Goal: Task Accomplishment & Management: Manage account settings

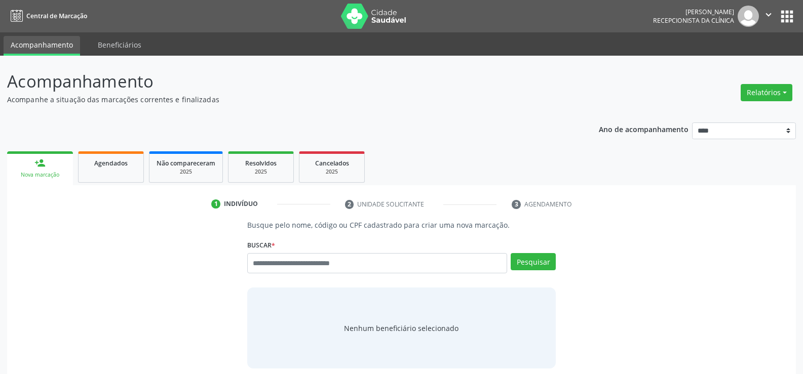
click at [284, 263] on input "text" at bounding box center [377, 263] width 260 height 20
type input "**********"
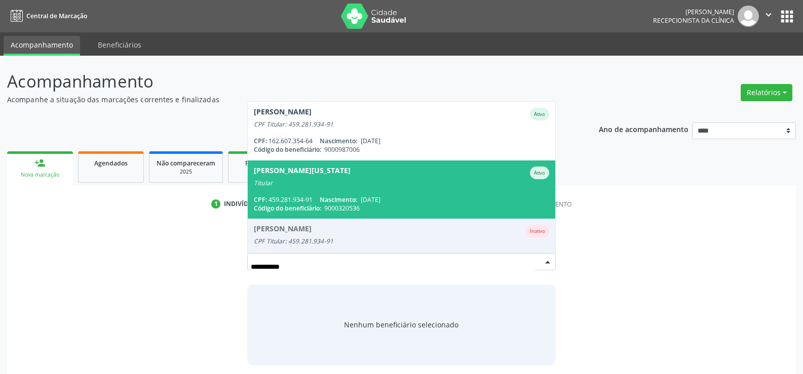
click at [287, 183] on div "Titular" at bounding box center [401, 183] width 295 height 8
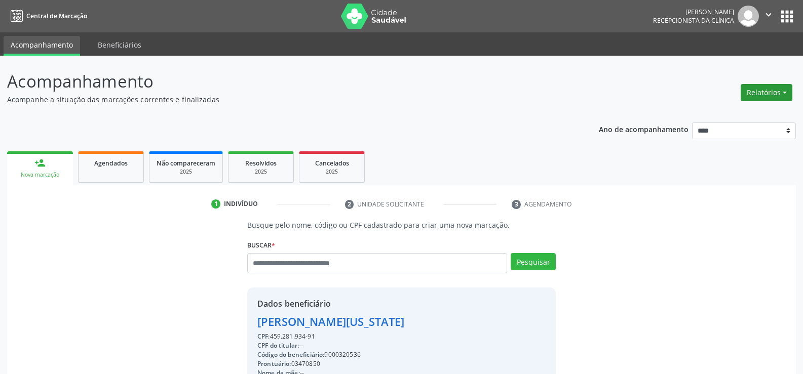
click at [770, 92] on button "Relatórios" at bounding box center [767, 92] width 52 height 17
click at [739, 116] on link "Agendamentos" at bounding box center [738, 114] width 109 height 14
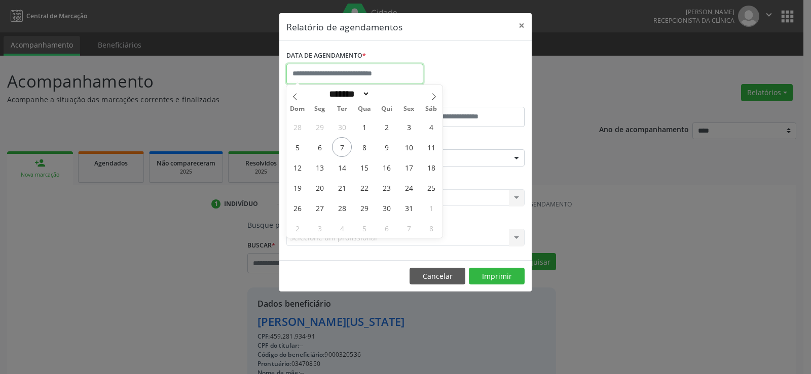
click at [372, 81] on input "text" at bounding box center [354, 74] width 137 height 20
click at [364, 149] on span "8" at bounding box center [364, 147] width 20 height 20
type input "**********"
click at [364, 149] on span "8" at bounding box center [364, 147] width 20 height 20
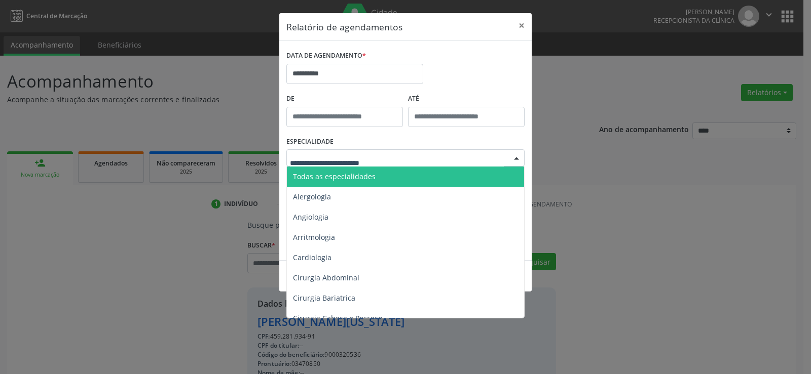
click at [364, 149] on div at bounding box center [405, 157] width 238 height 17
click at [375, 178] on span "Todas as especialidades" at bounding box center [406, 177] width 239 height 20
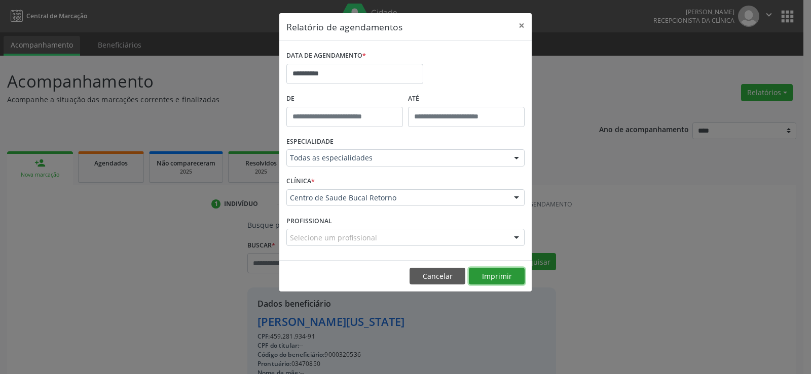
click at [513, 284] on button "Imprimir" at bounding box center [497, 276] width 56 height 17
click at [425, 280] on button "Cancelar" at bounding box center [437, 276] width 56 height 17
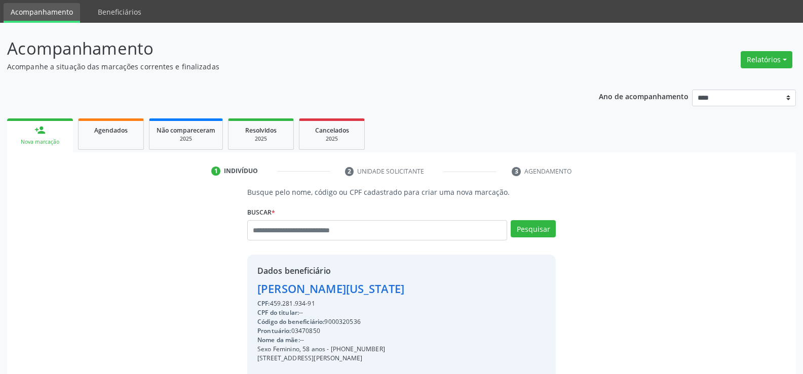
scroll to position [51, 0]
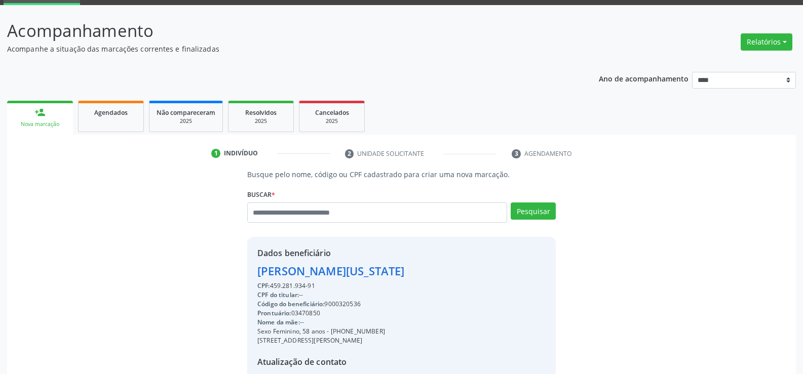
drag, startPoint x: 324, startPoint y: 288, endPoint x: 244, endPoint y: 270, distance: 81.6
click at [244, 270] on div "Busque pelo nome, código ou CPF cadastrado para criar uma nova marcação. Buscar…" at bounding box center [401, 300] width 323 height 262
copy div "Iris Virginia Melo de Carvalho CPF: 459.281.934-91"
click at [757, 44] on button "Relatórios" at bounding box center [767, 41] width 52 height 17
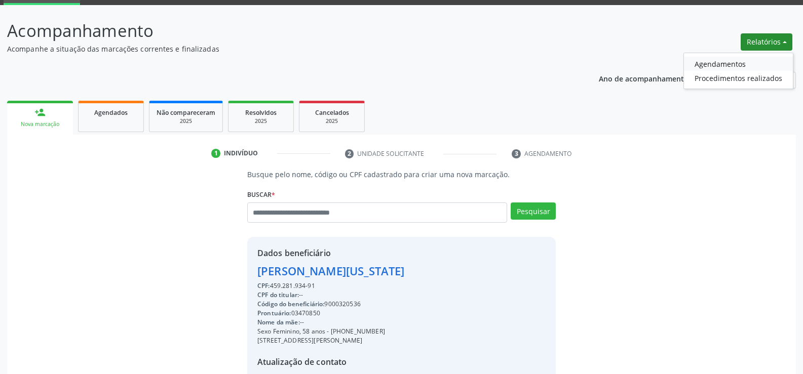
click at [743, 70] on link "Agendamentos" at bounding box center [738, 64] width 109 height 14
select select "*"
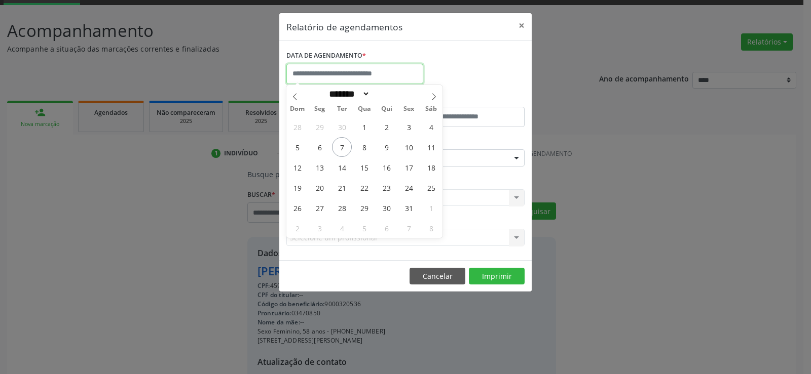
click at [387, 74] on input "text" at bounding box center [354, 74] width 137 height 20
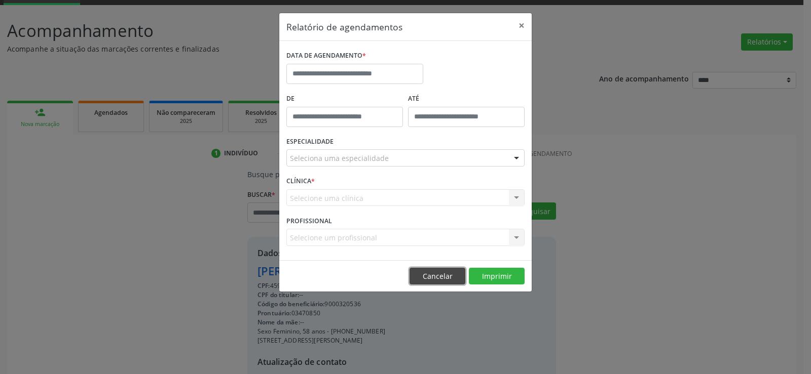
click at [432, 275] on button "Cancelar" at bounding box center [437, 276] width 56 height 17
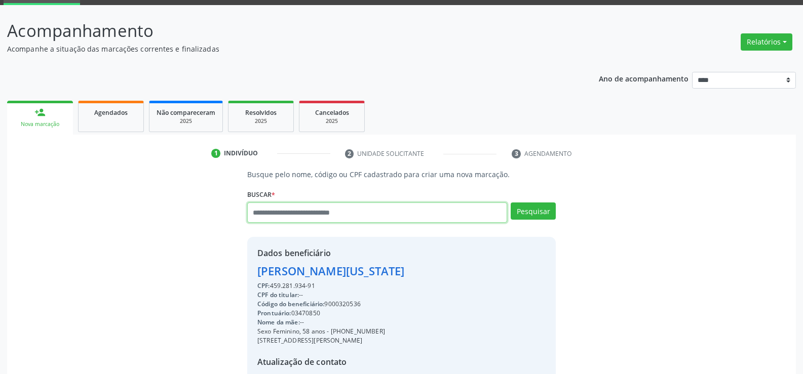
click at [295, 212] on input "text" at bounding box center [377, 213] width 260 height 20
type input "**********"
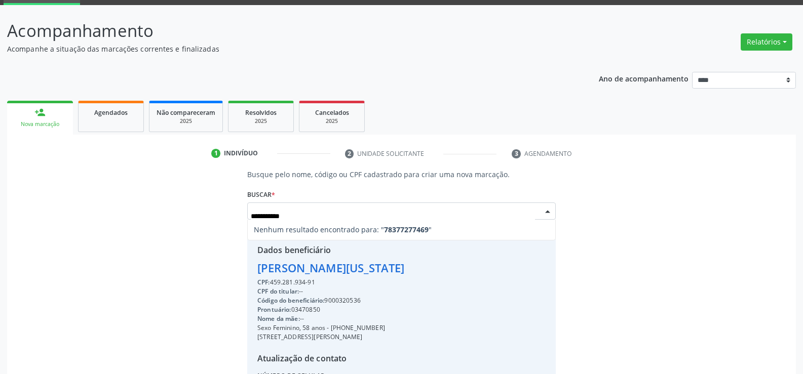
drag, startPoint x: 290, startPoint y: 215, endPoint x: 305, endPoint y: 214, distance: 14.2
click at [305, 214] on input "**********" at bounding box center [393, 216] width 284 height 20
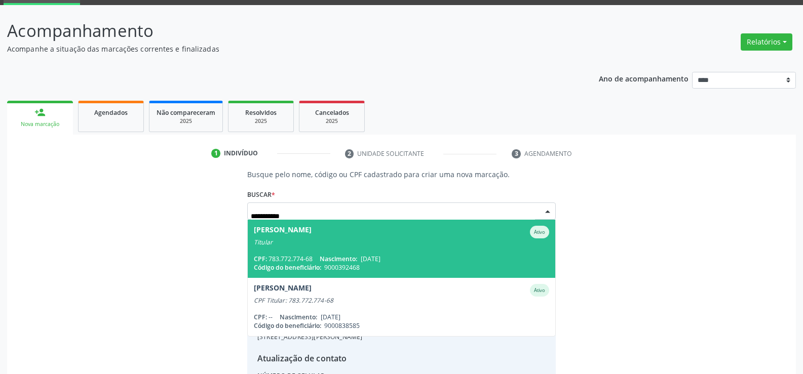
click at [322, 248] on span "Adma Belarmino de Sousa Ativo Titular CPF: 783.772.774-68 Nascimento: 28/05/197…" at bounding box center [402, 249] width 308 height 58
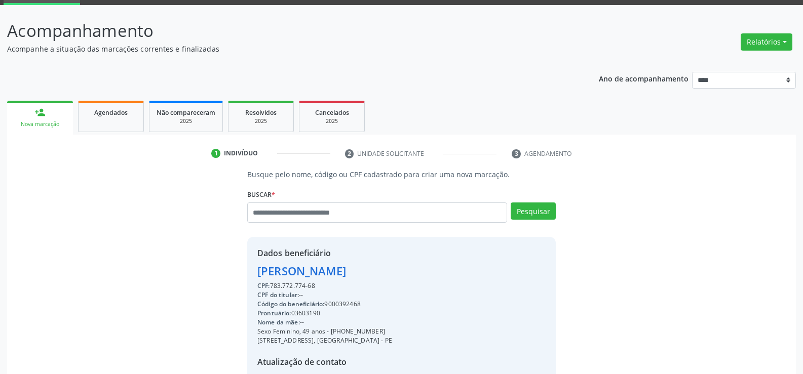
drag, startPoint x: 321, startPoint y: 288, endPoint x: 222, endPoint y: 269, distance: 100.6
click at [222, 269] on div "Busque pelo nome, código ou CPF cadastrado para criar uma nova marcação. Buscar…" at bounding box center [401, 300] width 775 height 262
copy div "Adma Belarmino de Sousa CPF: 783.772.774-68"
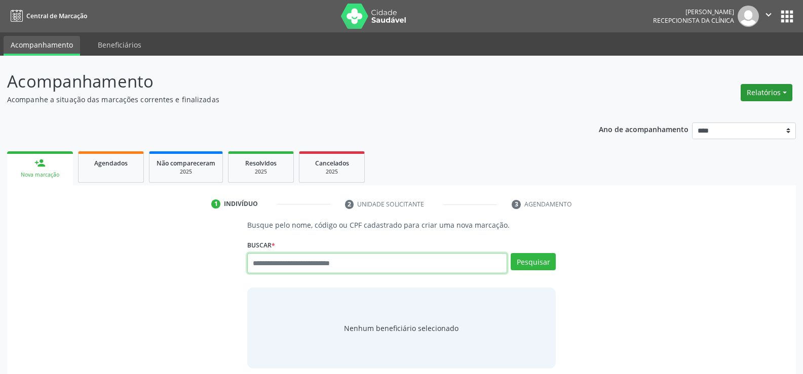
click at [758, 95] on button "Relatórios" at bounding box center [767, 92] width 52 height 17
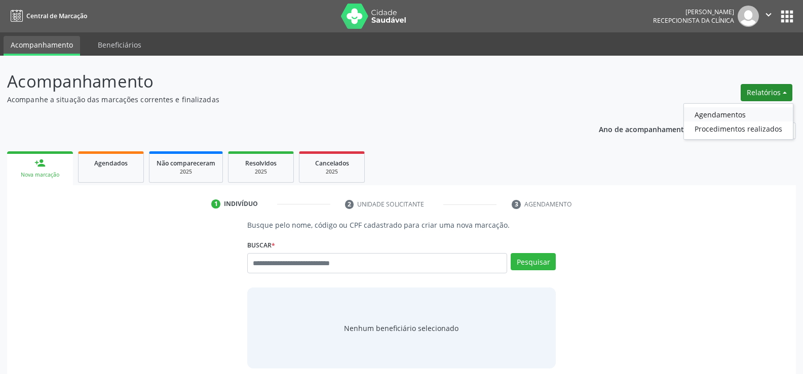
click at [724, 108] on link "Agendamentos" at bounding box center [738, 114] width 109 height 14
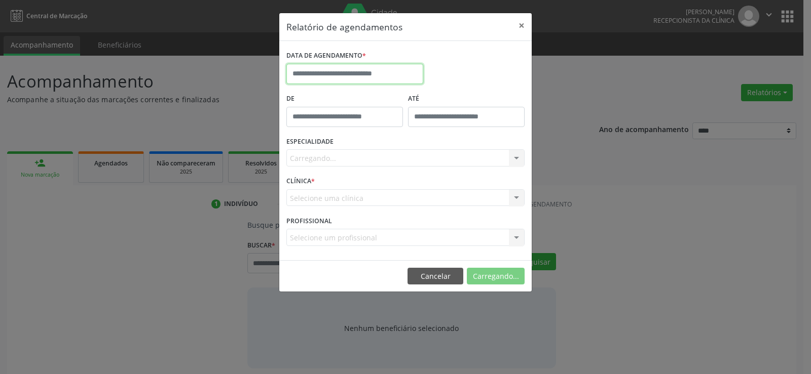
click at [346, 78] on input "text" at bounding box center [354, 74] width 137 height 20
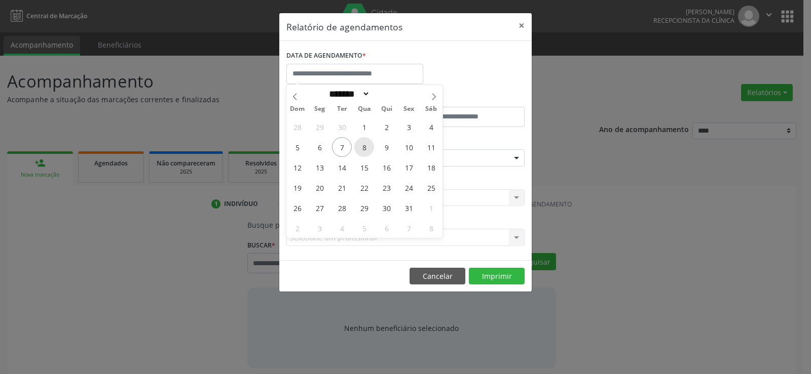
click at [361, 149] on span "8" at bounding box center [364, 147] width 20 height 20
type input "**********"
click at [361, 149] on span "8" at bounding box center [364, 147] width 20 height 20
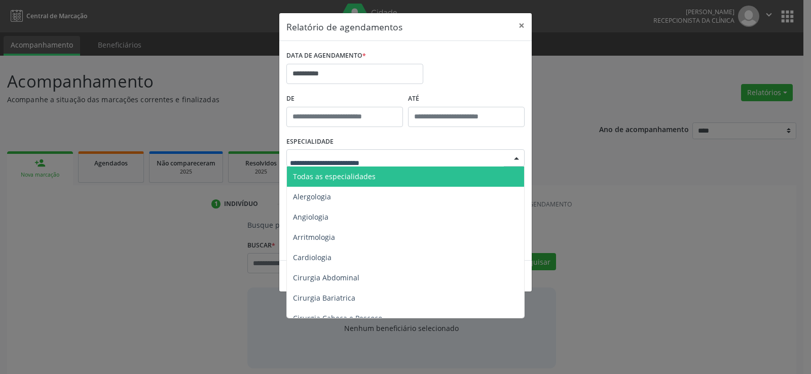
click at [357, 174] on span "Todas as especialidades" at bounding box center [334, 177] width 83 height 10
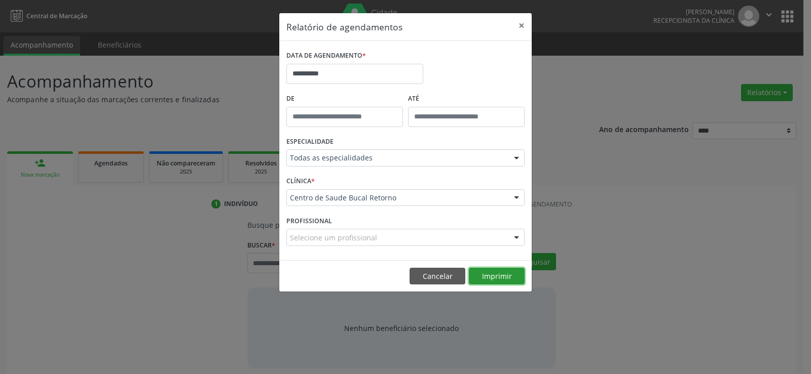
click at [483, 280] on button "Imprimir" at bounding box center [497, 276] width 56 height 17
drag, startPoint x: 427, startPoint y: 276, endPoint x: 418, endPoint y: 266, distance: 12.9
click at [427, 276] on button "Cancelar" at bounding box center [437, 276] width 56 height 17
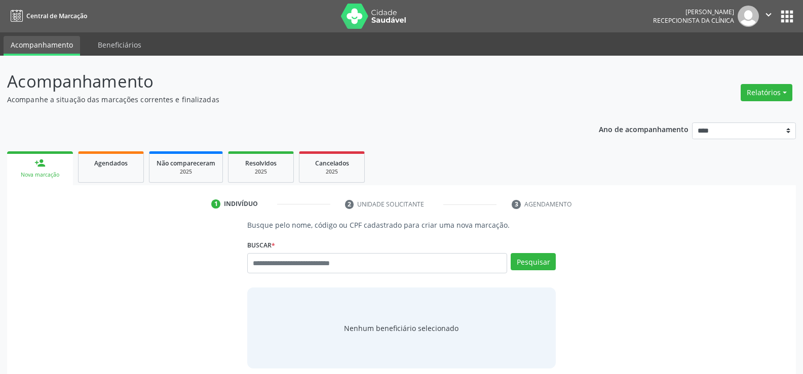
click at [265, 264] on input "text" at bounding box center [377, 263] width 260 height 20
type input "**********"
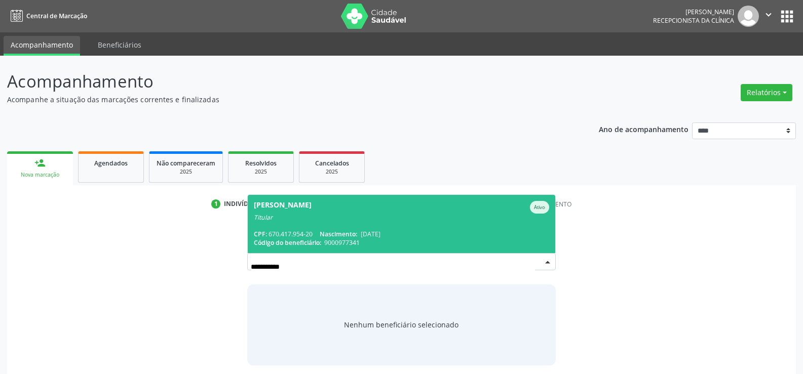
click at [285, 212] on div "Davison Soares de Moura" at bounding box center [283, 207] width 58 height 13
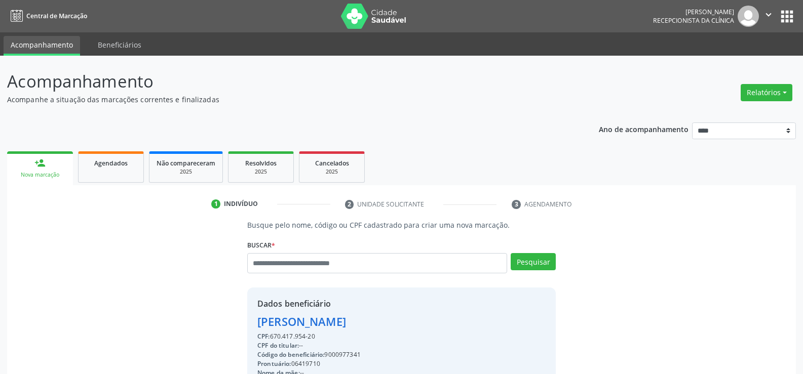
drag, startPoint x: 258, startPoint y: 320, endPoint x: 409, endPoint y: 324, distance: 150.5
click at [409, 324] on div "Davison Soares de Moura" at bounding box center [396, 322] width 278 height 17
copy div "Davison Soares de Moura"
click at [124, 174] on link "Agendados" at bounding box center [111, 167] width 66 height 31
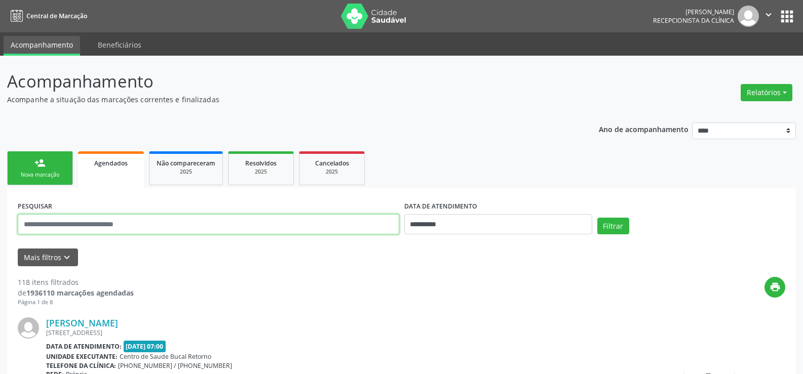
click at [89, 224] on input "text" at bounding box center [209, 224] width 382 height 20
paste input "**********"
type input "**********"
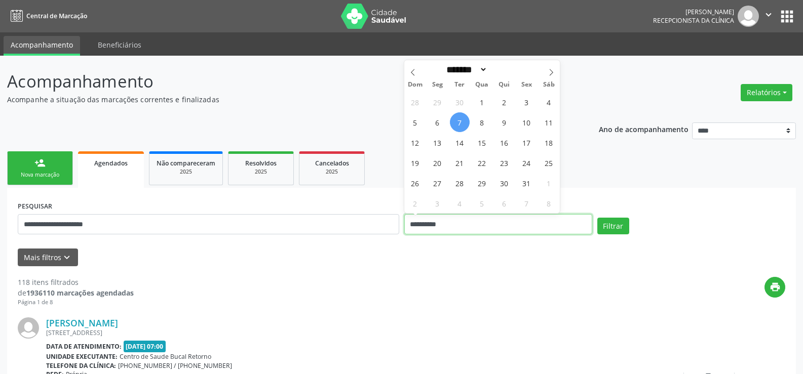
drag, startPoint x: 458, startPoint y: 225, endPoint x: 399, endPoint y: 225, distance: 58.8
click at [399, 225] on div "**********" at bounding box center [401, 220] width 773 height 43
click at [597, 218] on button "Filtrar" at bounding box center [613, 226] width 32 height 17
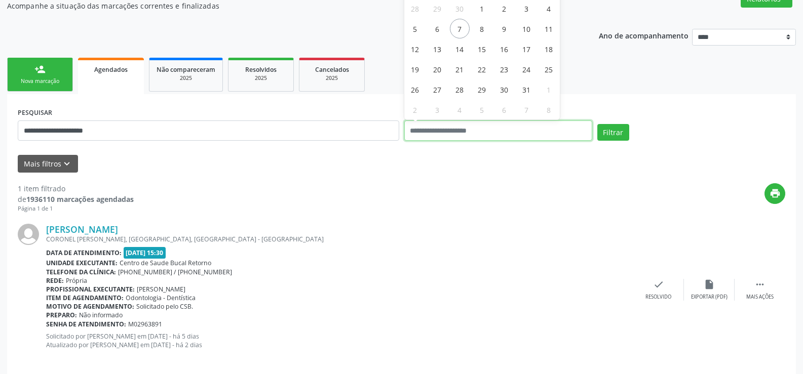
scroll to position [101, 0]
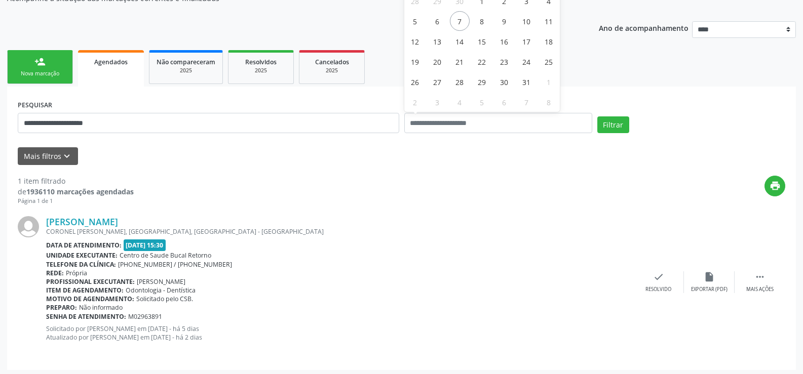
click at [637, 118] on div "Filtrar" at bounding box center [691, 129] width 193 height 24
click at [614, 120] on button "Filtrar" at bounding box center [613, 125] width 32 height 17
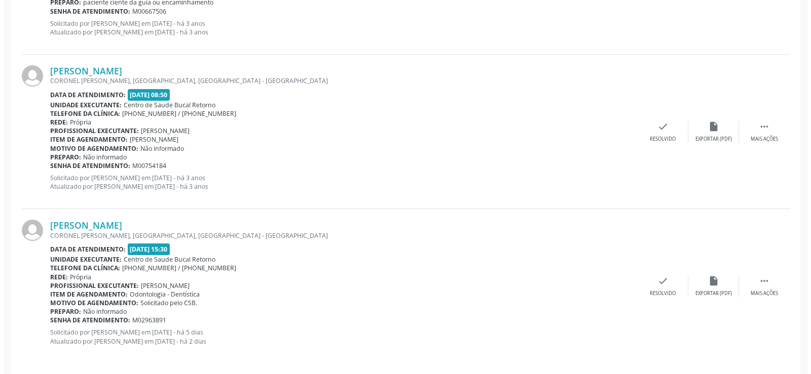
scroll to position [414, 0]
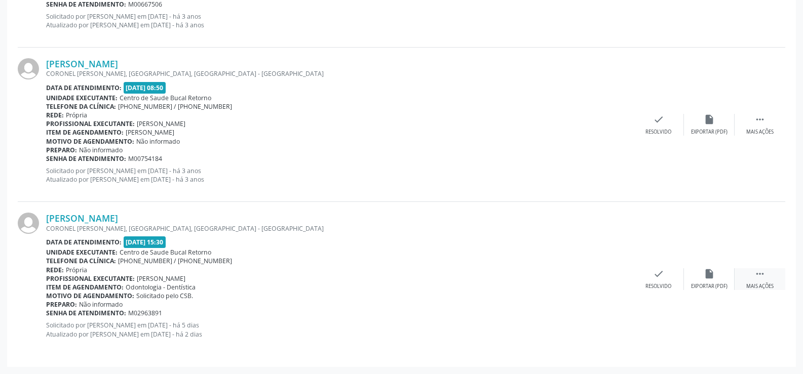
click at [773, 275] on div " Mais ações" at bounding box center [760, 280] width 51 height 22
click at [663, 273] on icon "cancel" at bounding box center [658, 274] width 11 height 11
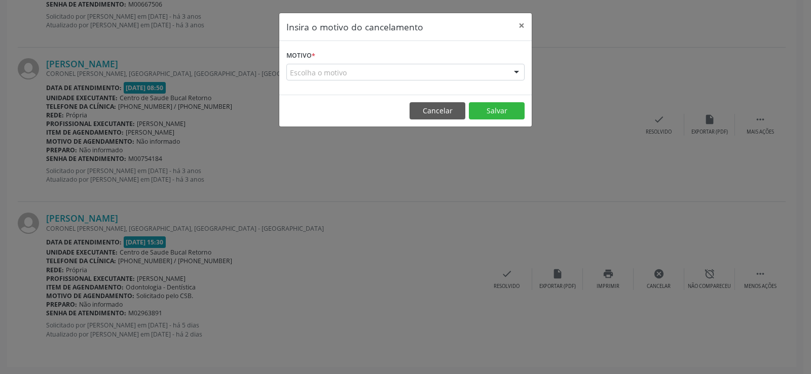
click at [327, 72] on div "Escolha o motivo" at bounding box center [405, 72] width 238 height 17
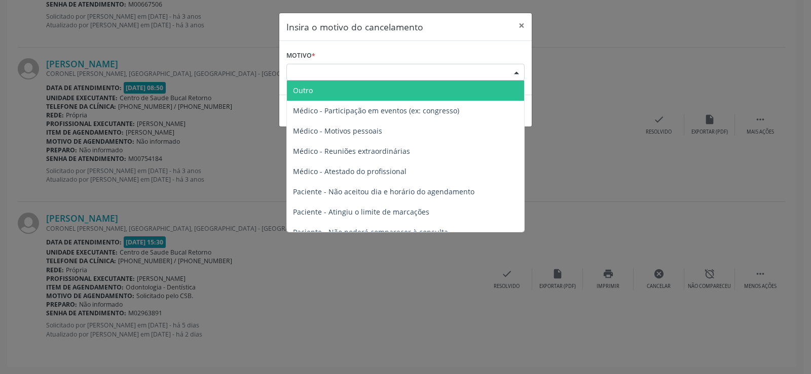
click at [319, 95] on span "Outro" at bounding box center [405, 91] width 237 height 20
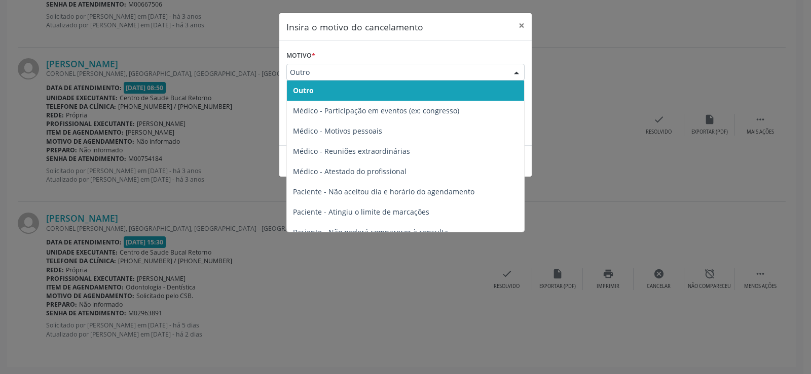
click at [318, 78] on div "Outro" at bounding box center [405, 72] width 238 height 17
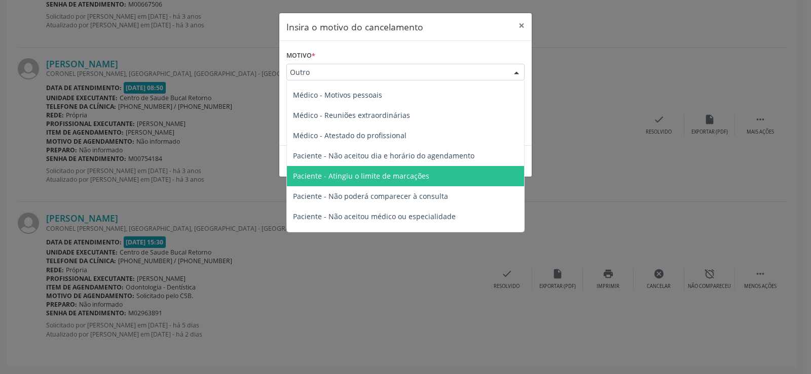
scroll to position [51, 0]
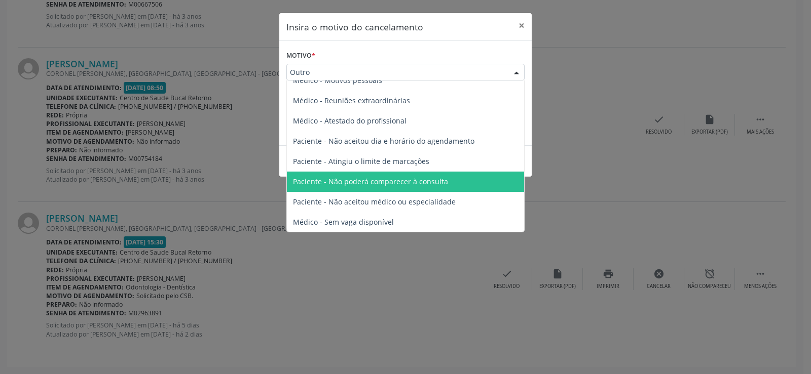
click at [360, 183] on span "Paciente - Não poderá comparecer à consulta" at bounding box center [370, 182] width 155 height 10
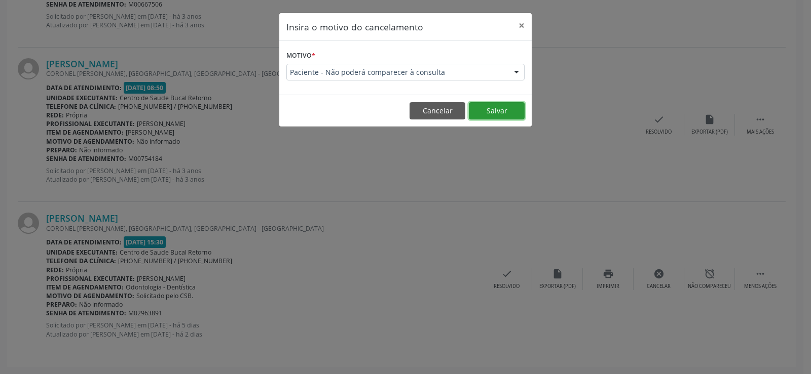
click at [484, 111] on button "Salvar" at bounding box center [497, 110] width 56 height 17
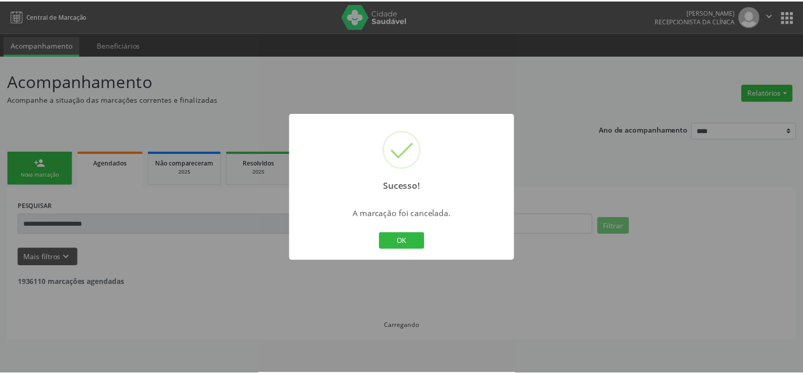
scroll to position [0, 0]
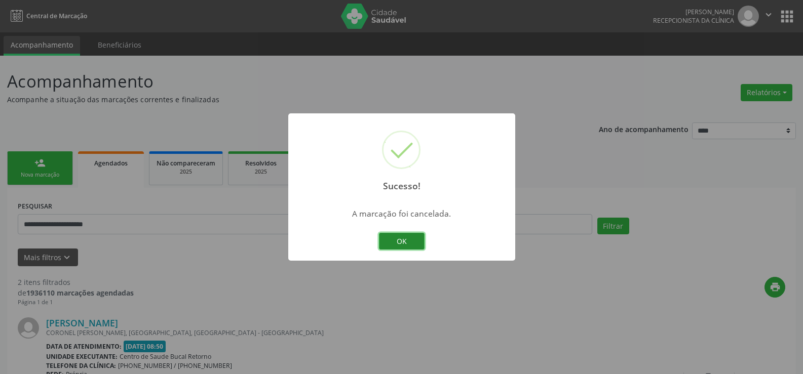
click at [398, 245] on button "OK" at bounding box center [402, 241] width 46 height 17
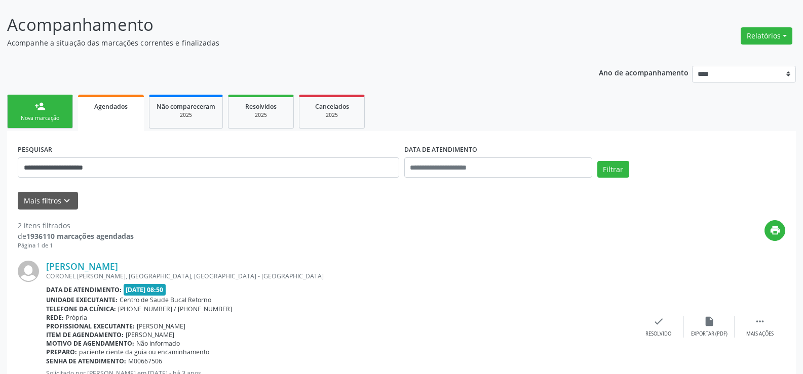
scroll to position [56, 0]
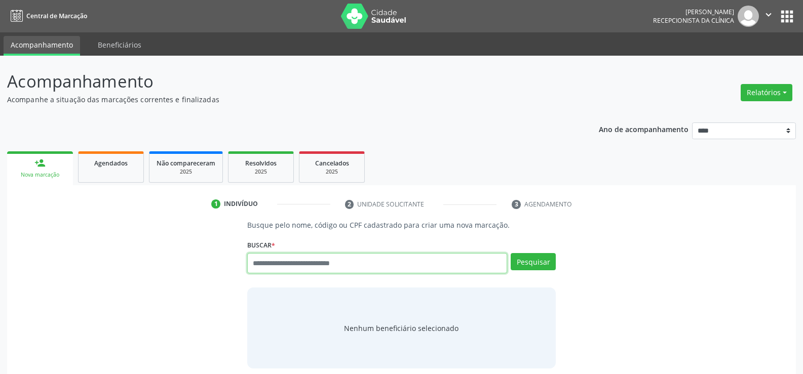
click at [269, 261] on input "text" at bounding box center [377, 263] width 260 height 20
type input "**********"
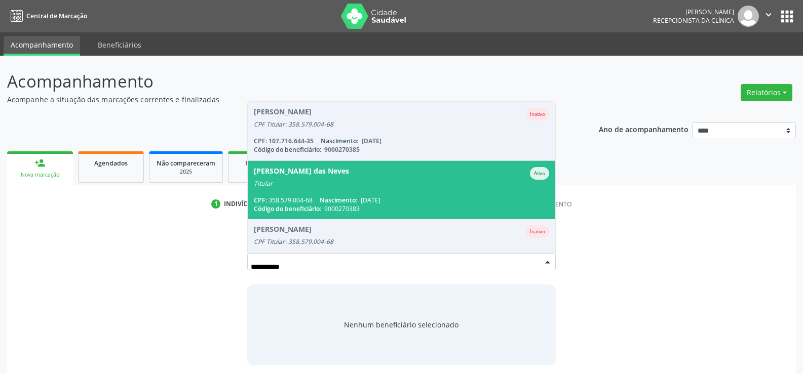
click at [301, 193] on span "[PERSON_NAME] das Neves Ativo Titular CPF: 358.579.004-68 Nascimento: [DATE] Có…" at bounding box center [402, 190] width 308 height 58
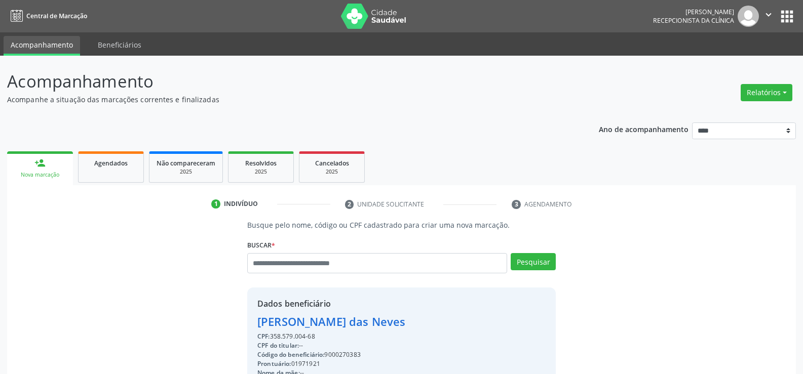
drag, startPoint x: 320, startPoint y: 336, endPoint x: 225, endPoint y: 328, distance: 94.6
click at [225, 328] on div "Busque pelo nome, código ou CPF cadastrado para criar uma nova marcação. [GEOGR…" at bounding box center [401, 351] width 775 height 262
copy div "[PERSON_NAME] das Neves CPF: 358.579.004-68"
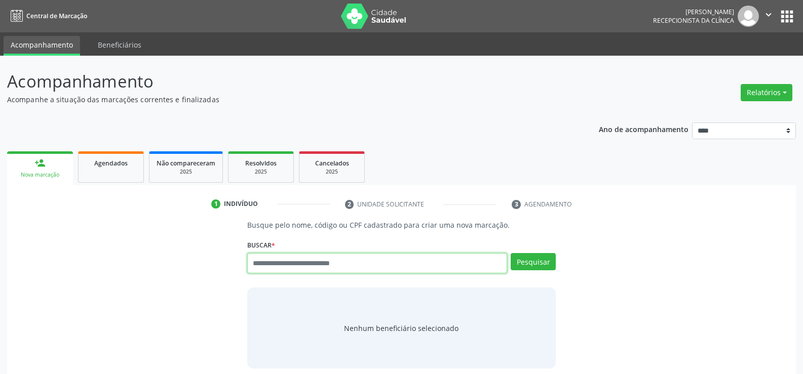
click at [264, 271] on input "text" at bounding box center [377, 263] width 260 height 20
click at [263, 266] on input "text" at bounding box center [377, 263] width 260 height 20
paste input "**********"
type input "**********"
click at [525, 262] on button "Pesquisar" at bounding box center [533, 261] width 45 height 17
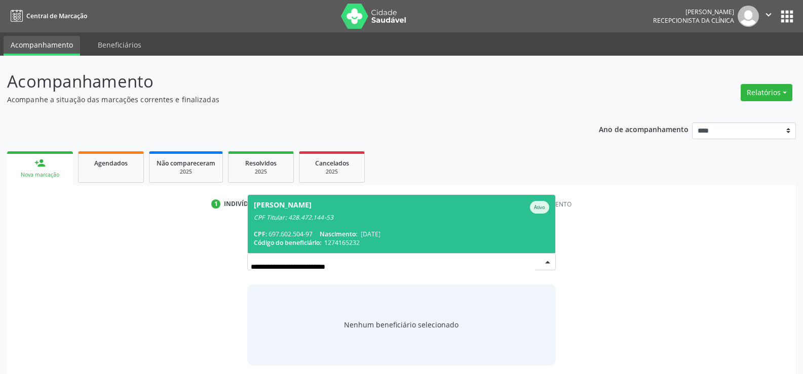
click at [439, 225] on span "[PERSON_NAME] Ativo CPF Titular: 428.472.144-53 CPF: 697.602.504-97 Nascimento:…" at bounding box center [402, 224] width 308 height 58
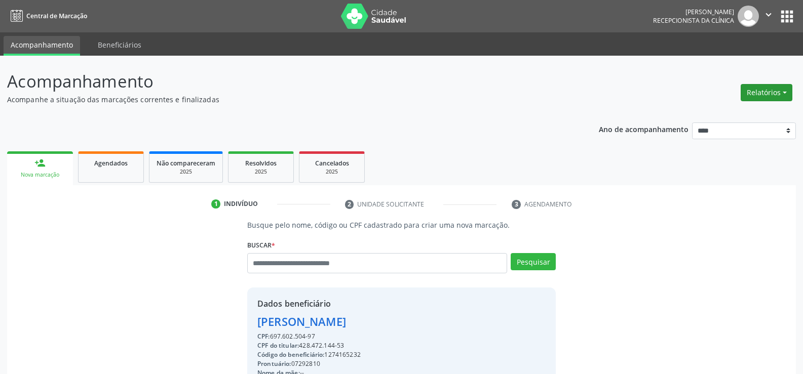
click at [766, 101] on button "Relatórios" at bounding box center [767, 92] width 52 height 17
click at [749, 115] on link "Agendamentos" at bounding box center [738, 114] width 109 height 14
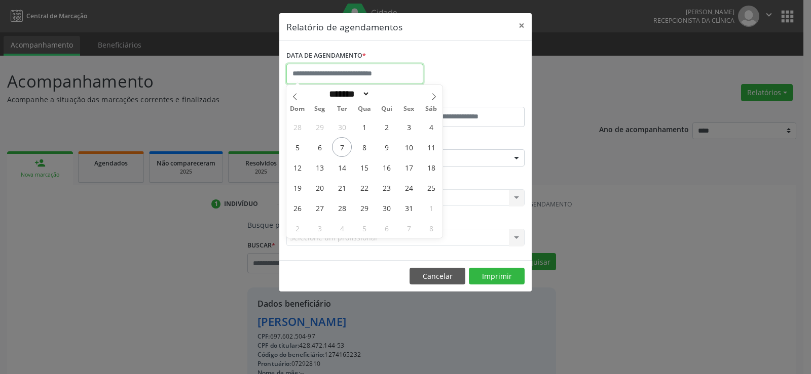
click at [336, 72] on input "text" at bounding box center [354, 74] width 137 height 20
click at [362, 147] on span "8" at bounding box center [364, 147] width 20 height 20
type input "**********"
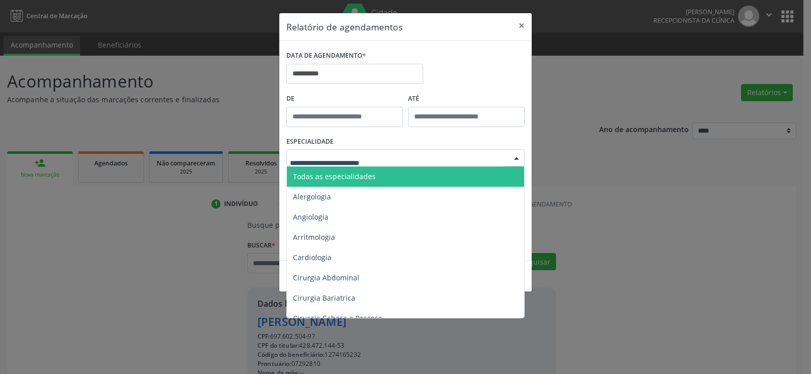
click at [364, 174] on span "Todas as especialidades" at bounding box center [334, 177] width 83 height 10
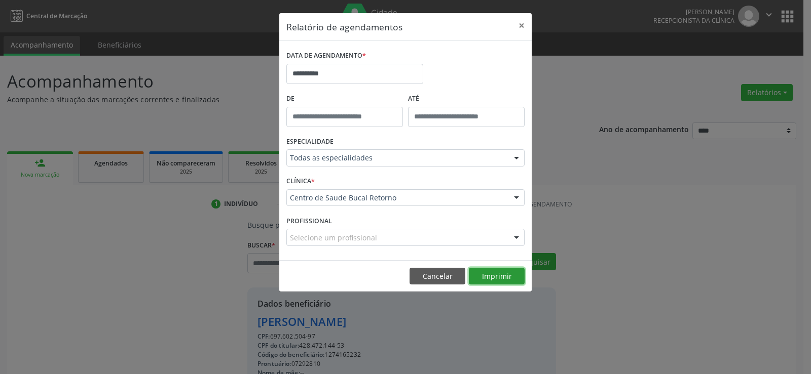
click at [481, 276] on button "Imprimir" at bounding box center [497, 276] width 56 height 17
click at [436, 278] on button "Cancelar" at bounding box center [437, 276] width 56 height 17
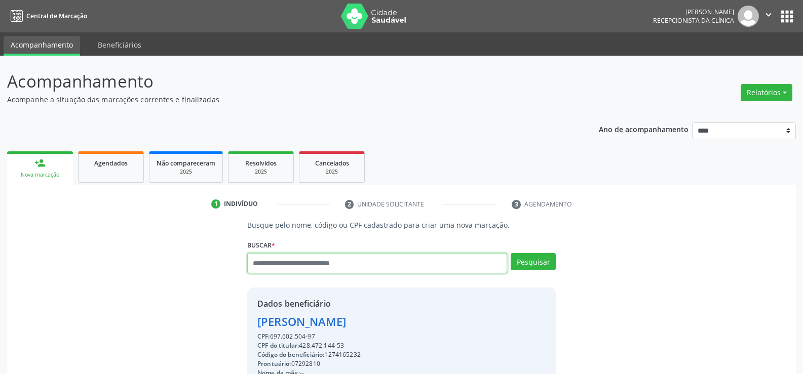
click at [265, 265] on input "text" at bounding box center [377, 263] width 260 height 20
type input "**********"
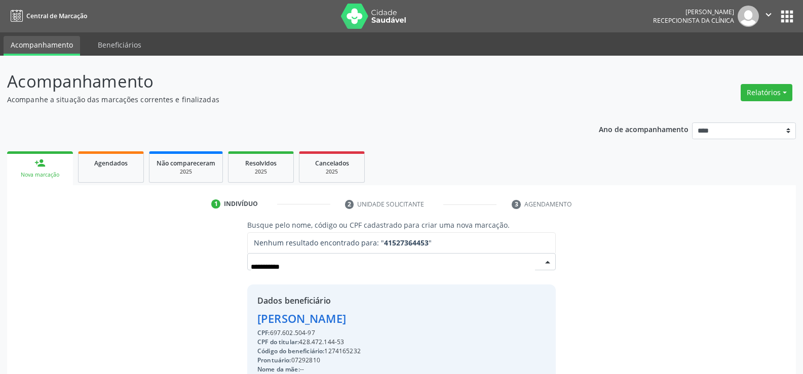
drag, startPoint x: 321, startPoint y: 265, endPoint x: 231, endPoint y: 273, distance: 90.0
click at [231, 273] on div "**********" at bounding box center [401, 349] width 775 height 259
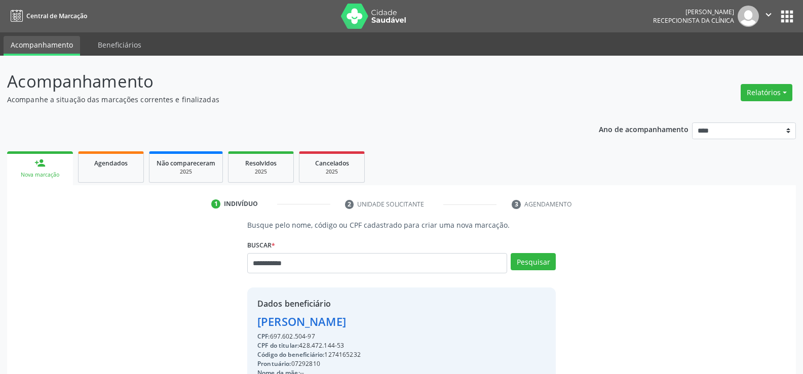
type input "**********"
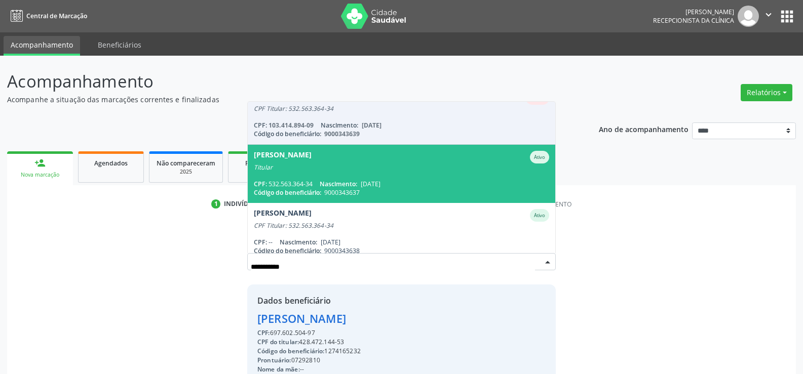
scroll to position [83, 0]
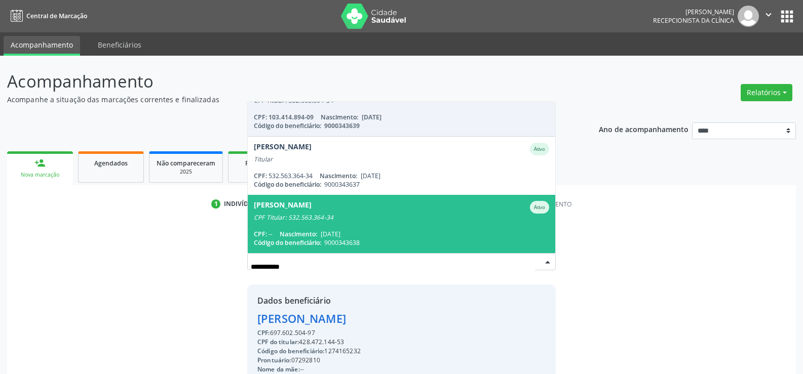
click at [286, 209] on div "Sergio Ferreira de Araujo" at bounding box center [283, 207] width 58 height 13
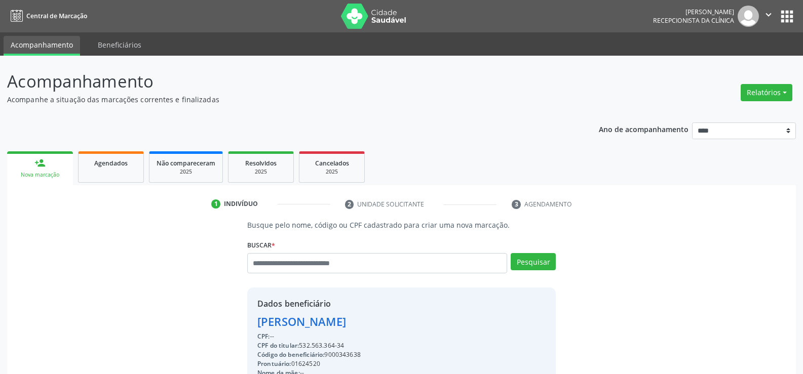
drag, startPoint x: 348, startPoint y: 346, endPoint x: 236, endPoint y: 329, distance: 113.3
click at [236, 329] on div "Busque pelo nome, código ou CPF cadastrado para criar uma nova marcação. Buscar…" at bounding box center [401, 351] width 775 height 262
copy div "Sergio Ferreira de Araujo CPF: -- CPF do titular: 532.563.364-34"
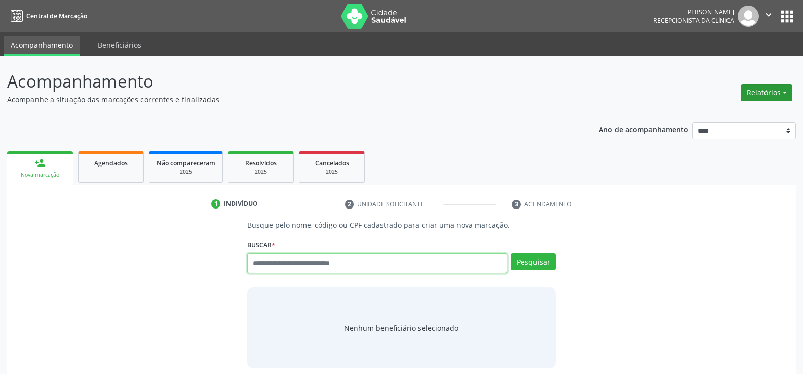
click at [777, 85] on button "Relatórios" at bounding box center [767, 92] width 52 height 17
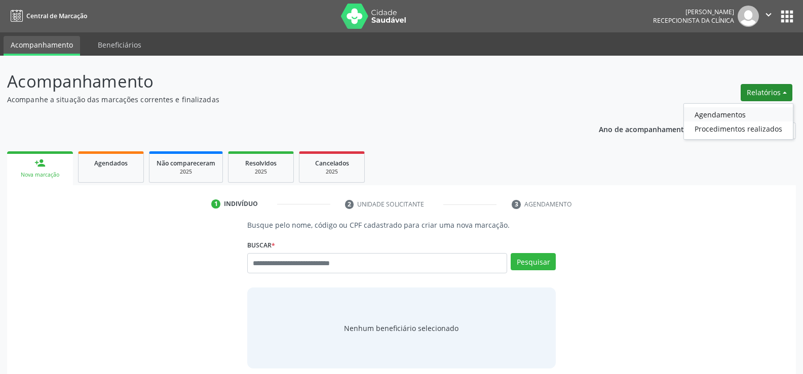
click at [738, 121] on link "Agendamentos" at bounding box center [738, 114] width 109 height 14
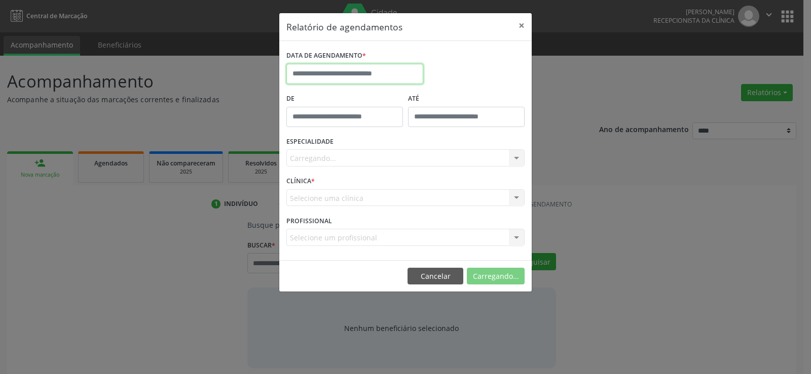
click at [366, 76] on input "text" at bounding box center [354, 74] width 137 height 20
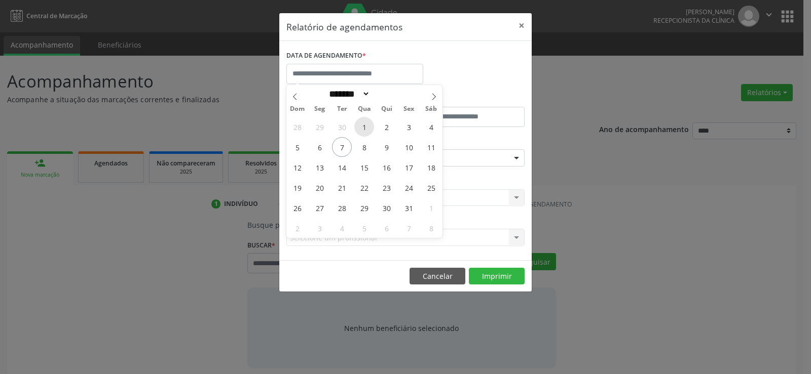
click at [361, 128] on span "1" at bounding box center [364, 127] width 20 height 20
type input "**********"
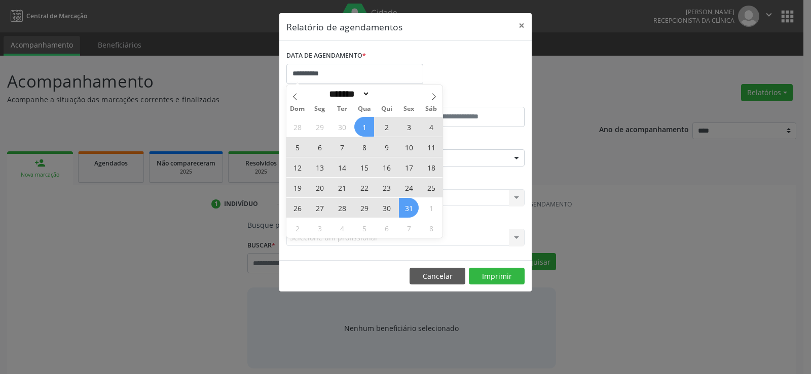
click at [406, 210] on span "31" at bounding box center [409, 208] width 20 height 20
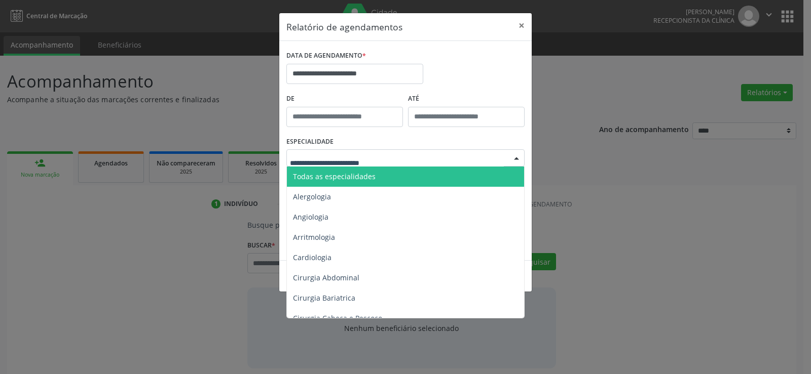
click at [293, 166] on div at bounding box center [405, 157] width 238 height 17
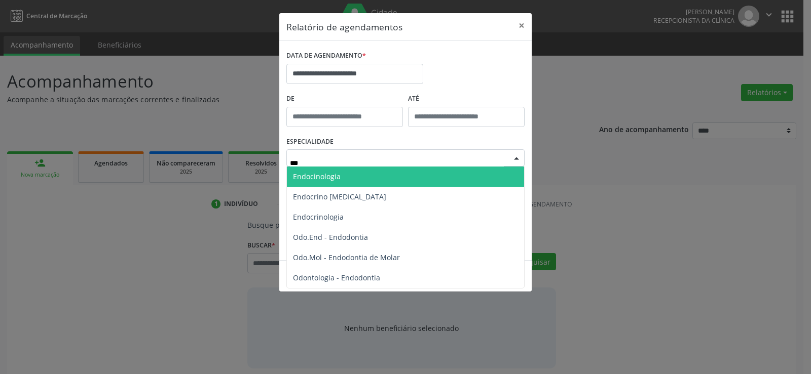
type input "****"
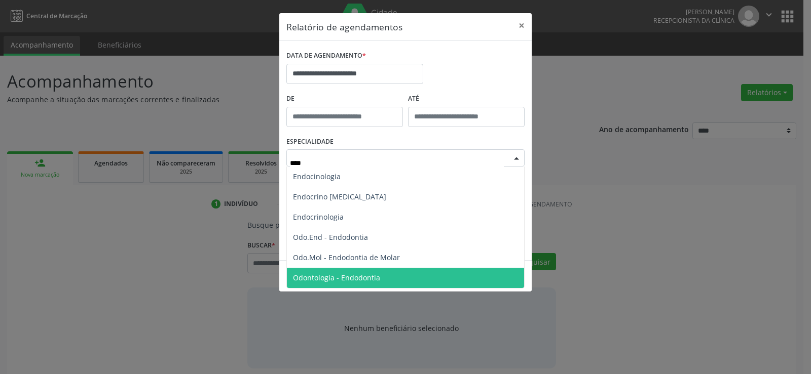
click at [347, 279] on span "Odontologia - Endodontia" at bounding box center [336, 278] width 87 height 10
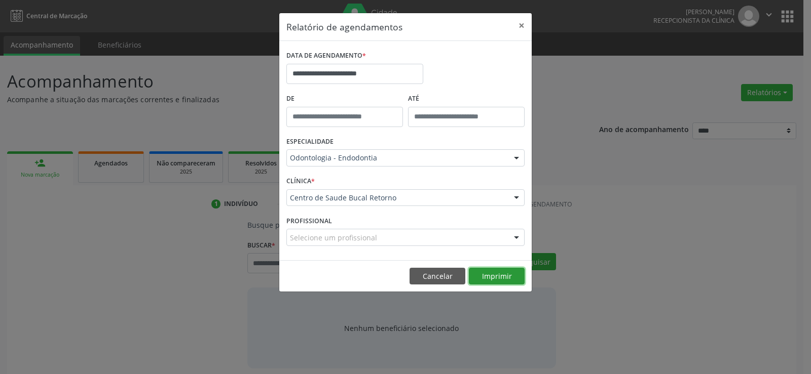
click at [498, 282] on button "Imprimir" at bounding box center [497, 276] width 56 height 17
click at [438, 280] on button "Cancelar" at bounding box center [437, 276] width 56 height 17
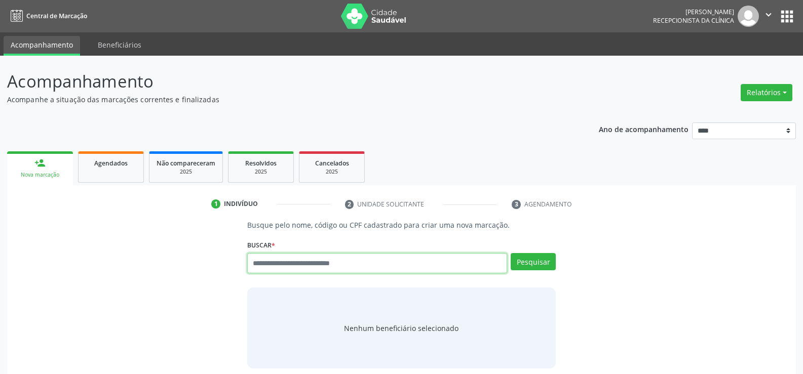
click at [310, 262] on input "text" at bounding box center [377, 263] width 260 height 20
paste input "**********"
type input "**********"
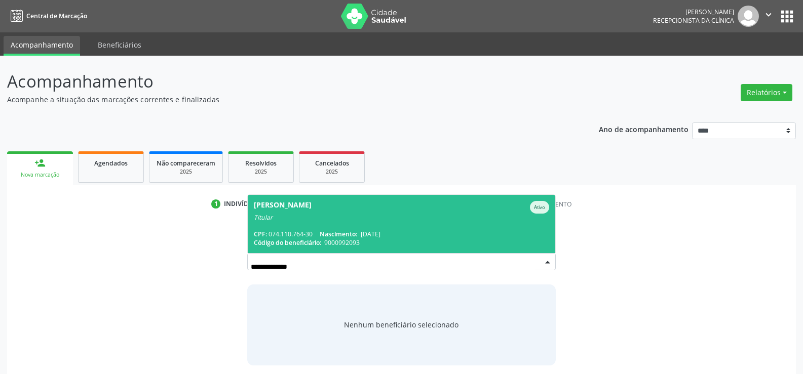
click at [334, 218] on div "Titular" at bounding box center [401, 218] width 295 height 8
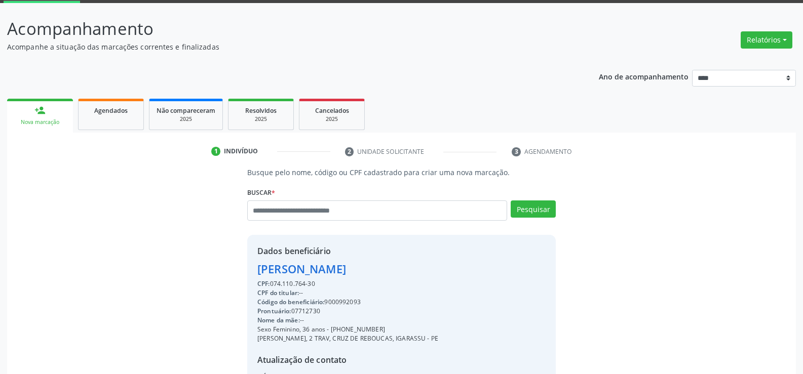
scroll to position [152, 0]
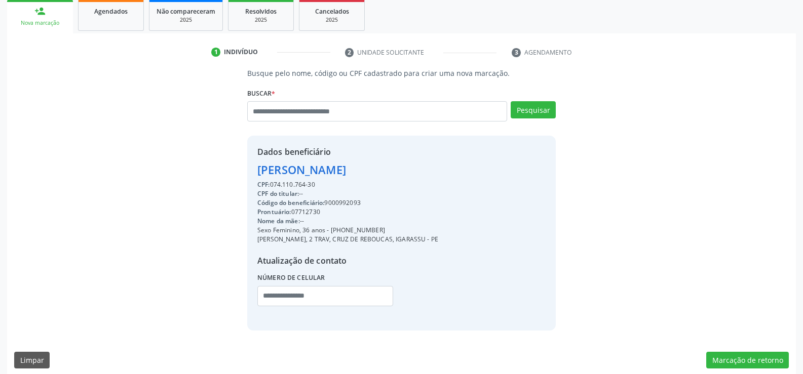
drag, startPoint x: 258, startPoint y: 172, endPoint x: 393, endPoint y: 170, distance: 135.3
click at [393, 170] on div "Shirley Maria da Silva" at bounding box center [347, 170] width 181 height 17
copy div "Shirley Maria da Silva"
drag, startPoint x: 343, startPoint y: 230, endPoint x: 402, endPoint y: 227, distance: 59.9
click at [402, 227] on div "Sexo Feminino, 36 anos - (81) 99709-3657" at bounding box center [347, 230] width 181 height 9
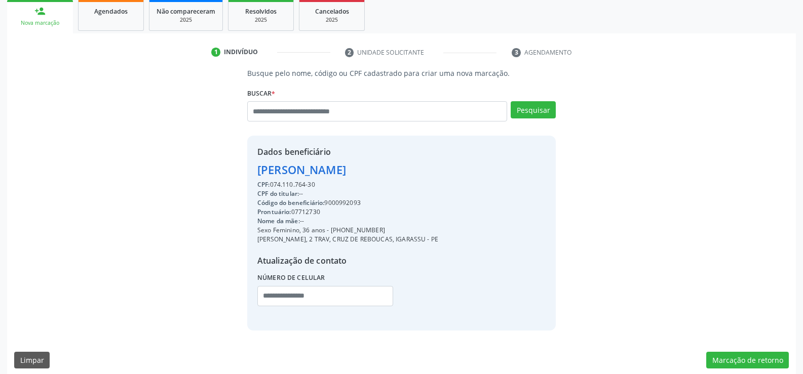
copy div "99709-3657"
click at [302, 111] on input "text" at bounding box center [377, 111] width 260 height 20
type input "**********"
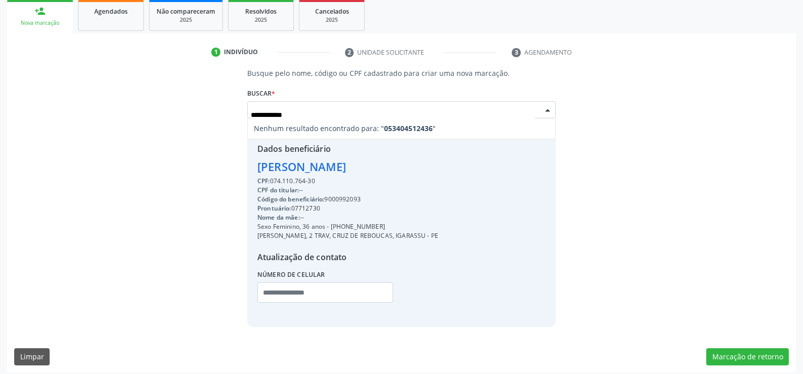
click at [274, 116] on input "**********" at bounding box center [393, 115] width 284 height 20
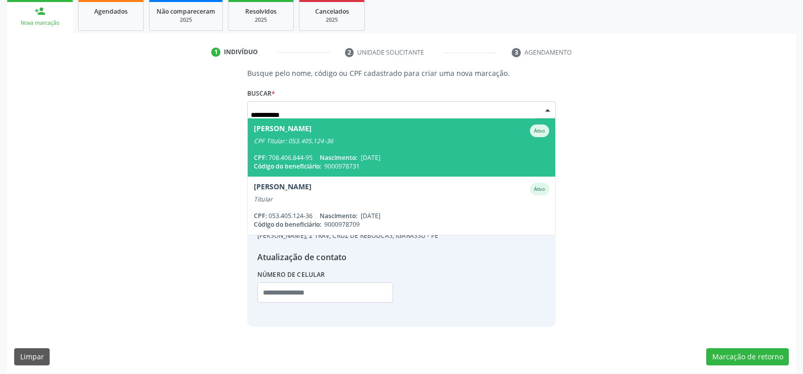
click at [282, 143] on div "CPF Titular: 053.405.124-36" at bounding box center [401, 141] width 295 height 8
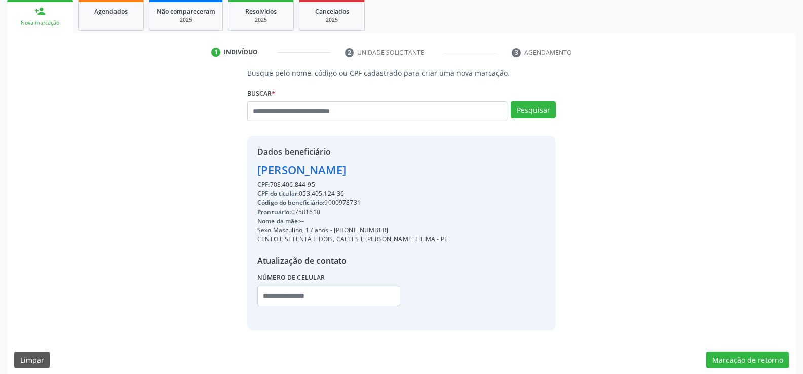
drag, startPoint x: 258, startPoint y: 169, endPoint x: 534, endPoint y: 177, distance: 275.8
click at [534, 177] on div "Dados beneficiário Matheus Barbosa Lima de Albuquerque CPF: 708.406.844-95 CPF …" at bounding box center [401, 233] width 309 height 195
copy div "Matheus Barbosa Lima de Albuquerque"
click at [128, 4] on link "Agendados" at bounding box center [111, 14] width 66 height 31
select select "*"
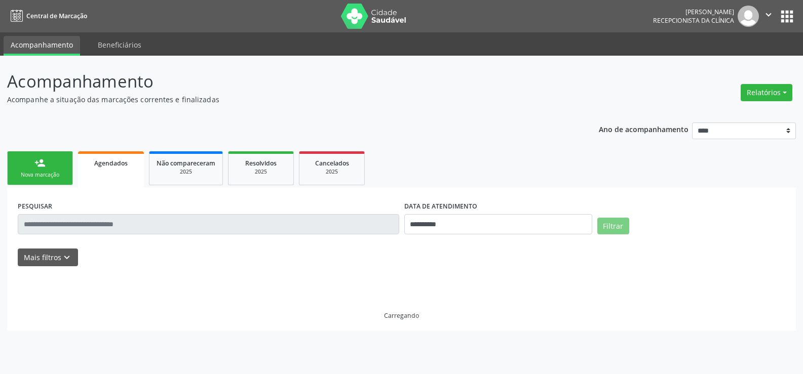
scroll to position [0, 0]
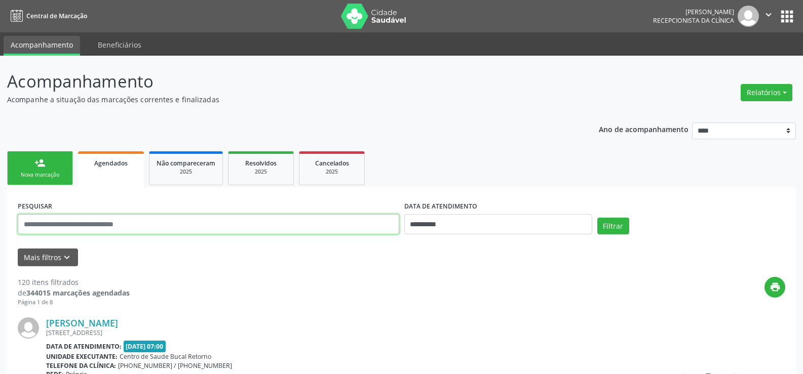
click at [82, 226] on input "text" at bounding box center [209, 224] width 382 height 20
paste input "**********"
type input "**********"
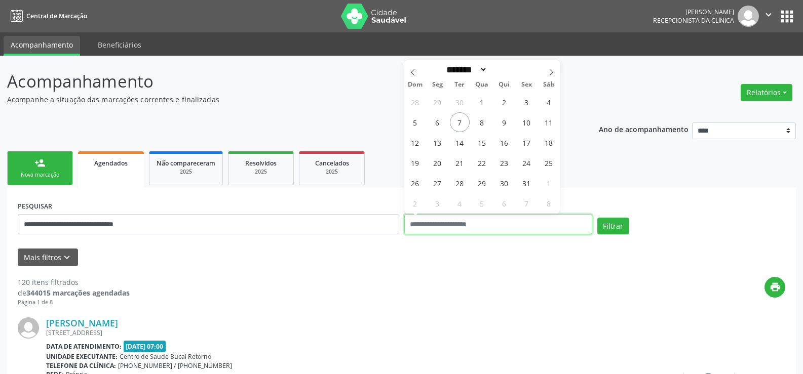
click at [597, 218] on button "Filtrar" at bounding box center [613, 226] width 32 height 17
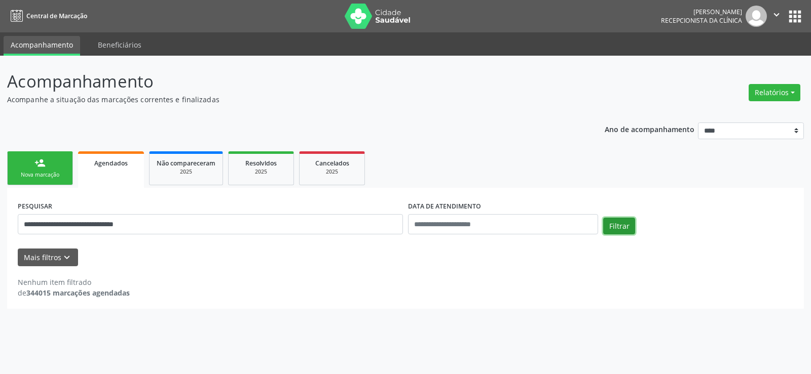
click at [614, 222] on button "Filtrar" at bounding box center [619, 226] width 32 height 17
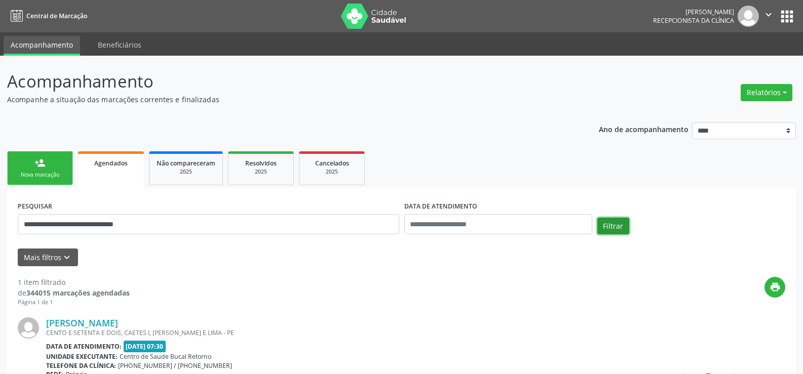
click at [614, 222] on button "Filtrar" at bounding box center [613, 226] width 32 height 17
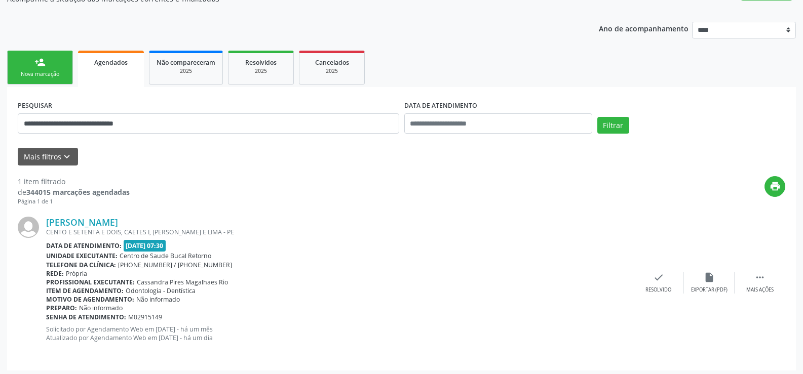
scroll to position [104, 0]
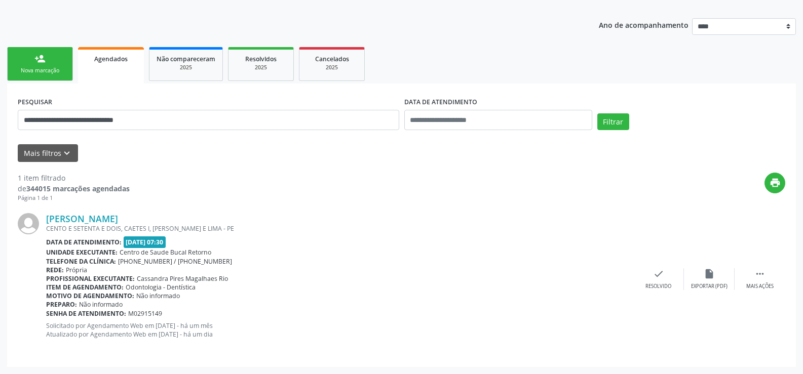
click at [27, 63] on link "person_add Nova marcação" at bounding box center [40, 64] width 66 height 34
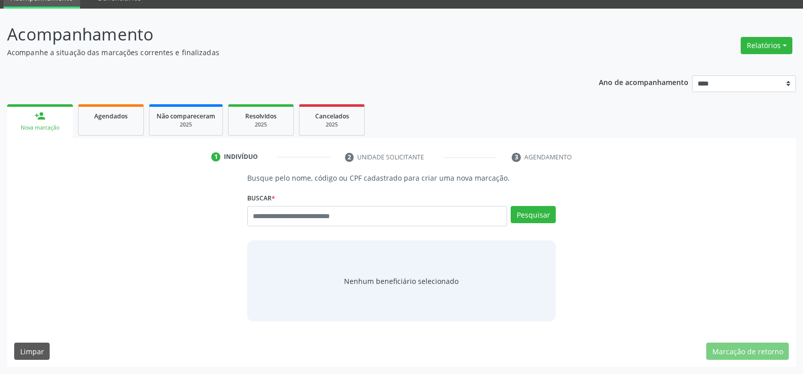
scroll to position [47, 0]
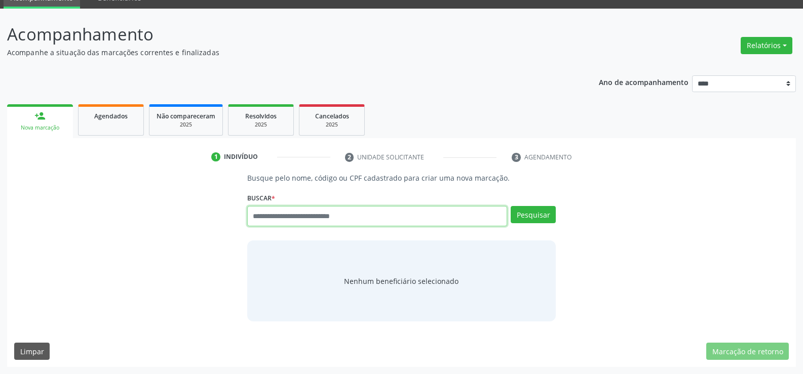
click at [262, 214] on input "text" at bounding box center [377, 216] width 260 height 20
paste input "**********"
type input "**********"
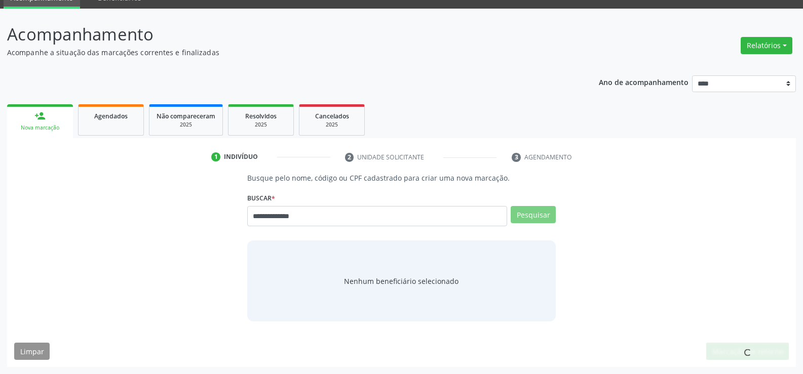
scroll to position [44, 0]
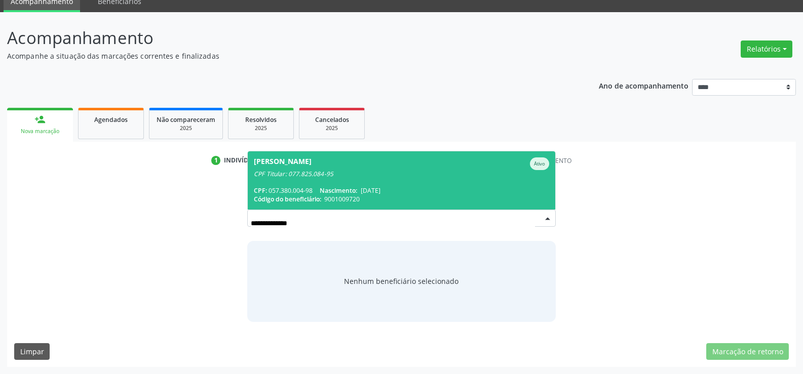
click at [335, 184] on span "Marcus Vinicius de Barros Vasconcelos Ativo CPF Titular: 077.825.084-95 CPF: 05…" at bounding box center [402, 181] width 308 height 58
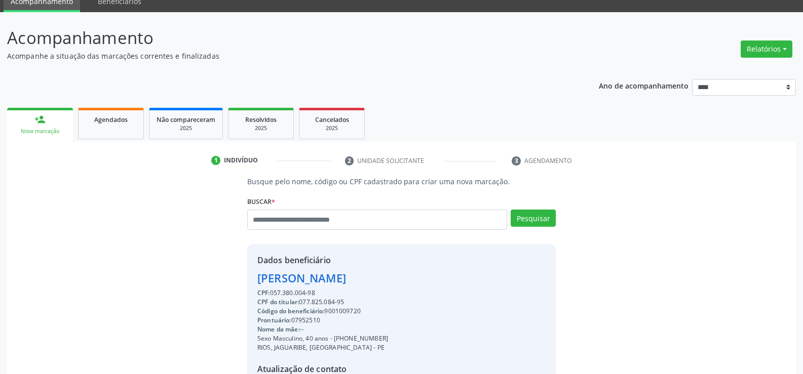
drag, startPoint x: 257, startPoint y: 280, endPoint x: 487, endPoint y: 280, distance: 230.0
click at [487, 280] on div "Dados beneficiário Marcus Vinicius de Barros Vasconcelos CPF: 057.380.004-98 CP…" at bounding box center [401, 341] width 309 height 195
copy div "Marcus Vinicius de Barros Vasconcelos"
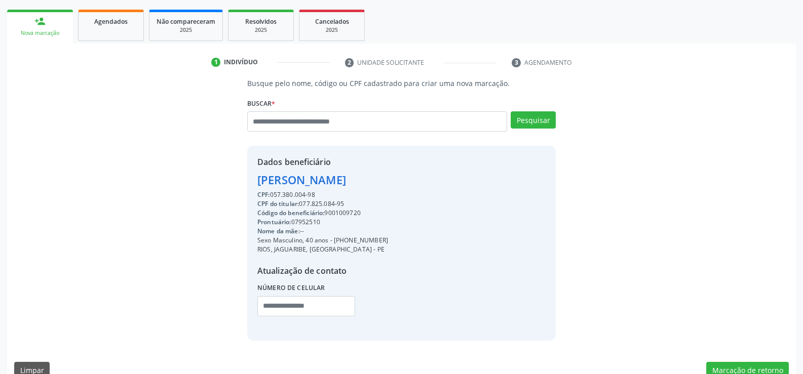
scroll to position [161, 0]
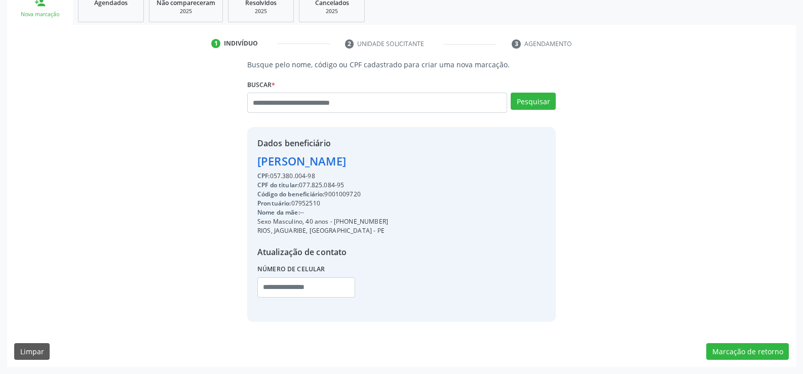
drag, startPoint x: 347, startPoint y: 221, endPoint x: 413, endPoint y: 221, distance: 66.4
click at [388, 221] on div "Sexo Masculino, 40 anos - (81) 98826-1754" at bounding box center [322, 221] width 131 height 9
click at [321, 101] on input "text" at bounding box center [377, 103] width 260 height 20
paste input "**********"
type input "**********"
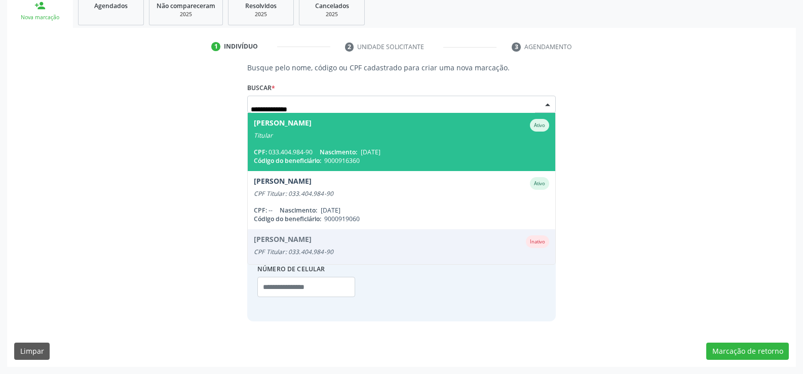
scroll to position [158, 0]
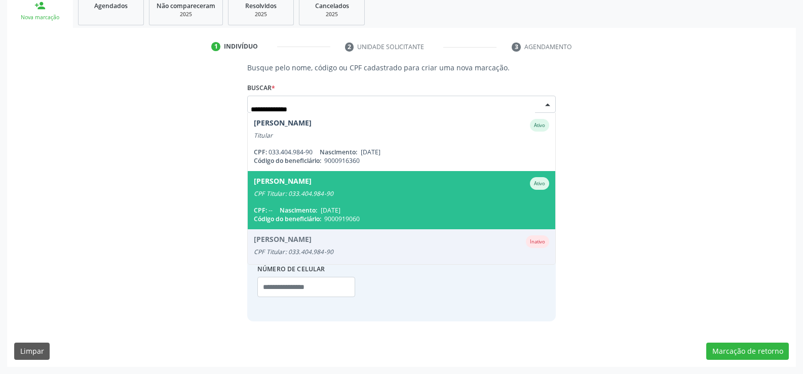
click at [341, 208] on span "31/10/1976" at bounding box center [331, 210] width 20 height 9
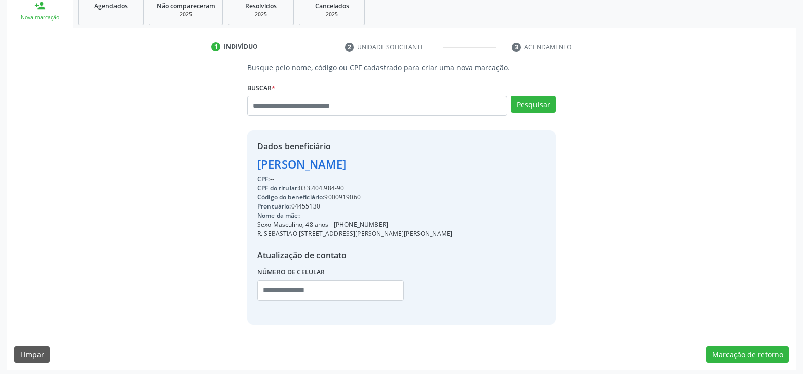
drag, startPoint x: 258, startPoint y: 165, endPoint x: 449, endPoint y: 169, distance: 191.1
click at [449, 169] on div "Dados beneficiário Diogenes Jose Holanda Dias CPF: -- CPF do titular: 033.404.9…" at bounding box center [401, 227] width 309 height 195
copy div "Diogenes Jose Holanda Dias"
drag, startPoint x: 347, startPoint y: 225, endPoint x: 389, endPoint y: 222, distance: 42.2
click at [389, 222] on div "Sexo Masculino, 48 anos - (81) 99991-8761" at bounding box center [354, 224] width 195 height 9
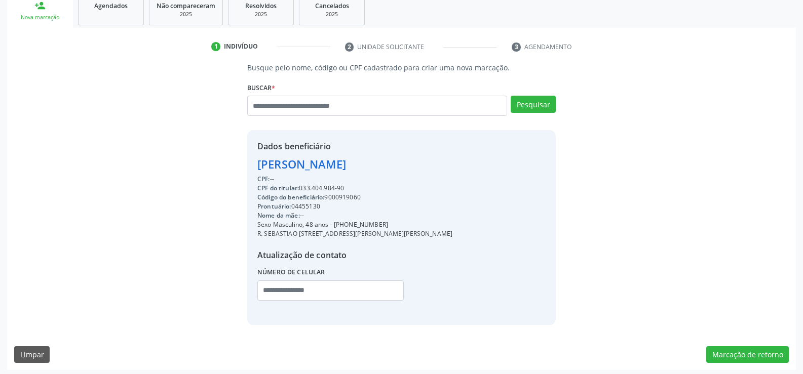
copy div "99991-8761"
click at [352, 104] on input "text" at bounding box center [377, 106] width 260 height 20
paste input "**********"
type input "**********"
click at [543, 110] on button "Pesquisar" at bounding box center [533, 104] width 45 height 17
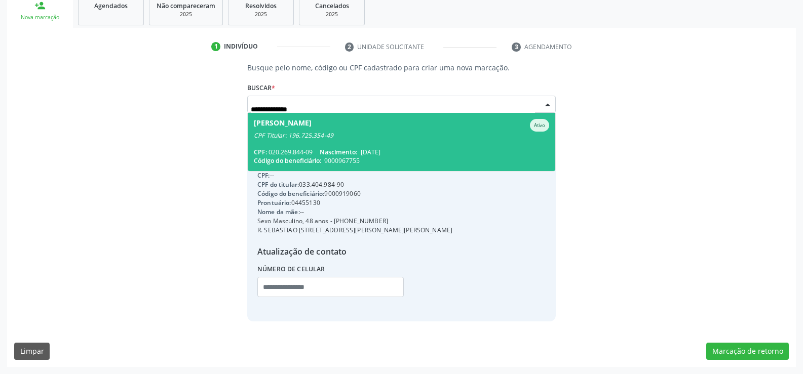
click at [418, 129] on div "Maria Eliane Bezerra de Oliveira Ativo" at bounding box center [401, 125] width 295 height 13
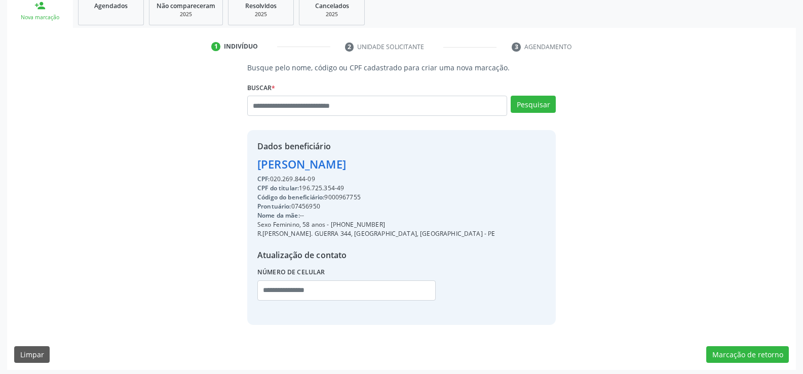
drag, startPoint x: 257, startPoint y: 168, endPoint x: 473, endPoint y: 170, distance: 215.9
click at [473, 170] on div "Dados beneficiário Maria Eliane Bezerra de Oliveira CPF: 020.269.844-09 CPF do …" at bounding box center [401, 227] width 309 height 195
copy div "Maria Eliane Bezerra de Oliveira"
drag, startPoint x: 344, startPoint y: 225, endPoint x: 396, endPoint y: 224, distance: 51.7
click at [396, 224] on div "Sexo Feminino, 58 anos - (81) 98831-0653" at bounding box center [376, 224] width 238 height 9
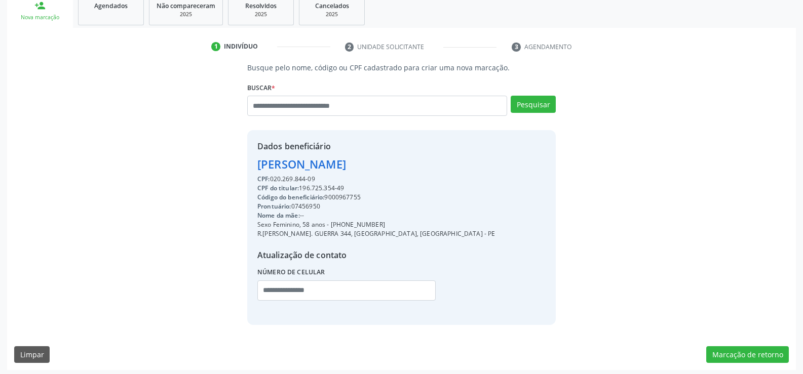
copy div "98831-0653"
click at [340, 105] on input "text" at bounding box center [377, 106] width 260 height 20
paste input "**********"
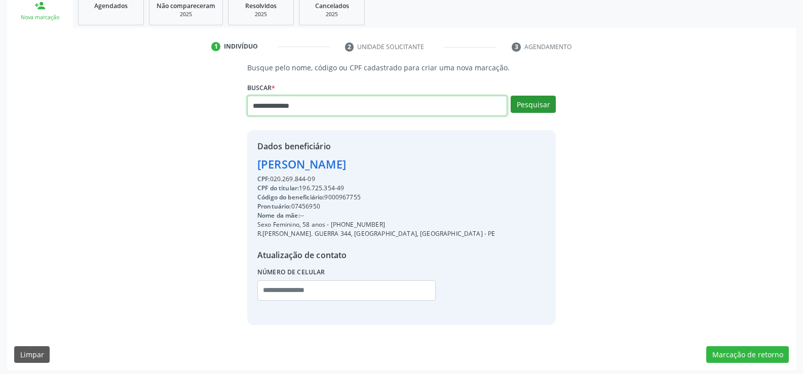
type input "**********"
click at [542, 106] on button "Pesquisar" at bounding box center [533, 104] width 45 height 17
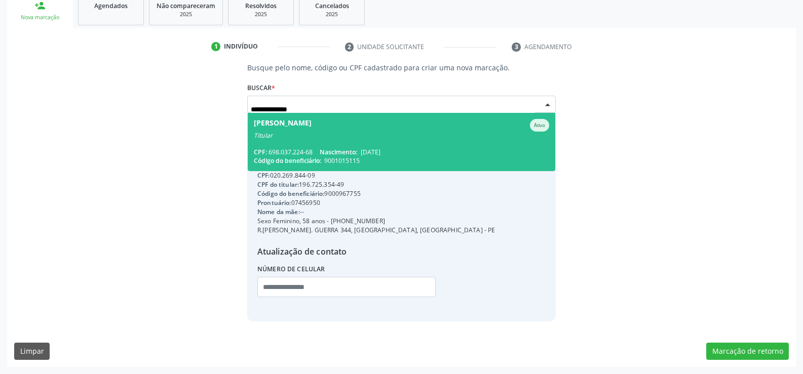
click at [370, 139] on div "Titular" at bounding box center [401, 136] width 295 height 8
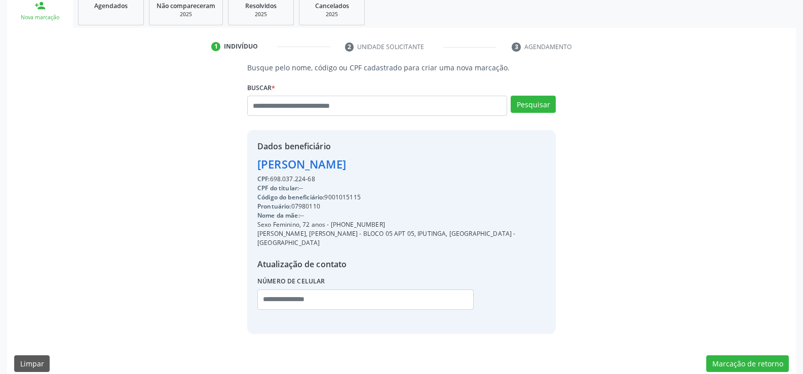
drag, startPoint x: 255, startPoint y: 165, endPoint x: 422, endPoint y: 171, distance: 166.8
click at [422, 171] on div "Dados beneficiário Avani Valentim de Andrade CPF: 698.037.224-68 CPF do titular…" at bounding box center [401, 232] width 309 height 204
copy div "Avani Valentim de Andrade"
drag, startPoint x: 343, startPoint y: 226, endPoint x: 408, endPoint y: 223, distance: 65.9
click at [408, 223] on div "Sexo Feminino, 72 anos - (81) 99600-4348" at bounding box center [401, 224] width 288 height 9
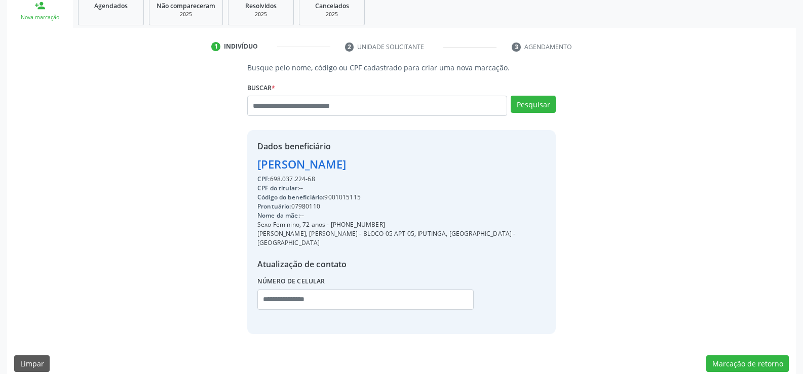
copy div "99600-4348"
click at [275, 112] on input "text" at bounding box center [377, 106] width 260 height 20
type input "**********"
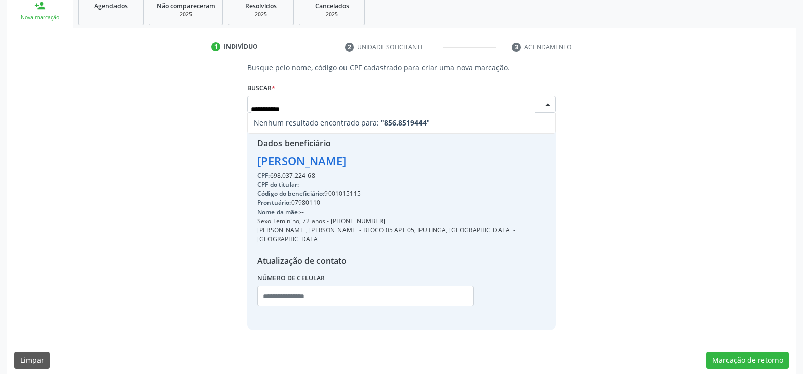
drag, startPoint x: 313, startPoint y: 109, endPoint x: 218, endPoint y: 116, distance: 95.0
click at [218, 116] on div "**********" at bounding box center [401, 196] width 775 height 269
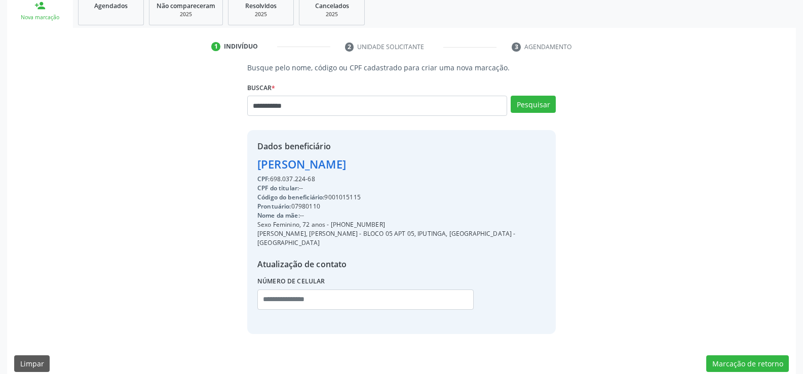
type input "**********"
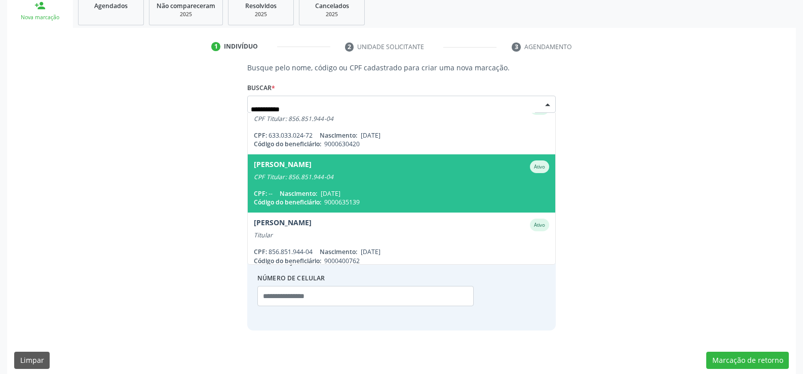
scroll to position [24, 0]
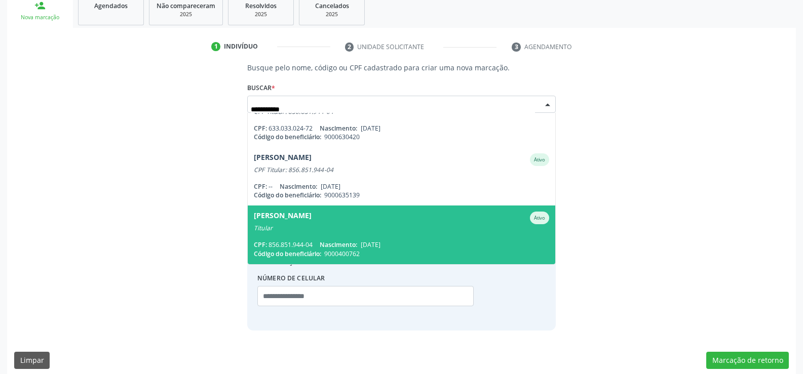
click at [299, 220] on div "Joselma Rita dos Santos" at bounding box center [283, 218] width 58 height 13
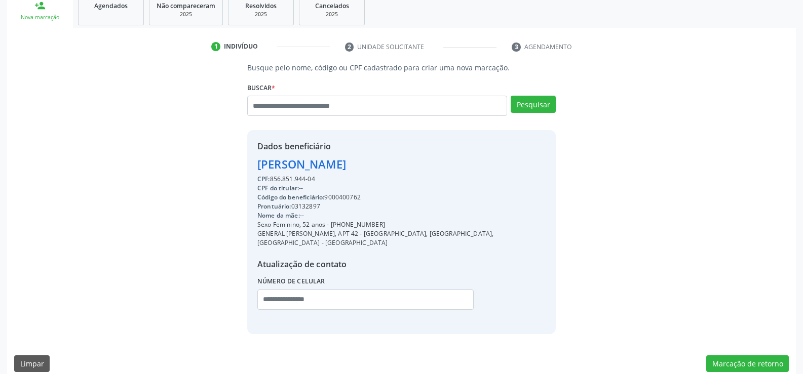
drag, startPoint x: 258, startPoint y: 165, endPoint x: 375, endPoint y: 177, distance: 117.7
click at [375, 177] on div "Dados beneficiário Joselma Rita dos Santos CPF: 856.851.944-04 CPF do titular: …" at bounding box center [401, 231] width 288 height 183
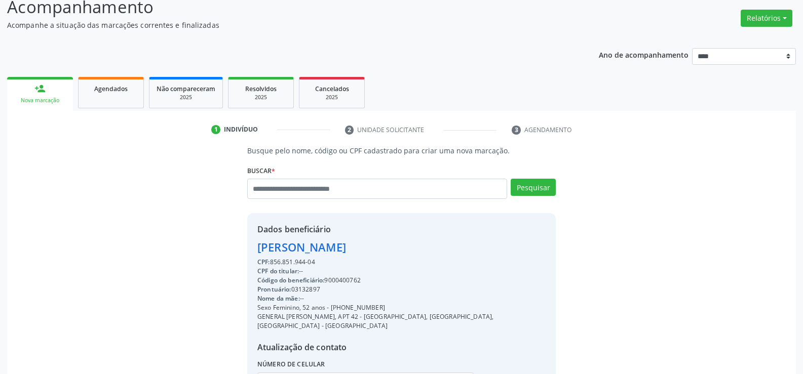
scroll to position [0, 0]
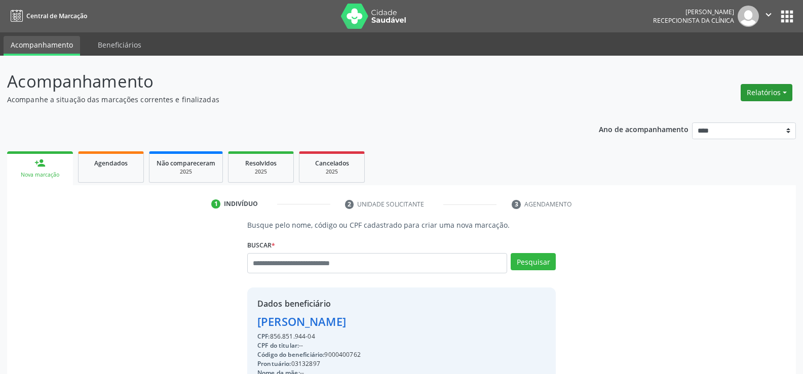
click at [758, 85] on button "Relatórios" at bounding box center [767, 92] width 52 height 17
click at [709, 115] on link "Agendamentos" at bounding box center [738, 114] width 109 height 14
select select "*"
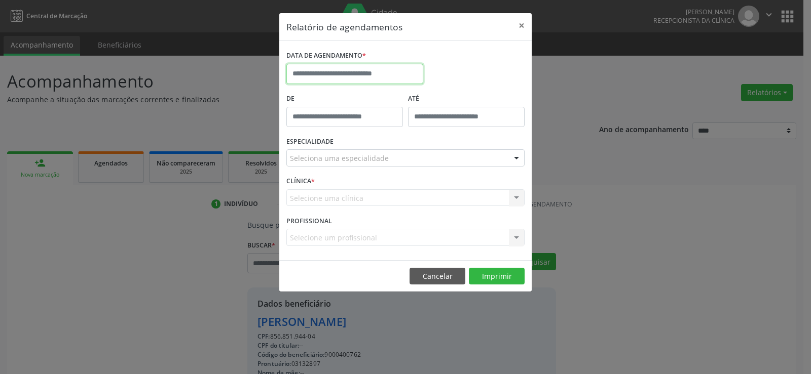
click at [363, 74] on input "text" at bounding box center [354, 74] width 137 height 20
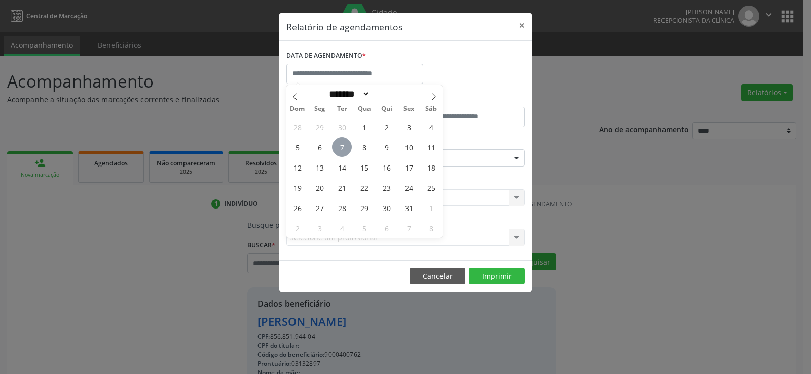
click at [342, 146] on span "7" at bounding box center [342, 147] width 20 height 20
type input "**********"
click at [342, 146] on span "7" at bounding box center [342, 147] width 20 height 20
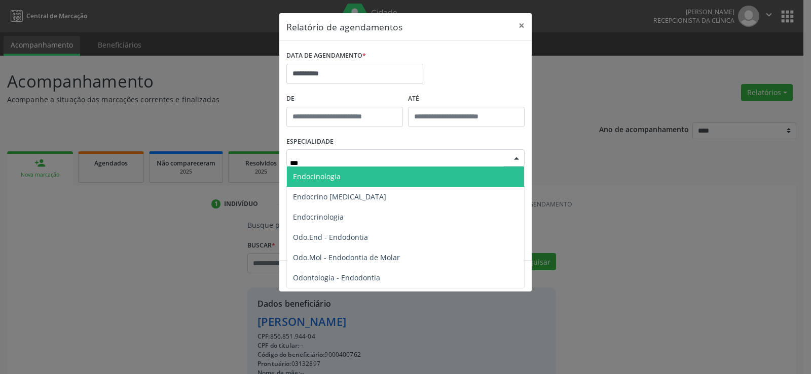
type input "****"
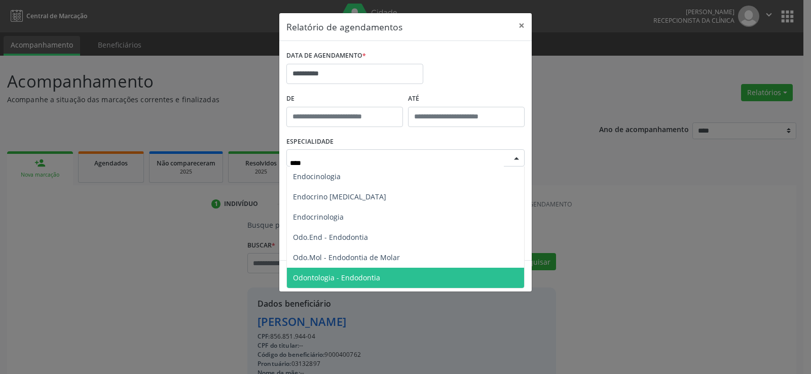
click at [397, 275] on span "Odontologia - Endodontia" at bounding box center [405, 278] width 237 height 20
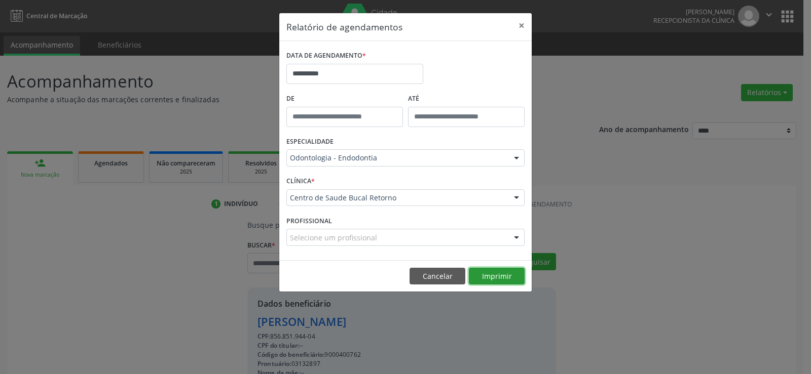
click at [499, 277] on button "Imprimir" at bounding box center [497, 276] width 56 height 17
click at [522, 26] on button "×" at bounding box center [521, 25] width 20 height 25
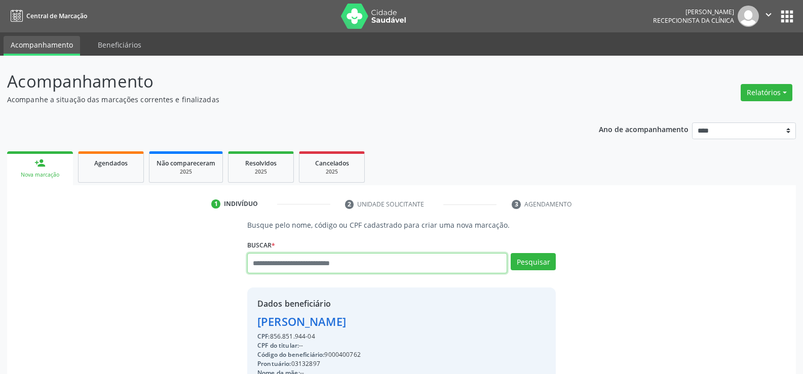
click at [351, 258] on input "text" at bounding box center [377, 263] width 260 height 20
type input "**********"
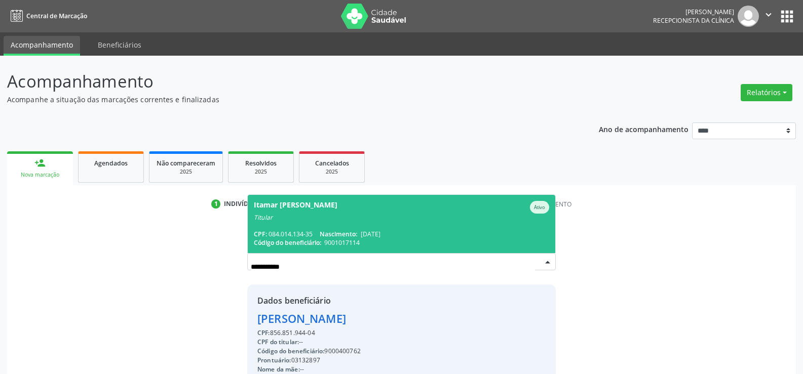
click at [337, 206] on div "Itamar Candido de Melo Silva" at bounding box center [296, 207] width 84 height 13
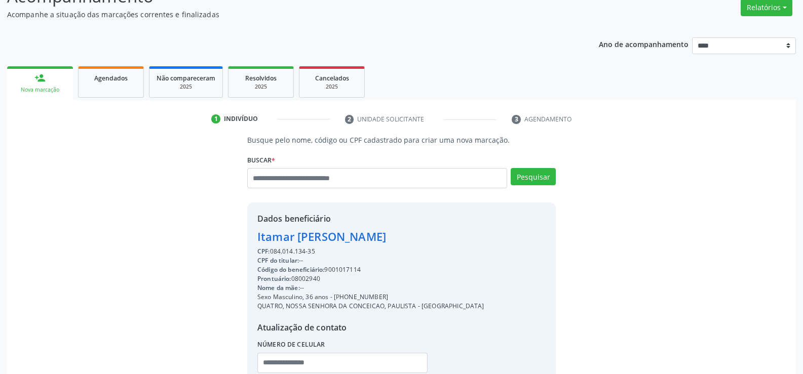
scroll to position [101, 0]
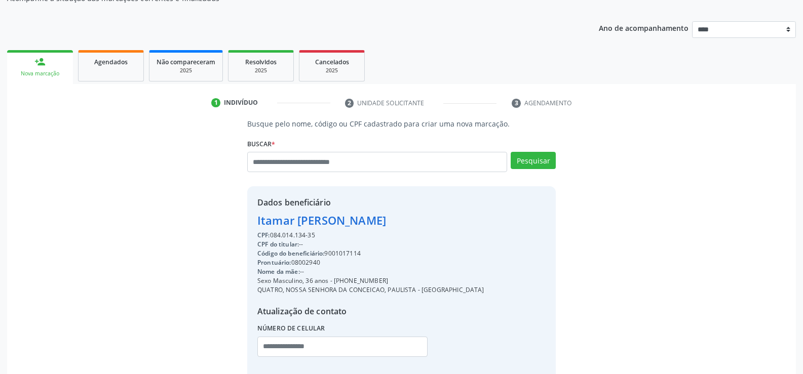
drag, startPoint x: 259, startPoint y: 216, endPoint x: 372, endPoint y: 238, distance: 115.1
click at [372, 238] on div "Dados beneficiário Itamar Candido de Melo Silva CPF: 084.014.134-35 CPF do titu…" at bounding box center [370, 284] width 227 height 174
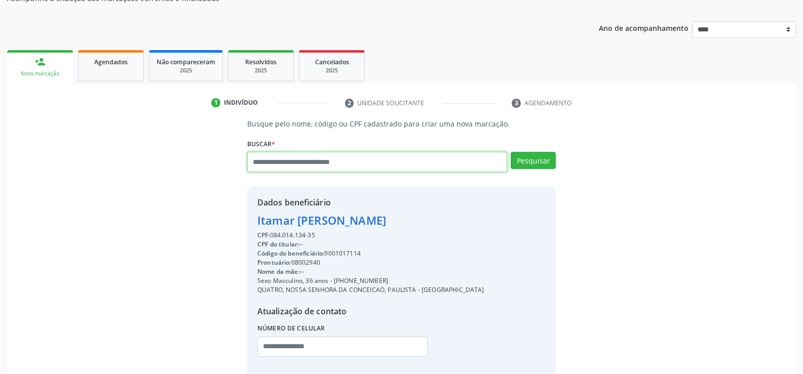
click at [356, 165] on input "text" at bounding box center [377, 162] width 260 height 20
paste input "**********"
type input "**********"
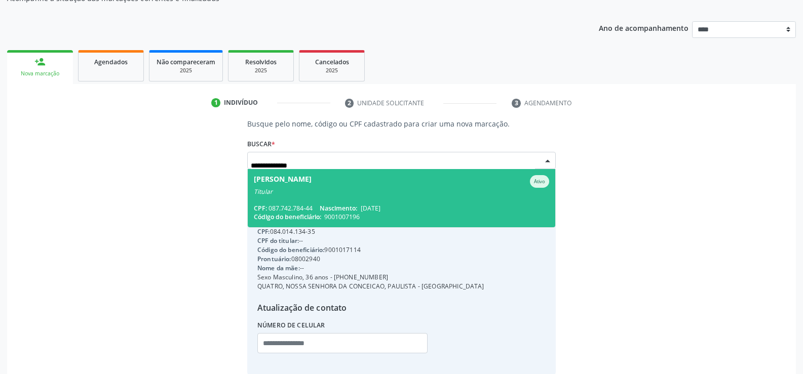
click at [340, 194] on div "Titular" at bounding box center [401, 192] width 295 height 8
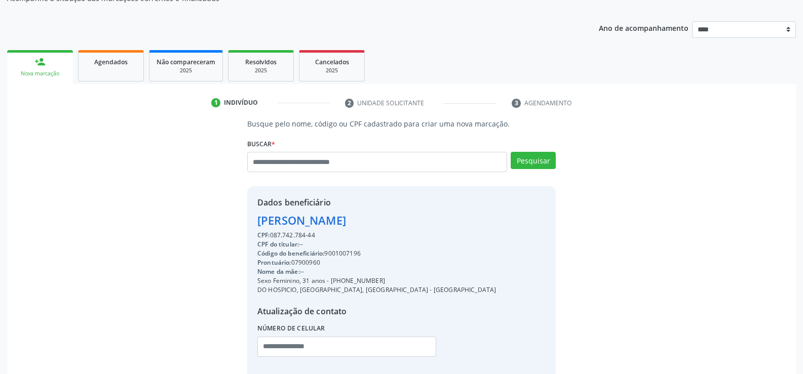
drag, startPoint x: 259, startPoint y: 219, endPoint x: 496, endPoint y: 219, distance: 236.6
click at [496, 219] on div "Dados beneficiário Viviane Valeria Pessoa Pereira CPF: 087.742.784-44 CPF do ti…" at bounding box center [401, 283] width 309 height 195
drag, startPoint x: 343, startPoint y: 283, endPoint x: 387, endPoint y: 281, distance: 43.6
click at [387, 281] on div "Sexo Feminino, 31 anos - (81) 99149-9499" at bounding box center [376, 281] width 239 height 9
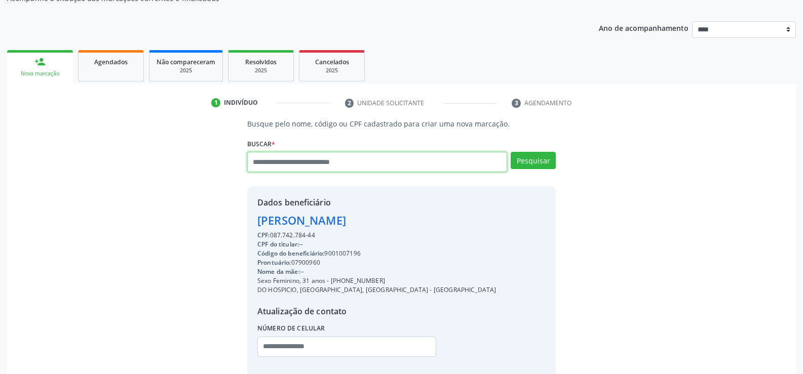
click at [296, 163] on input "text" at bounding box center [377, 162] width 260 height 20
type input "**********"
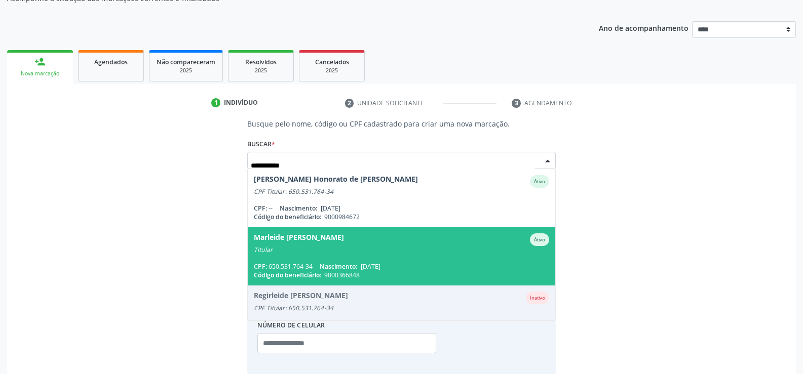
click at [312, 237] on div "Marleide Maria Aguiar da Silva Costa" at bounding box center [299, 240] width 90 height 13
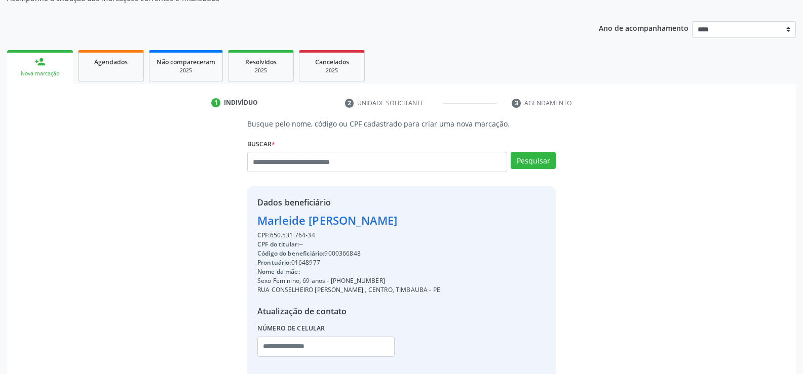
drag, startPoint x: 255, startPoint y: 219, endPoint x: 519, endPoint y: 228, distance: 264.2
click at [519, 228] on div "Dados beneficiário Marleide Maria Aguiar da Silva Costa CPF: 650.531.764-34 CPF…" at bounding box center [401, 283] width 309 height 195
click at [110, 69] on link "Agendados" at bounding box center [111, 65] width 66 height 31
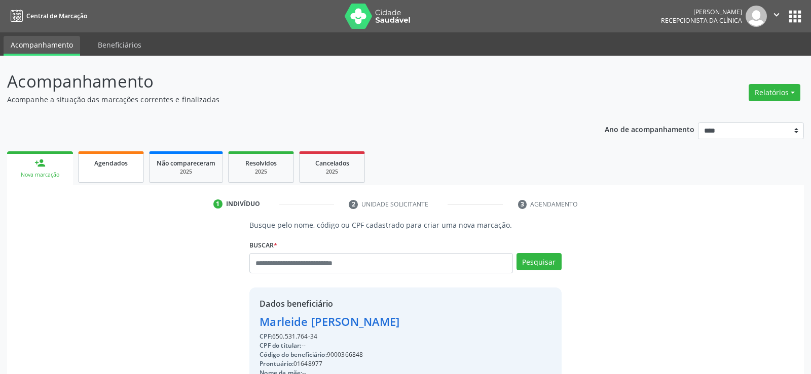
select select "*"
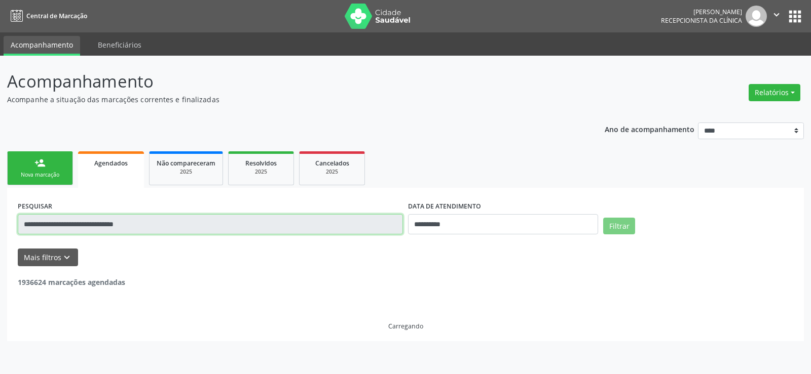
click at [89, 223] on input "**********" at bounding box center [210, 224] width 385 height 20
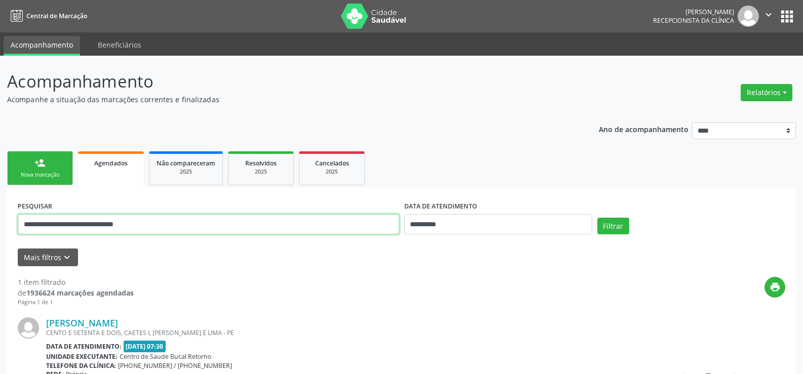
click at [89, 223] on input "**********" at bounding box center [209, 224] width 382 height 20
paste input "*"
type input "**********"
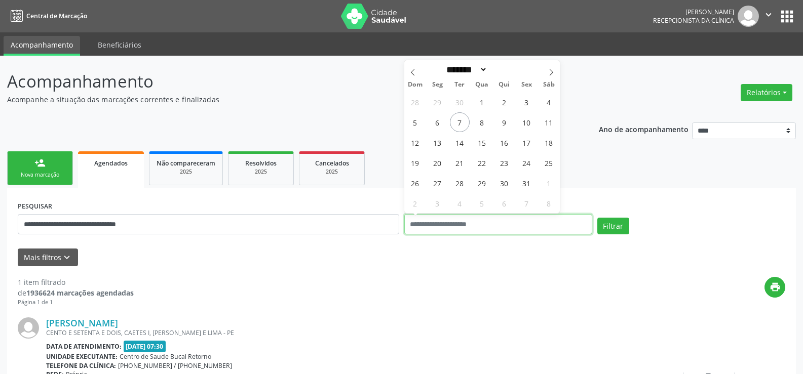
click at [597, 218] on button "Filtrar" at bounding box center [613, 226] width 32 height 17
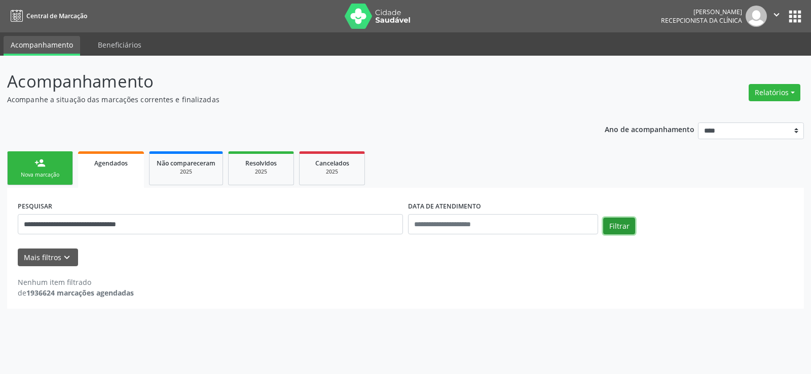
click at [629, 227] on button "Filtrar" at bounding box center [619, 226] width 32 height 17
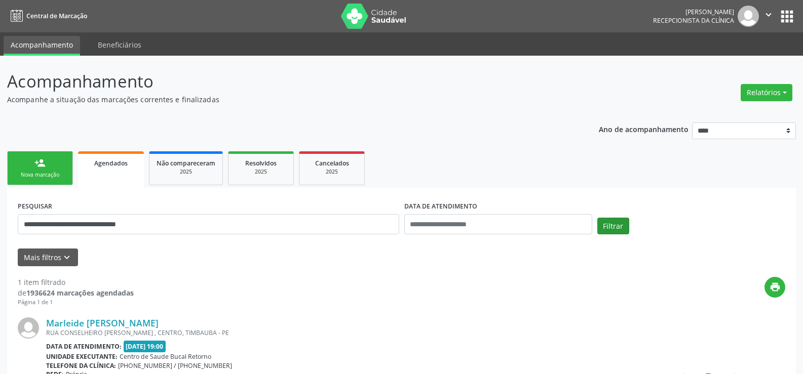
click at [629, 227] on div "Filtrar" at bounding box center [691, 230] width 193 height 24
click at [623, 227] on button "Filtrar" at bounding box center [613, 226] width 32 height 17
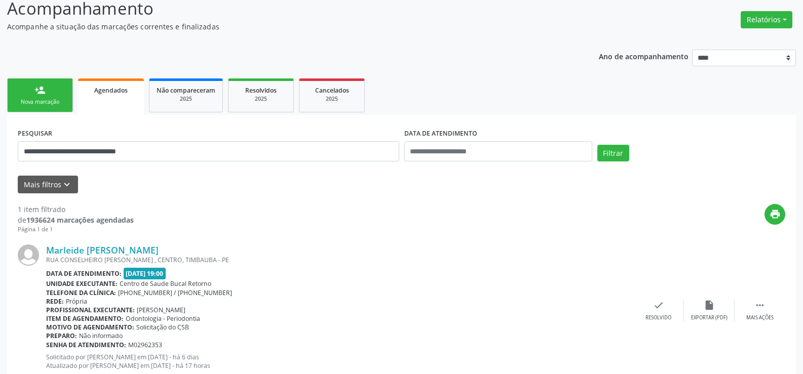
scroll to position [104, 0]
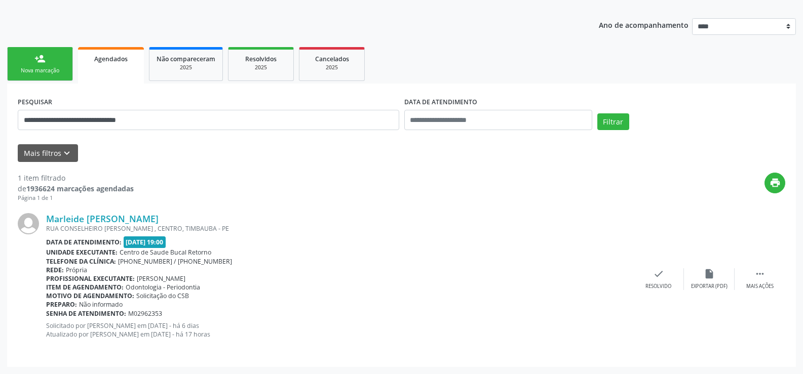
drag, startPoint x: 42, startPoint y: 211, endPoint x: 251, endPoint y: 221, distance: 209.5
click at [251, 221] on div "Marleide Maria Aguiar da Silva Costa RUA CONSELHEIRO JOAO ALFREDO , CENTRO, TIM…" at bounding box center [402, 280] width 768 height 154
click at [269, 214] on div "Marleide Maria Aguiar da Silva Costa" at bounding box center [339, 218] width 587 height 11
drag, startPoint x: 46, startPoint y: 213, endPoint x: 255, endPoint y: 220, distance: 209.9
click at [255, 220] on div "Marleide Maria Aguiar da Silva Costa RUA CONSELHEIRO JOAO ALFREDO , CENTRO, TIM…" at bounding box center [402, 280] width 768 height 154
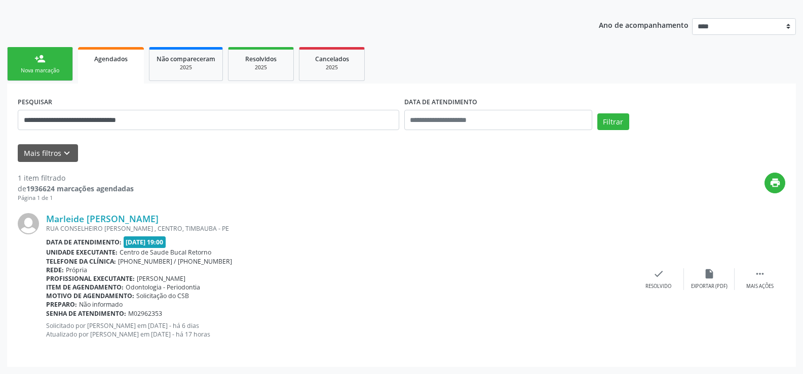
click at [297, 223] on div "Marleide Maria Aguiar da Silva Costa" at bounding box center [339, 218] width 587 height 11
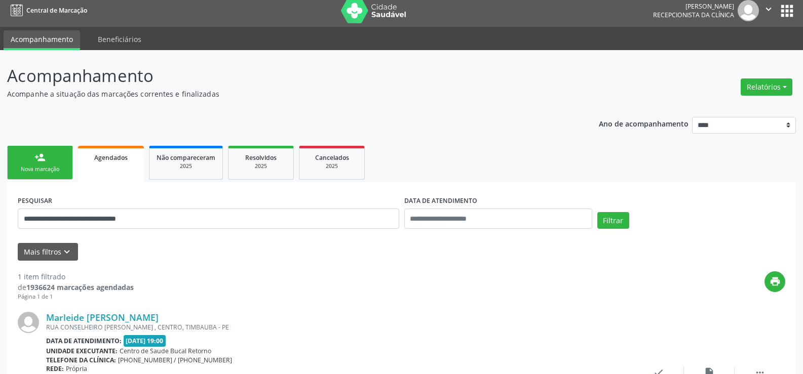
scroll to position [0, 0]
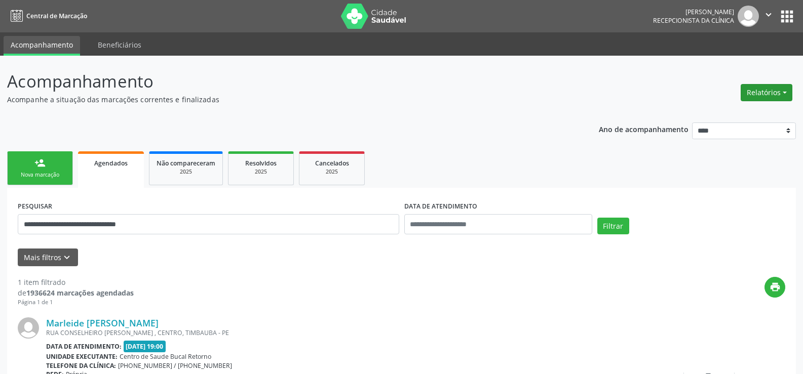
click at [770, 96] on button "Relatórios" at bounding box center [767, 92] width 52 height 17
click at [715, 115] on link "Agendamentos" at bounding box center [738, 114] width 109 height 14
select select "*"
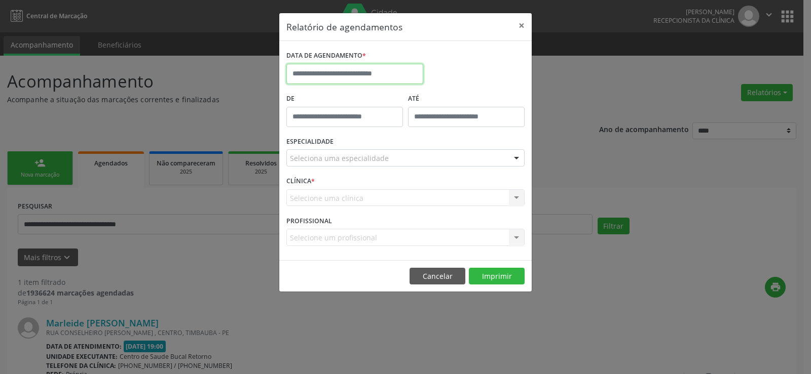
click at [361, 73] on input "text" at bounding box center [354, 74] width 137 height 20
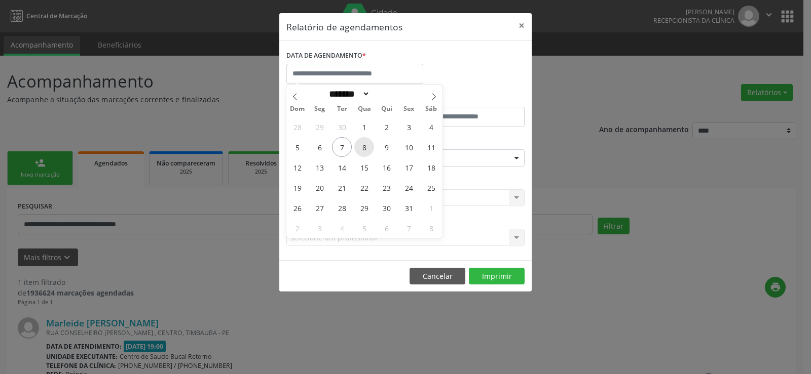
click at [364, 147] on span "8" at bounding box center [364, 147] width 20 height 20
type input "**********"
click at [362, 144] on span "8" at bounding box center [364, 147] width 20 height 20
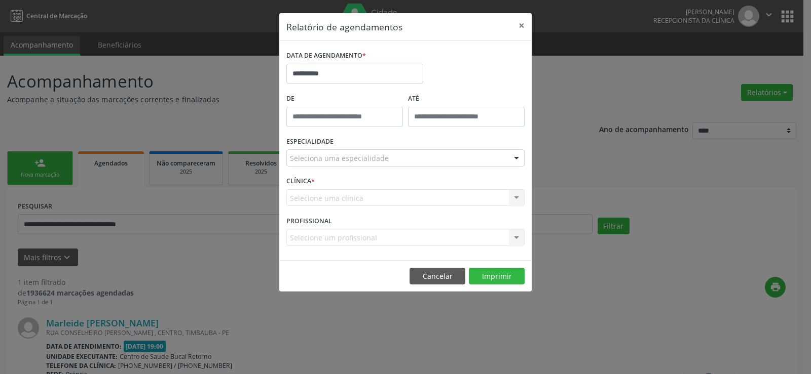
click at [362, 144] on div "ESPECIALIDADE Seleciona uma especialidade Todas as especialidades Alergologia A…" at bounding box center [405, 154] width 243 height 40
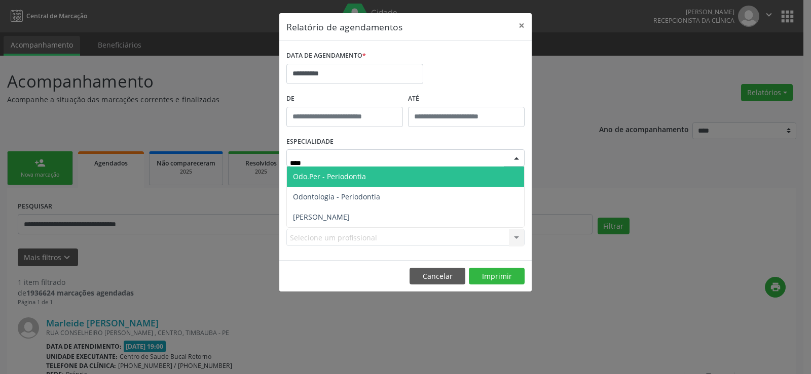
type input "*****"
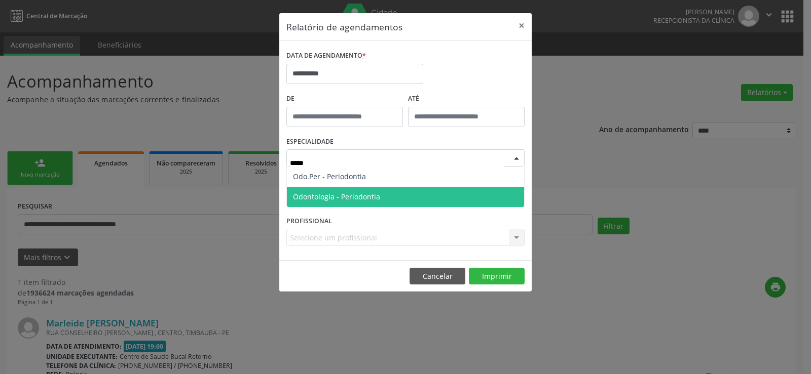
click at [379, 201] on span "Odontologia - Periodontia" at bounding box center [405, 197] width 237 height 20
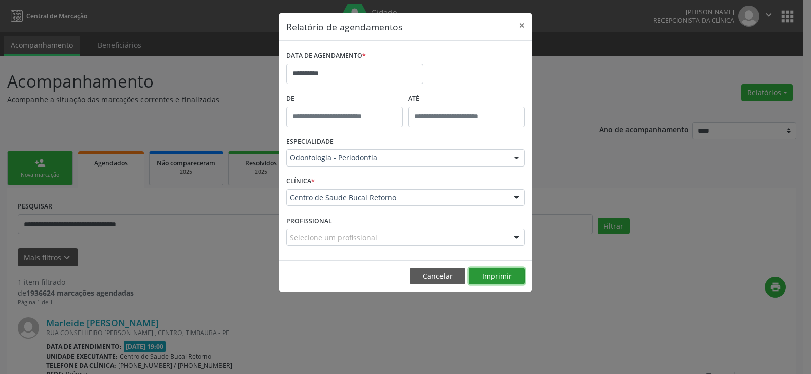
click at [506, 280] on button "Imprimir" at bounding box center [497, 276] width 56 height 17
click at [524, 21] on button "×" at bounding box center [521, 25] width 20 height 25
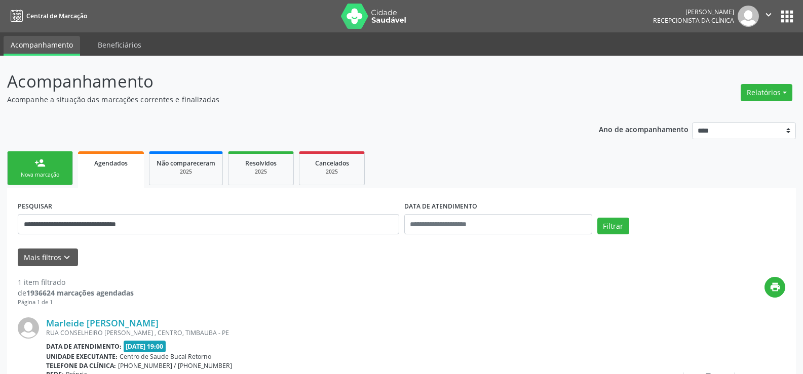
click at [44, 161] on div "person_add" at bounding box center [39, 163] width 11 height 11
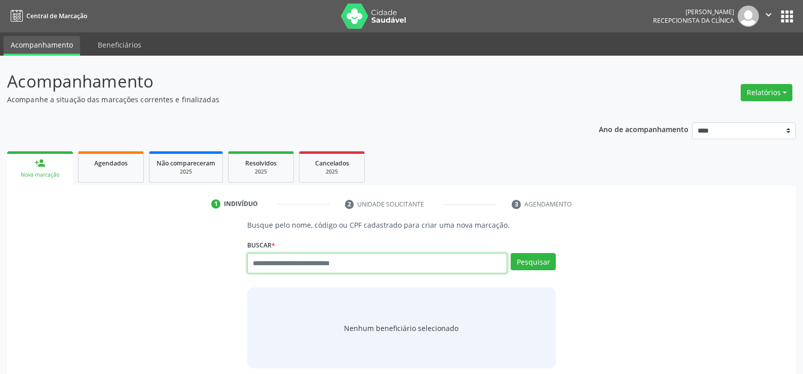
click at [432, 267] on input "text" at bounding box center [377, 263] width 260 height 20
type input "**********"
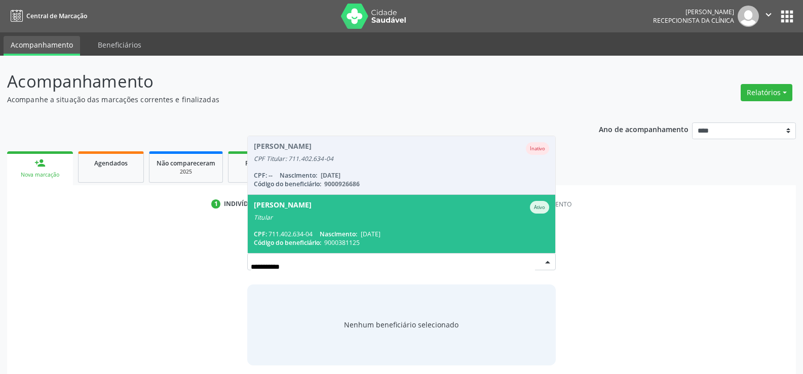
click at [381, 216] on div "Titular" at bounding box center [401, 218] width 295 height 8
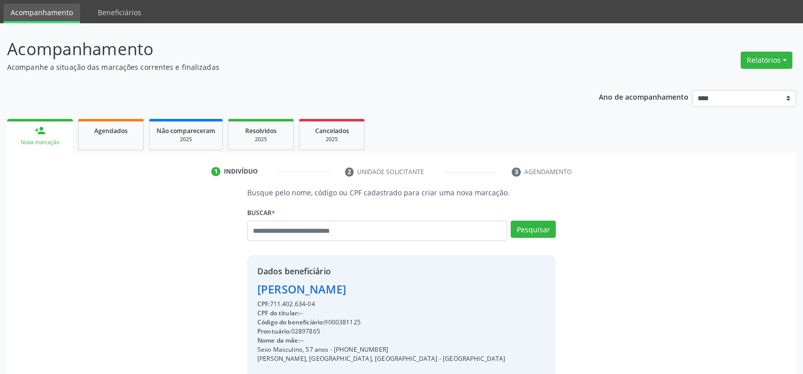
scroll to position [51, 0]
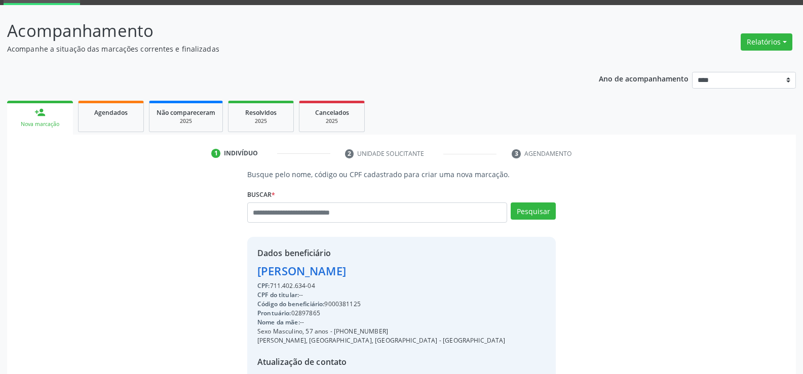
drag, startPoint x: 259, startPoint y: 273, endPoint x: 363, endPoint y: 288, distance: 105.5
click at [363, 288] on div "Dados beneficiário Gilvan Barreto de Souza CPF: 711.402.634-04 CPF do titular: …" at bounding box center [381, 334] width 248 height 174
click at [308, 217] on input "text" at bounding box center [377, 213] width 260 height 20
click at [255, 213] on input "text" at bounding box center [377, 213] width 260 height 20
type input "**********"
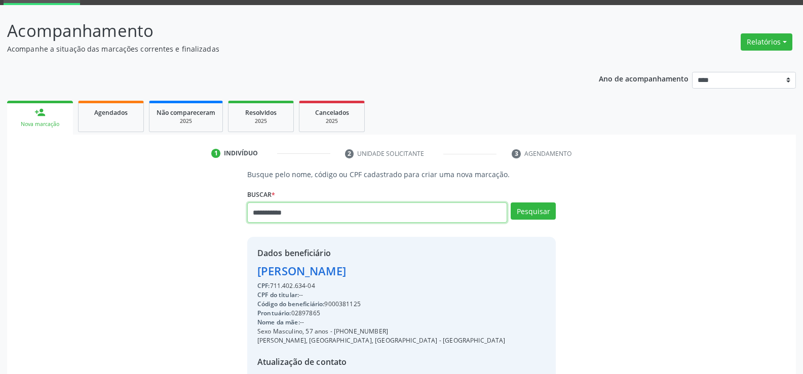
type input "**********"
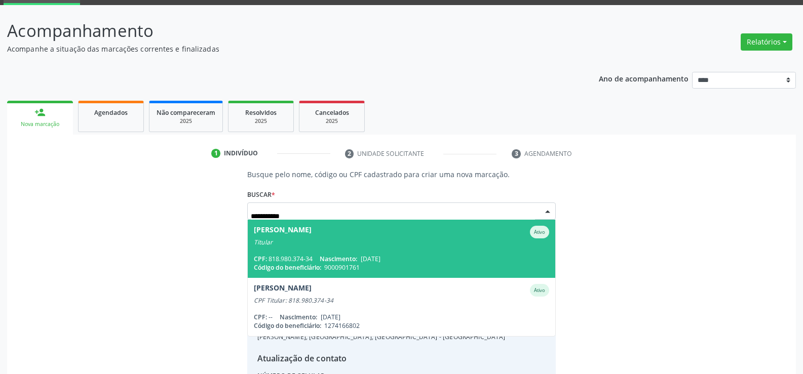
click at [302, 252] on span "Edylean Monteiro da Silva Ativo Titular CPF: 818.980.374-34 Nascimento: 22/04/1…" at bounding box center [402, 249] width 308 height 58
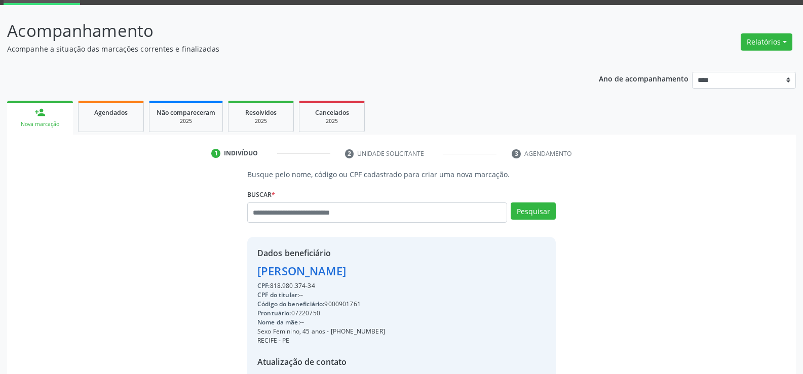
drag, startPoint x: 320, startPoint y: 289, endPoint x: 271, endPoint y: 283, distance: 49.5
click at [245, 272] on div "Busque pelo nome, código ou CPF cadastrado para criar uma nova marcação. Buscar…" at bounding box center [401, 300] width 323 height 262
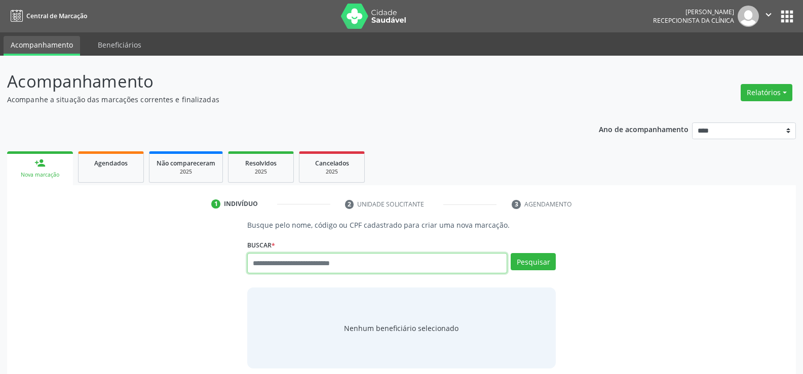
click at [270, 265] on input "text" at bounding box center [377, 263] width 260 height 20
type input "**********"
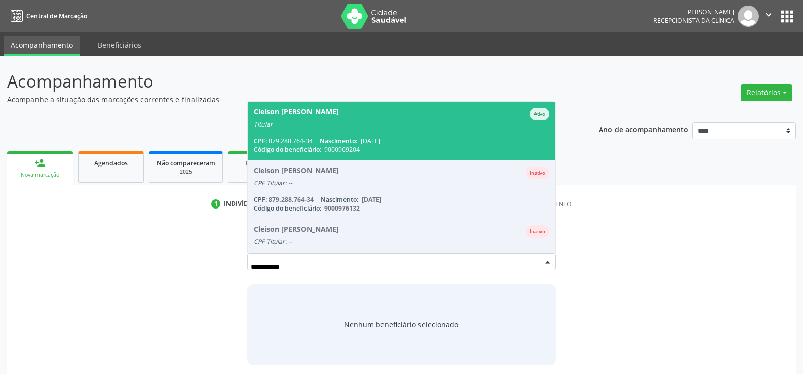
click at [304, 143] on div "CPF: 879.288.764-34 Nascimento: [DATE]" at bounding box center [401, 141] width 295 height 9
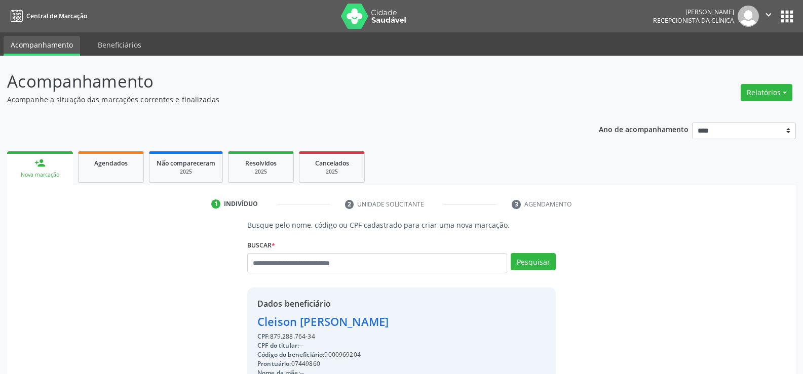
scroll to position [51, 0]
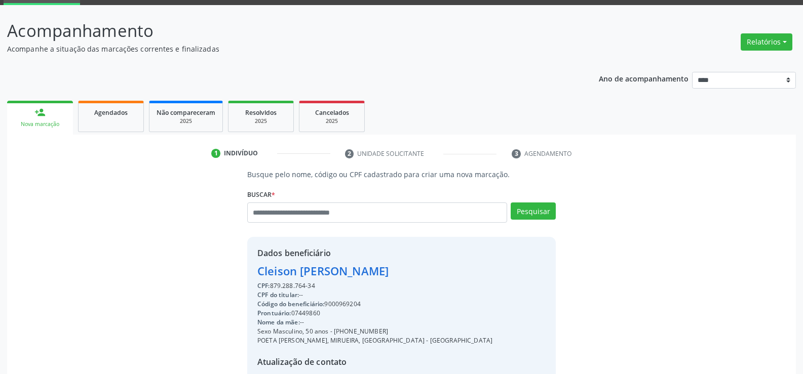
drag, startPoint x: 319, startPoint y: 285, endPoint x: 269, endPoint y: 285, distance: 50.2
click at [269, 285] on div "CPF: 879.288.764-34" at bounding box center [374, 286] width 235 height 9
copy div ": 879.288.764-34"
click at [272, 215] on input "text" at bounding box center [377, 213] width 260 height 20
paste input "**********"
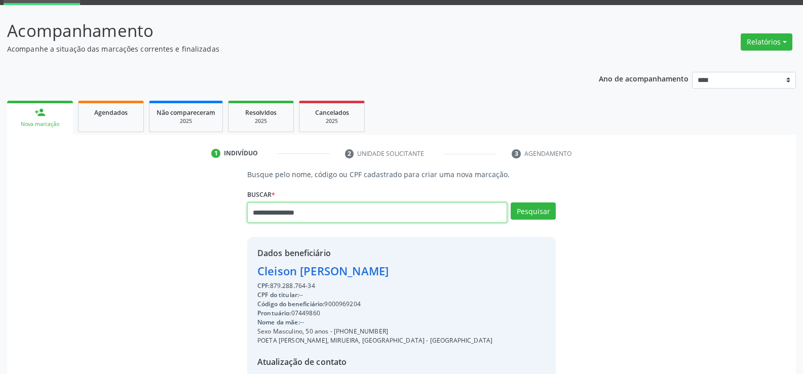
click at [256, 208] on input "**********" at bounding box center [377, 213] width 260 height 20
type input "**********"
click at [546, 203] on button "Pesquisar" at bounding box center [533, 211] width 45 height 17
type input "**********"
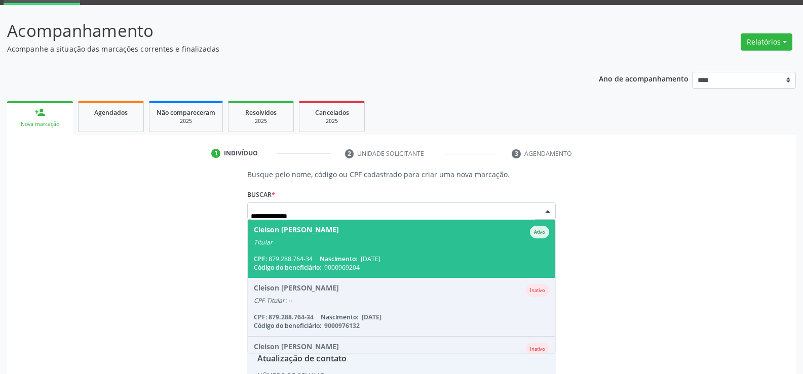
click at [415, 246] on div "Titular" at bounding box center [401, 243] width 295 height 8
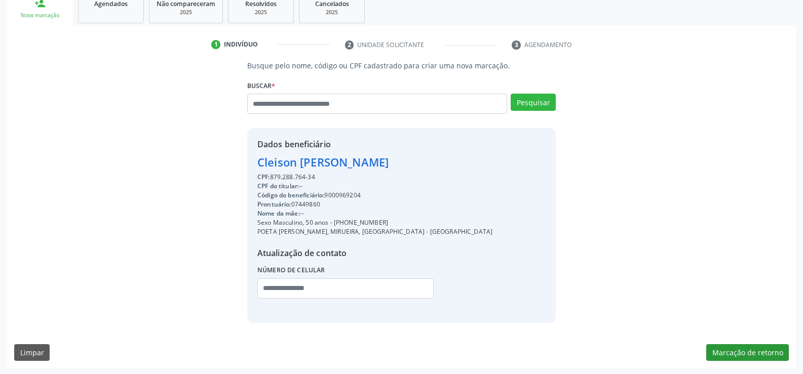
scroll to position [161, 0]
click at [767, 353] on button "Marcação de retorno" at bounding box center [747, 352] width 83 height 17
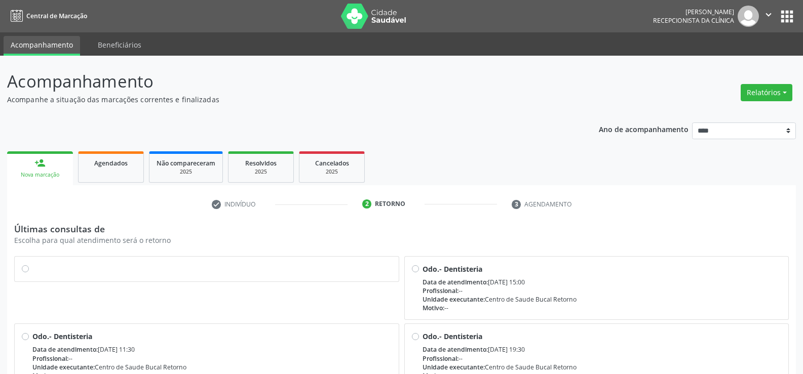
click at [21, 272] on div at bounding box center [207, 269] width 384 height 25
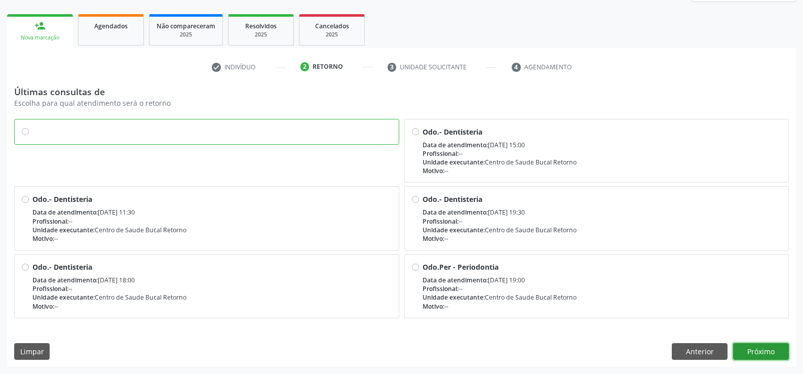
click at [768, 352] on button "Próximo" at bounding box center [761, 352] width 56 height 17
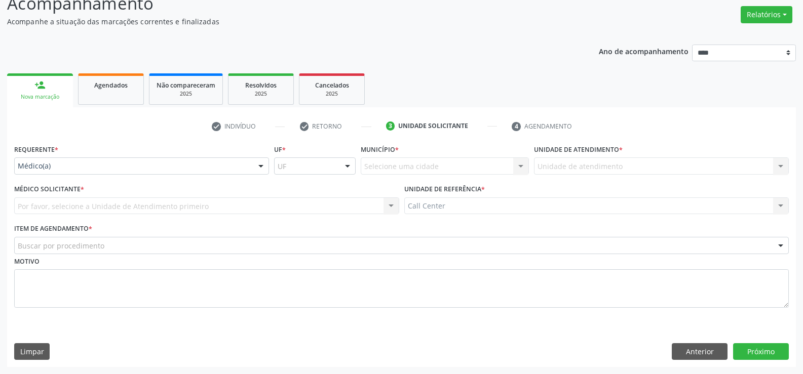
scroll to position [78, 0]
drag, startPoint x: 110, startPoint y: 172, endPoint x: 75, endPoint y: 188, distance: 38.8
click at [110, 172] on div at bounding box center [141, 166] width 255 height 17
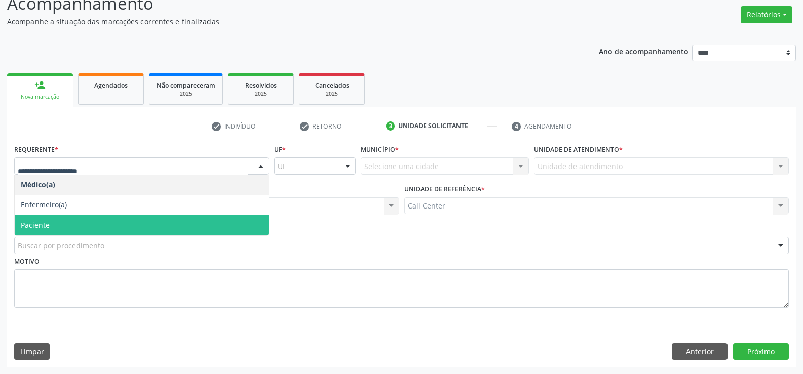
click at [43, 220] on span "Paciente" at bounding box center [35, 225] width 29 height 10
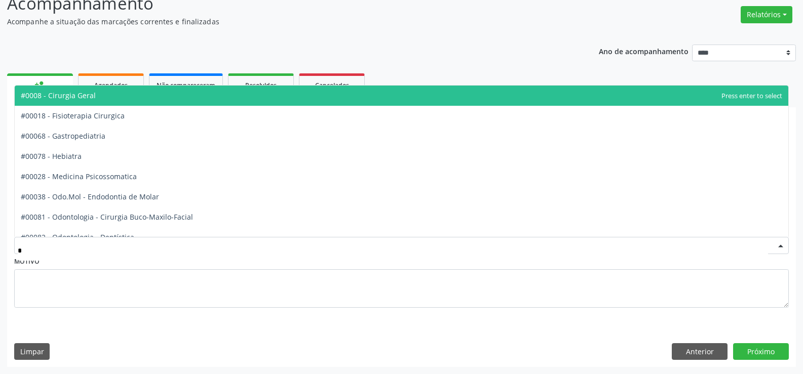
type input "**"
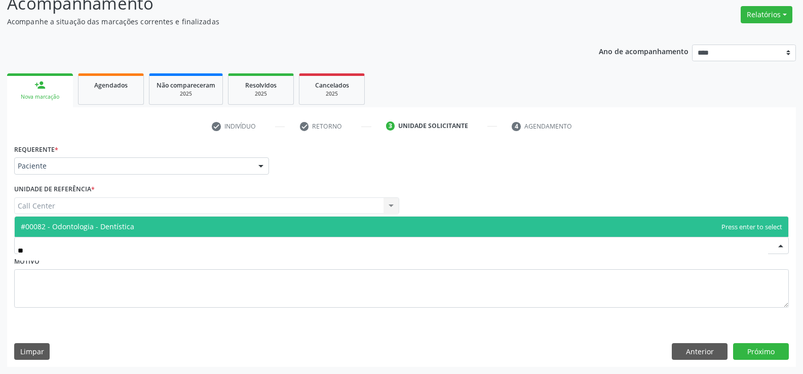
click at [56, 229] on span "#00082 - Odontologia - Dentística" at bounding box center [78, 227] width 114 height 10
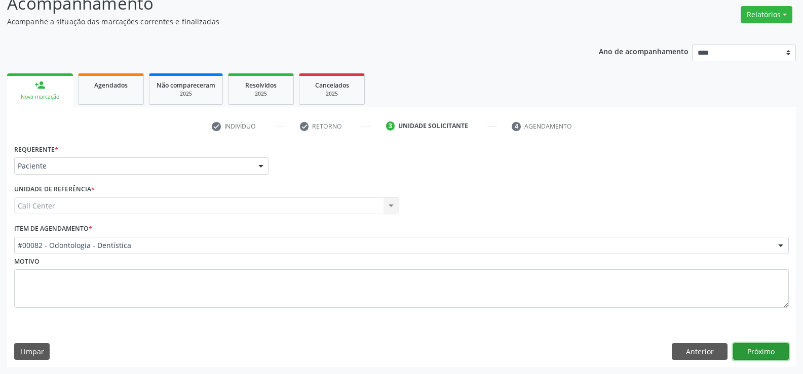
click at [745, 349] on button "Próximo" at bounding box center [761, 352] width 56 height 17
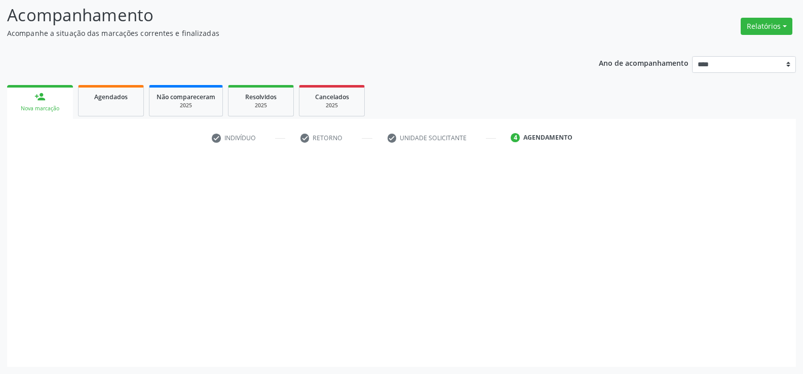
scroll to position [66, 0]
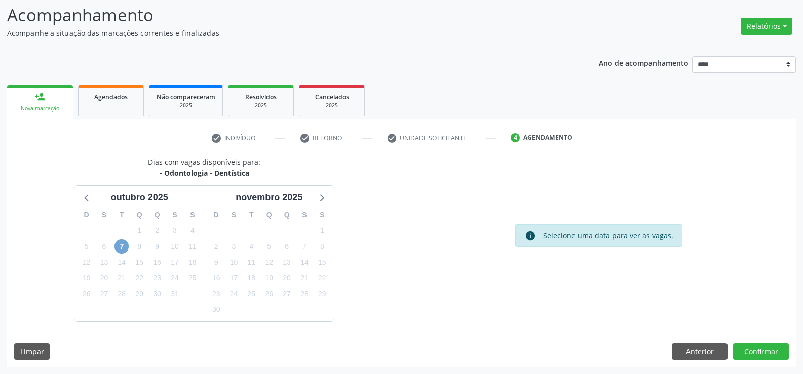
click at [125, 245] on span "7" at bounding box center [122, 247] width 14 height 14
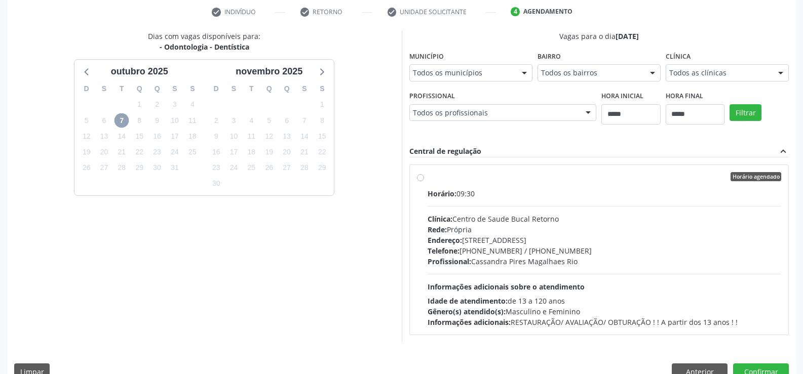
scroll to position [213, 0]
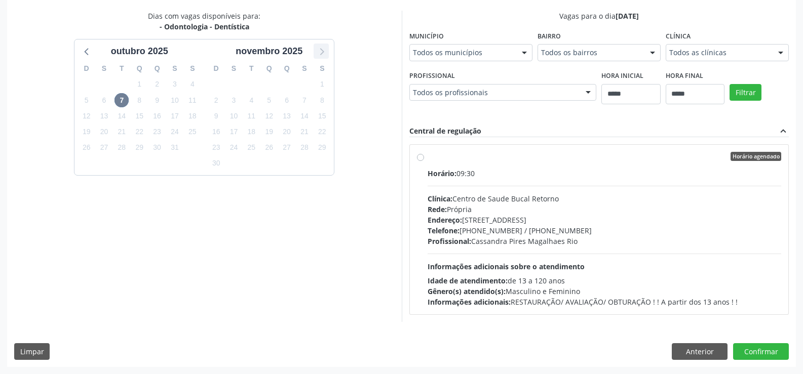
click at [321, 52] on icon at bounding box center [321, 51] width 13 height 13
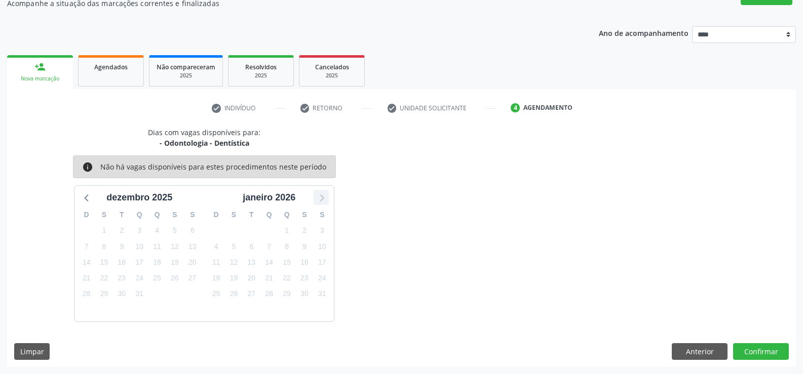
scroll to position [96, 0]
click at [708, 353] on button "Anterior" at bounding box center [700, 352] width 56 height 17
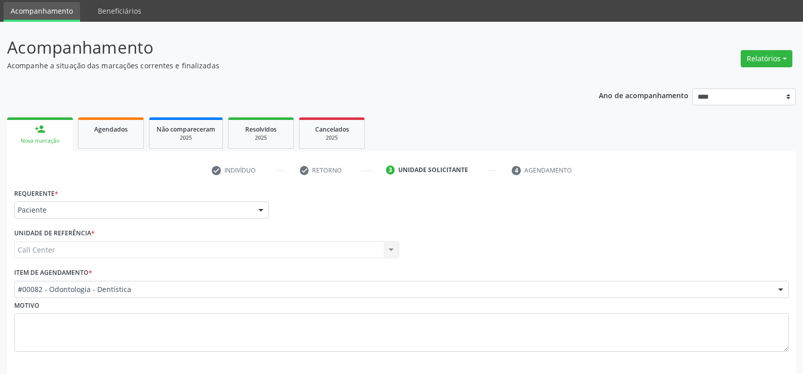
scroll to position [78, 0]
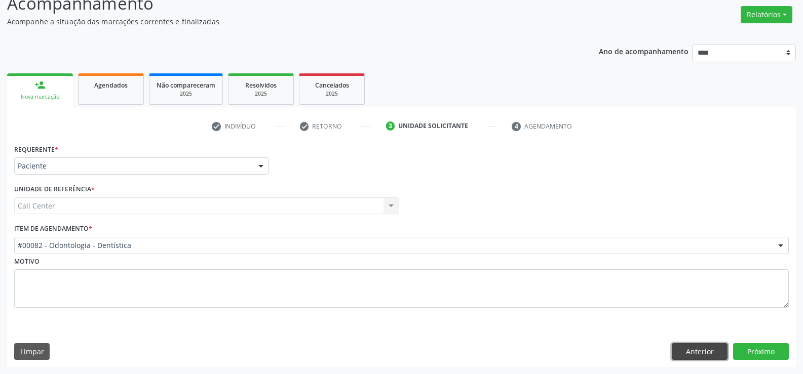
click at [696, 345] on button "Anterior" at bounding box center [700, 352] width 56 height 17
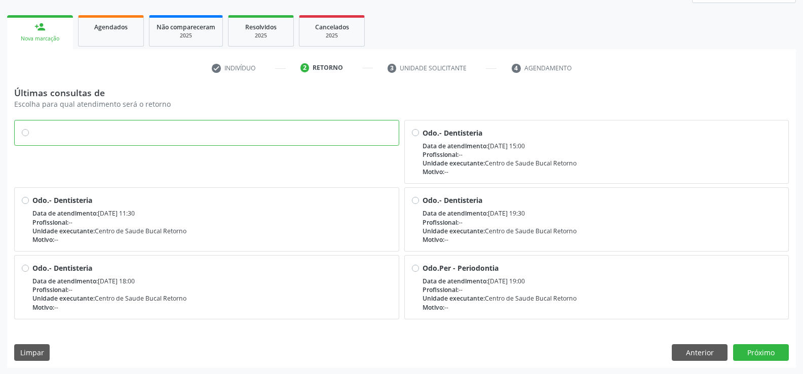
scroll to position [137, 0]
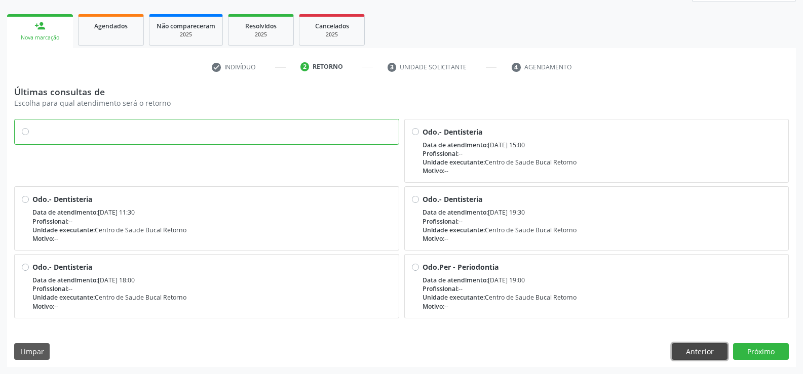
click at [700, 354] on button "Anterior" at bounding box center [700, 352] width 56 height 17
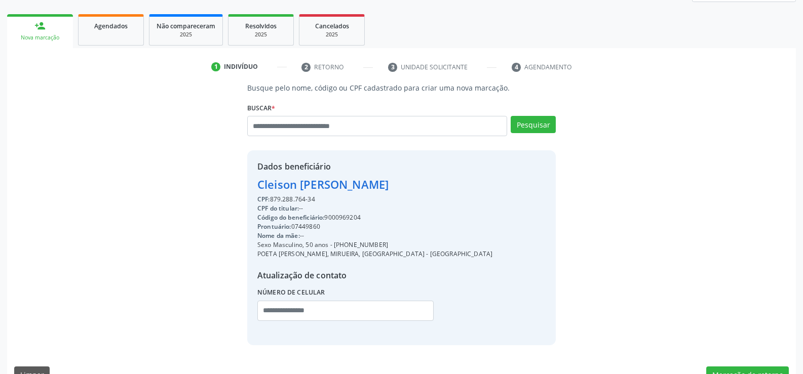
drag, startPoint x: 259, startPoint y: 183, endPoint x: 389, endPoint y: 186, distance: 129.2
click at [389, 186] on div "Cleison Ricardo Araujo" at bounding box center [374, 184] width 235 height 17
copy div "Cleison Ricardo Araujo"
click at [274, 198] on div "CPF: 879.288.764-34" at bounding box center [374, 199] width 235 height 9
drag, startPoint x: 271, startPoint y: 198, endPoint x: 324, endPoint y: 195, distance: 53.3
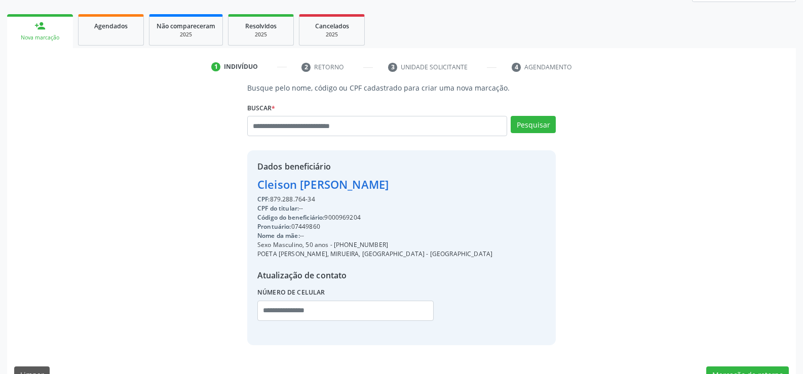
click at [324, 195] on div "CPF: 879.288.764-34" at bounding box center [374, 199] width 235 height 9
copy div "879.288.764-34"
drag, startPoint x: 336, startPoint y: 245, endPoint x: 385, endPoint y: 246, distance: 49.2
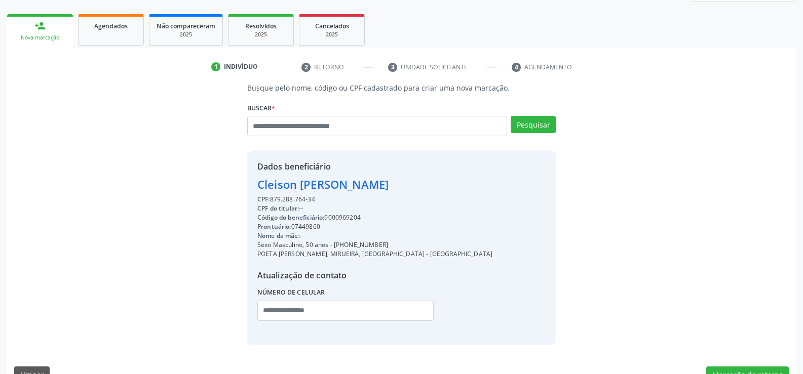
click at [385, 246] on div "Sexo Masculino, 50 anos - (81) 99811-4432" at bounding box center [374, 245] width 235 height 9
copy div "81) 99811-4432"
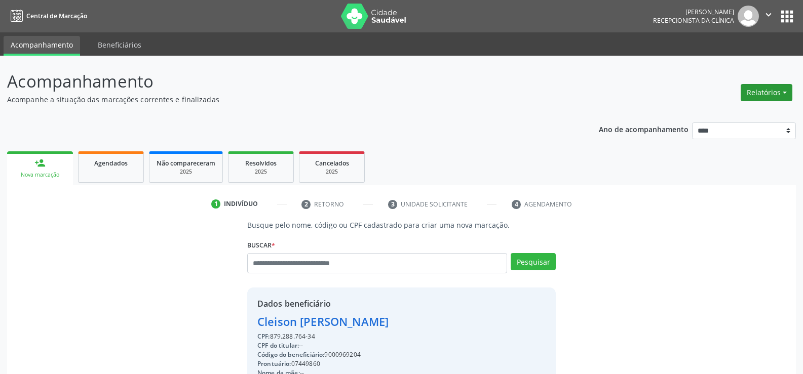
click at [762, 86] on button "Relatórios" at bounding box center [767, 92] width 52 height 17
click at [732, 110] on link "Agendamentos" at bounding box center [738, 114] width 109 height 14
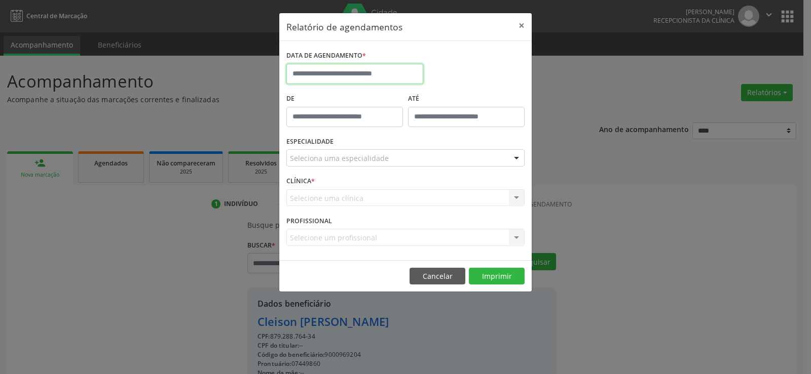
click at [378, 76] on input "text" at bounding box center [354, 74] width 137 height 20
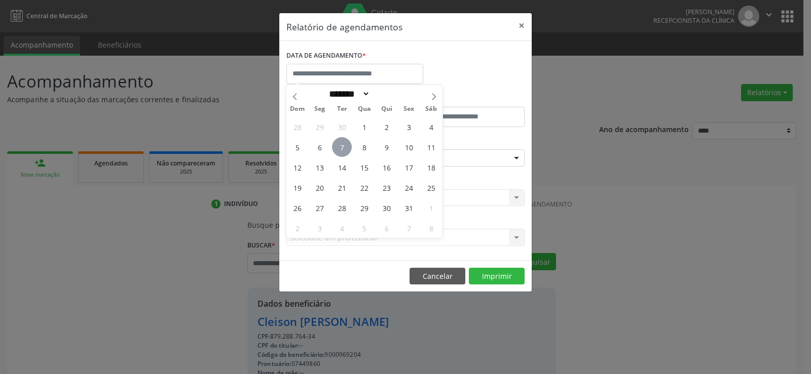
click at [340, 148] on span "7" at bounding box center [342, 147] width 20 height 20
type input "**********"
click at [340, 148] on span "7" at bounding box center [342, 147] width 20 height 20
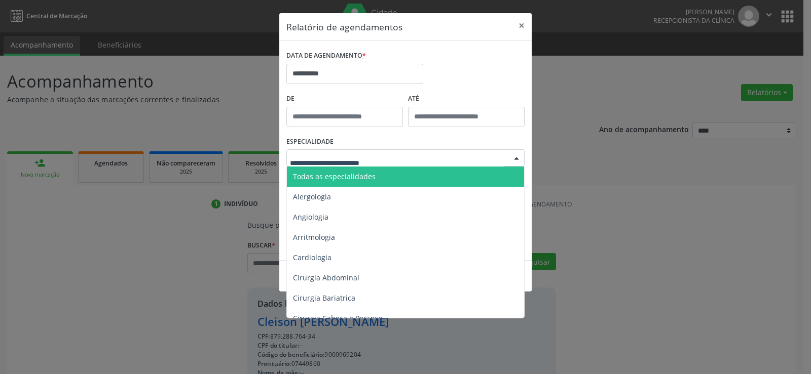
click at [343, 172] on span "Todas as especialidades" at bounding box center [334, 177] width 83 height 10
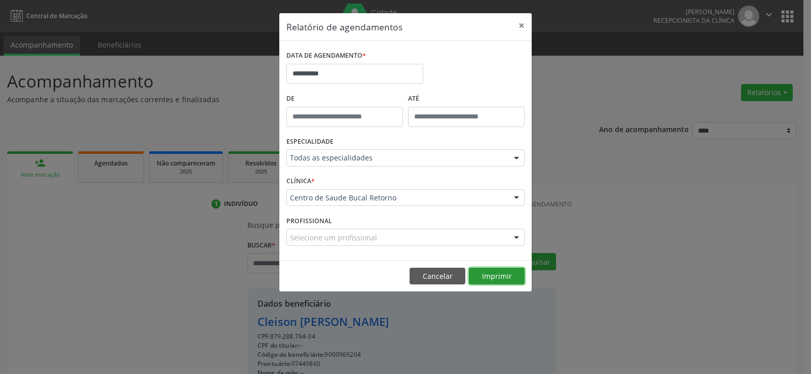
click at [497, 277] on button "Imprimir" at bounding box center [497, 276] width 56 height 17
click at [352, 77] on body "Central de Marcação Andressa Karina do Nascimento Gerra Recepcionista da clínic…" at bounding box center [405, 187] width 811 height 374
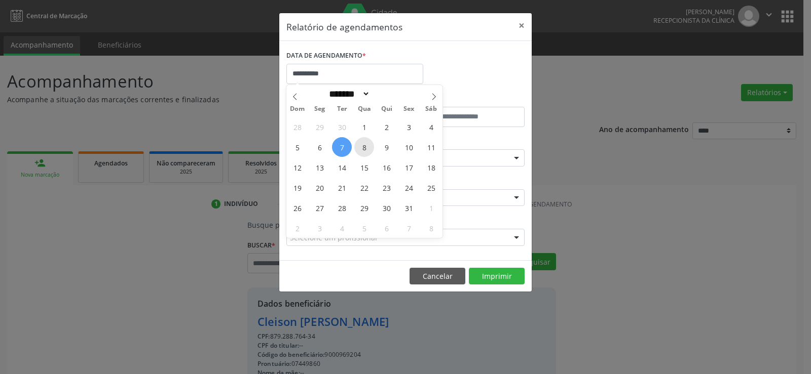
click at [362, 146] on span "8" at bounding box center [364, 147] width 20 height 20
type input "**********"
click at [362, 146] on span "8" at bounding box center [364, 147] width 20 height 20
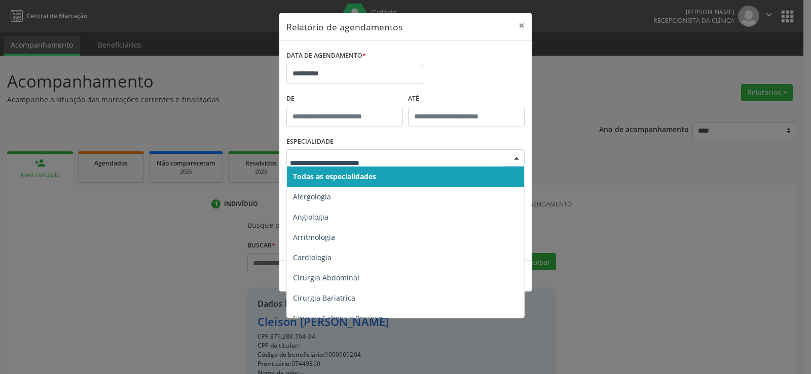
click at [362, 170] on span "Todas as especialidades" at bounding box center [406, 177] width 239 height 20
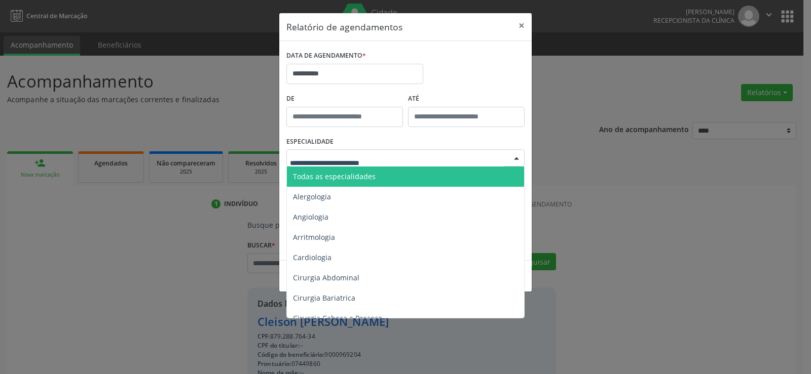
click at [358, 175] on span "Todas as especialidades" at bounding box center [334, 177] width 83 height 10
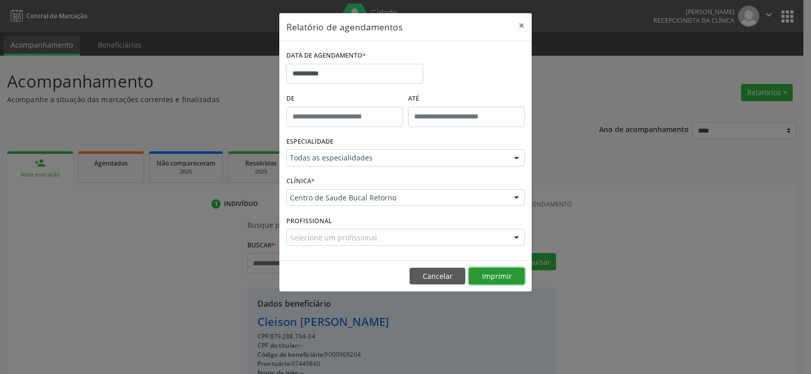
click at [507, 281] on button "Imprimir" at bounding box center [497, 276] width 56 height 17
click at [443, 280] on button "Cancelar" at bounding box center [437, 276] width 56 height 17
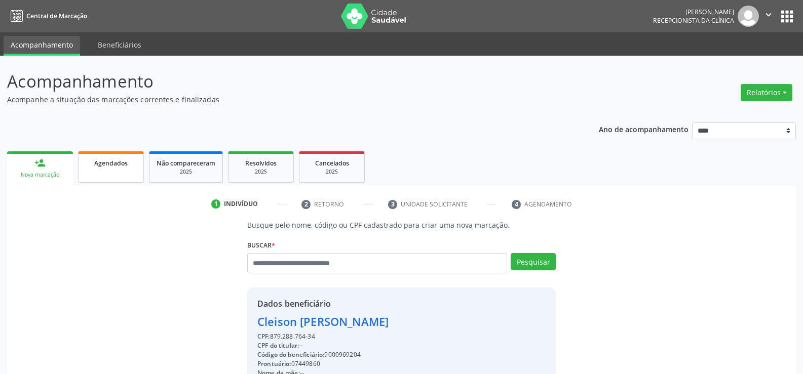
click at [98, 168] on link "Agendados" at bounding box center [111, 167] width 66 height 31
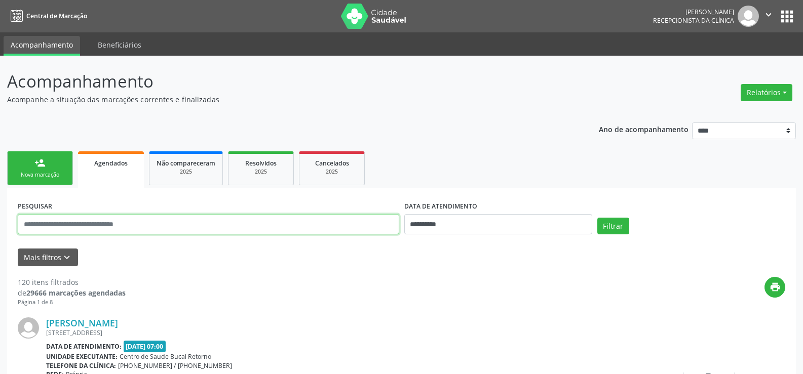
paste input "**********"
type input "**********"
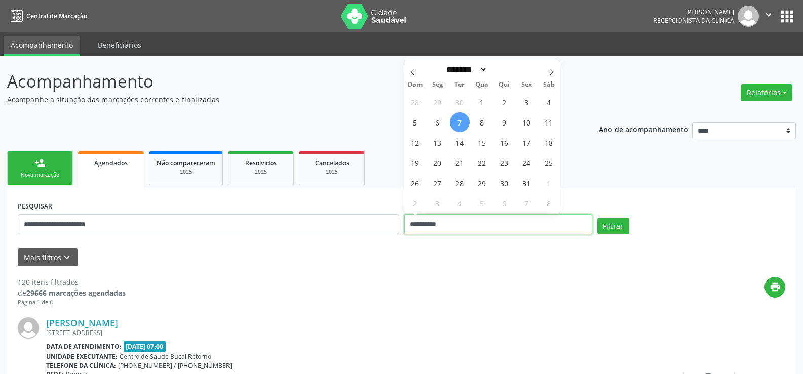
drag, startPoint x: 463, startPoint y: 227, endPoint x: 394, endPoint y: 228, distance: 68.9
click at [394, 228] on div "**********" at bounding box center [401, 220] width 773 height 43
click at [597, 218] on button "Filtrar" at bounding box center [613, 226] width 32 height 17
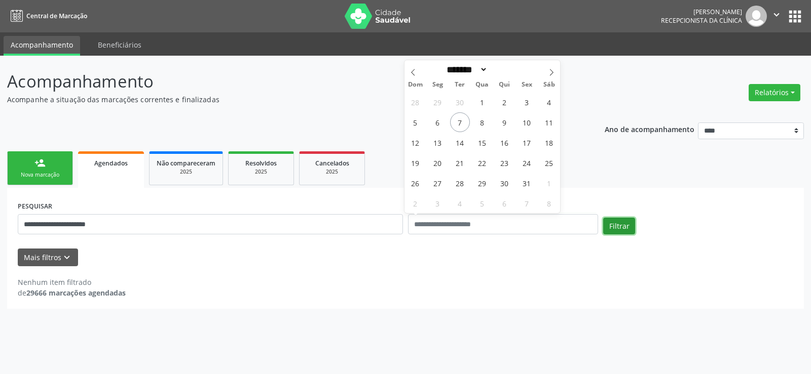
click at [626, 229] on button "Filtrar" at bounding box center [619, 226] width 32 height 17
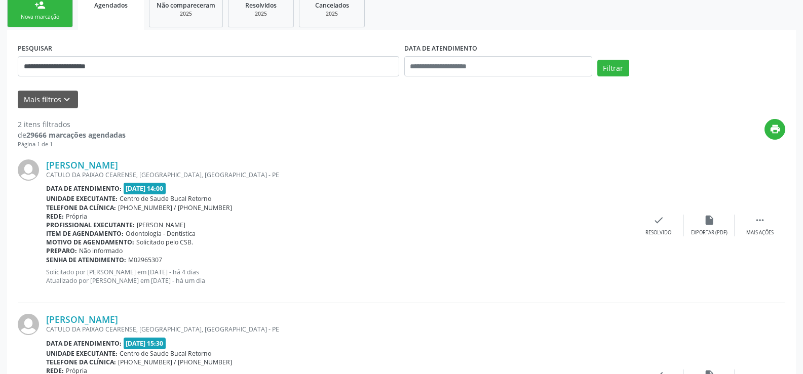
scroll to position [158, 0]
click at [29, 11] on link "person_add Nova marcação" at bounding box center [40, 11] width 66 height 34
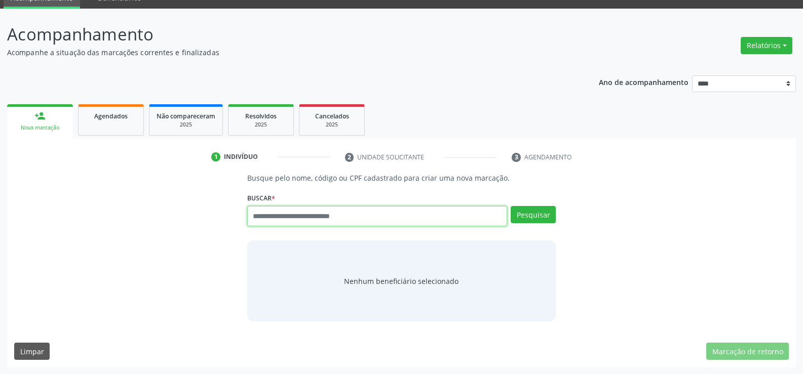
click at [293, 222] on input "text" at bounding box center [377, 216] width 260 height 20
click at [320, 219] on input "text" at bounding box center [377, 216] width 260 height 20
click at [298, 220] on input "text" at bounding box center [377, 216] width 260 height 20
type input "**********"
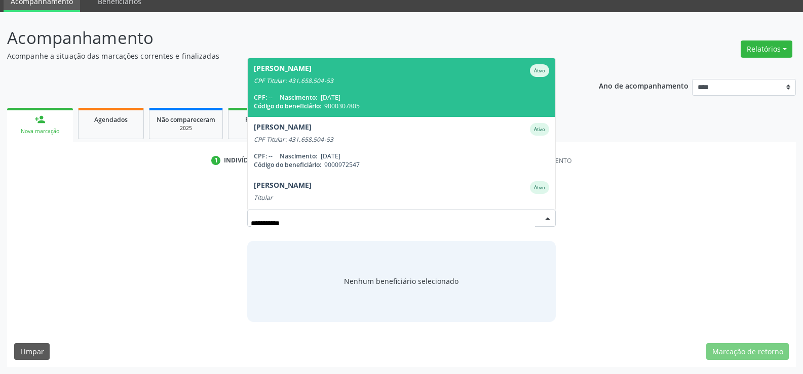
scroll to position [44, 0]
click at [342, 90] on span "Andrea Gomes de Mesquita Ativo CPF Titular: 431.658.504-53 CPF: -- Nascimento: …" at bounding box center [402, 87] width 308 height 58
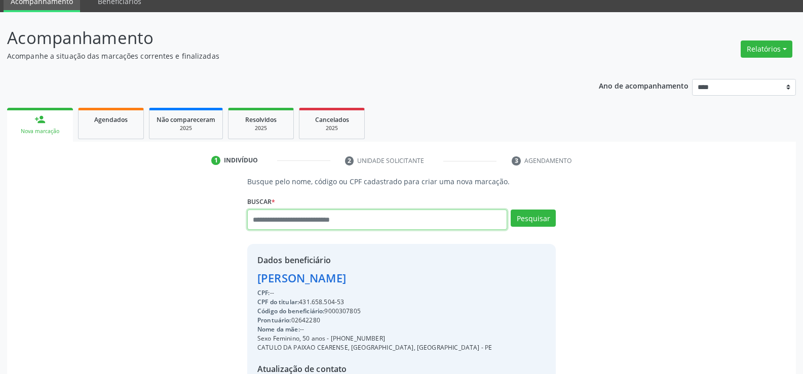
click at [297, 218] on input "text" at bounding box center [377, 220] width 260 height 20
type input "**********"
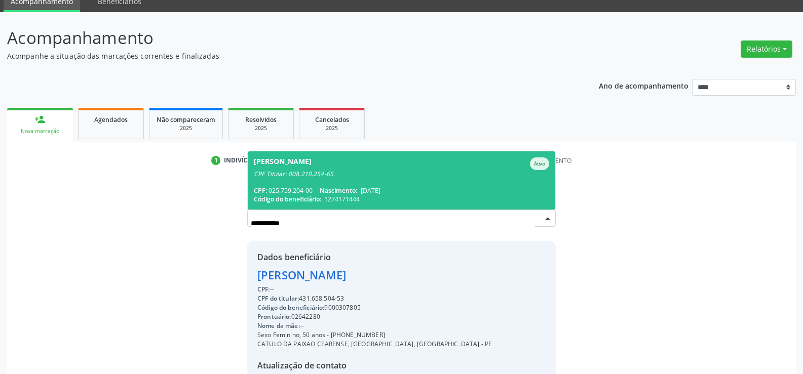
click at [301, 185] on span "Fausto Luiz Leonicio Ativo CPF Titular: 008.210.254-65 CPF: 025.759.204-00 Nasc…" at bounding box center [402, 181] width 308 height 58
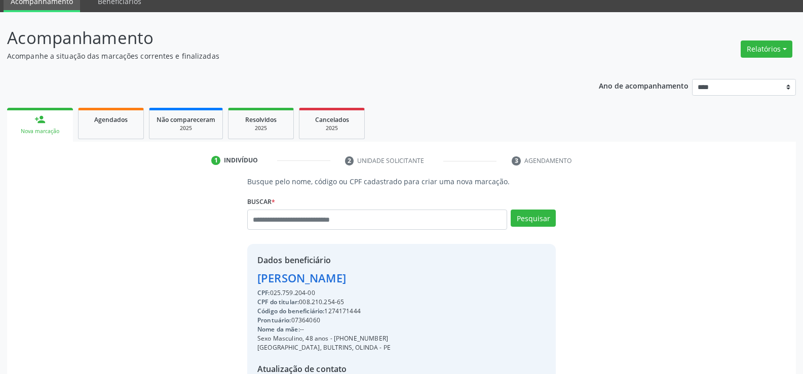
drag, startPoint x: 316, startPoint y: 292, endPoint x: 256, endPoint y: 280, distance: 61.0
click at [256, 280] on div "Dados beneficiário Fausto Luiz Leonicio CPF: 025.759.204-00 CPF do titular: 008…" at bounding box center [401, 341] width 309 height 195
click at [284, 280] on div "Fausto Luiz Leonicio" at bounding box center [323, 278] width 133 height 17
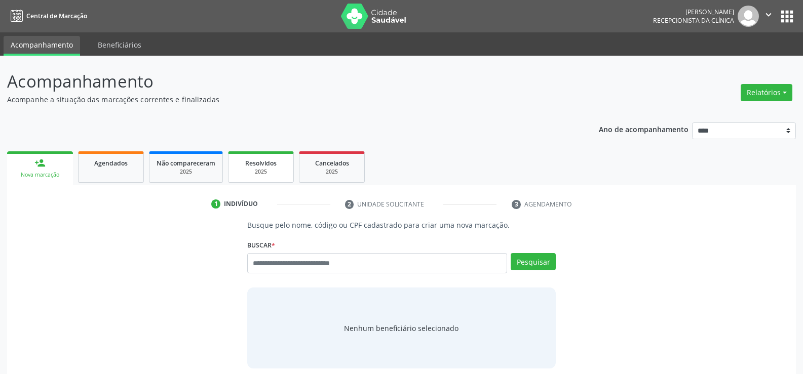
click at [267, 171] on div "2025" at bounding box center [261, 172] width 51 height 8
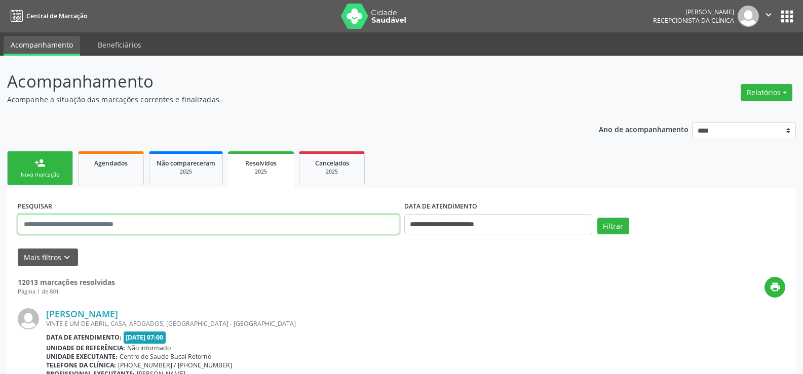
click at [84, 224] on input "text" at bounding box center [209, 224] width 382 height 20
click at [82, 223] on input "text" at bounding box center [209, 224] width 382 height 20
click at [58, 225] on input "**********" at bounding box center [209, 224] width 382 height 20
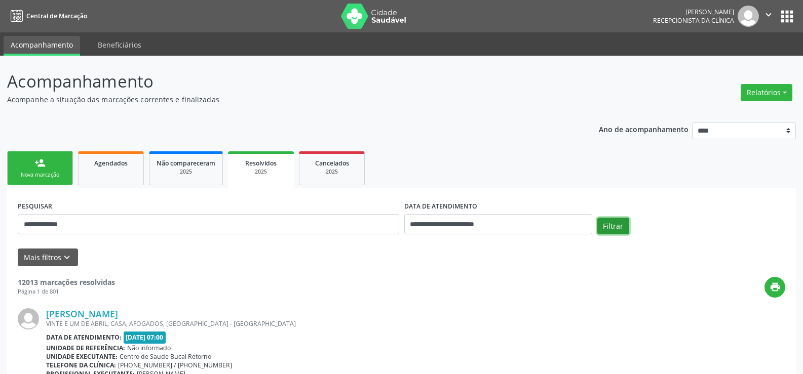
click at [609, 224] on button "Filtrar" at bounding box center [613, 226] width 32 height 17
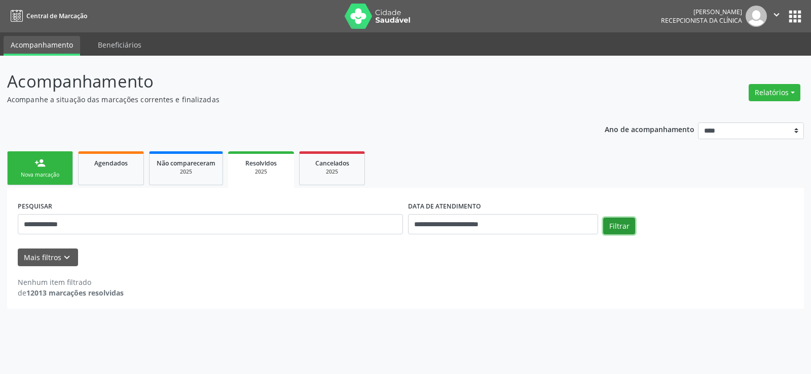
click at [617, 224] on button "Filtrar" at bounding box center [619, 226] width 32 height 17
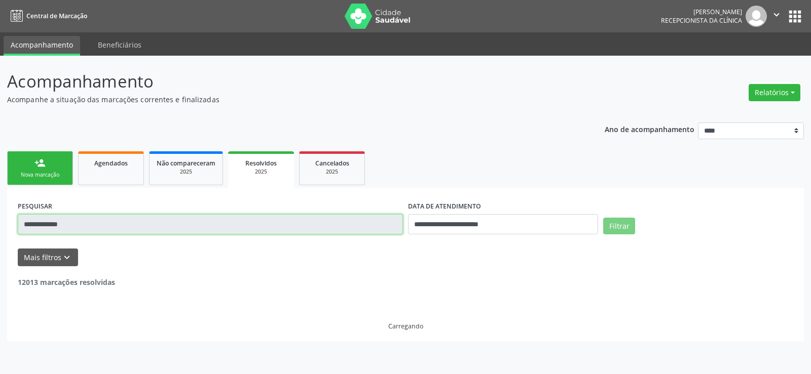
click at [103, 227] on input "**********" at bounding box center [210, 224] width 385 height 20
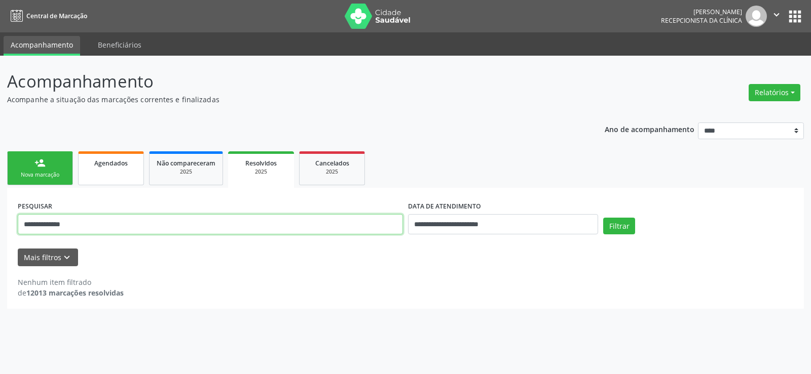
type input "**********"
click at [104, 164] on span "Agendados" at bounding box center [110, 163] width 33 height 9
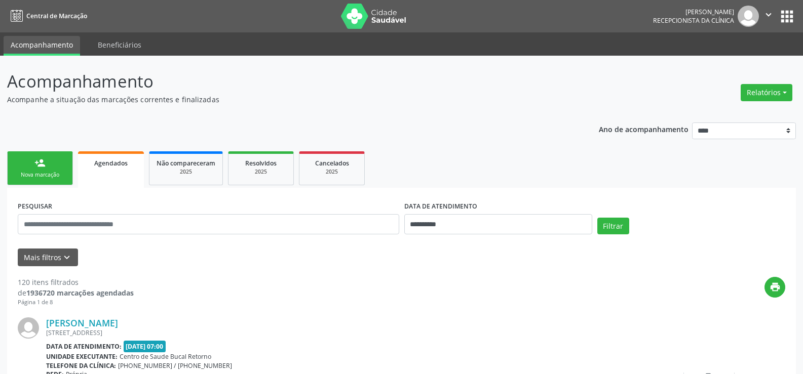
click at [35, 163] on div "person_add" at bounding box center [39, 163] width 11 height 11
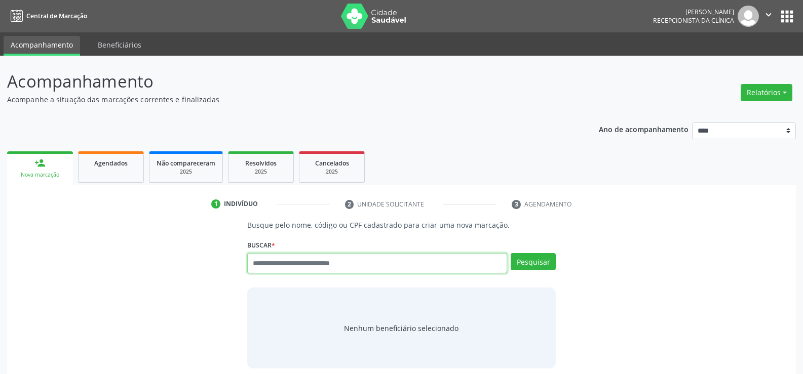
click at [302, 262] on input "text" at bounding box center [377, 263] width 260 height 20
type input "**********"
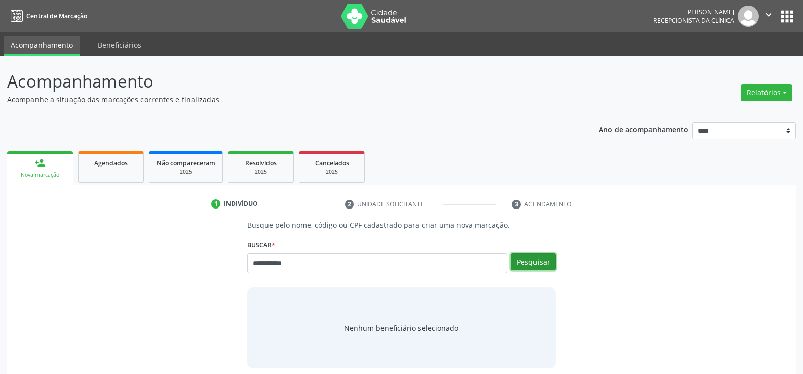
click at [514, 263] on button "Pesquisar" at bounding box center [533, 261] width 45 height 17
type input "**********"
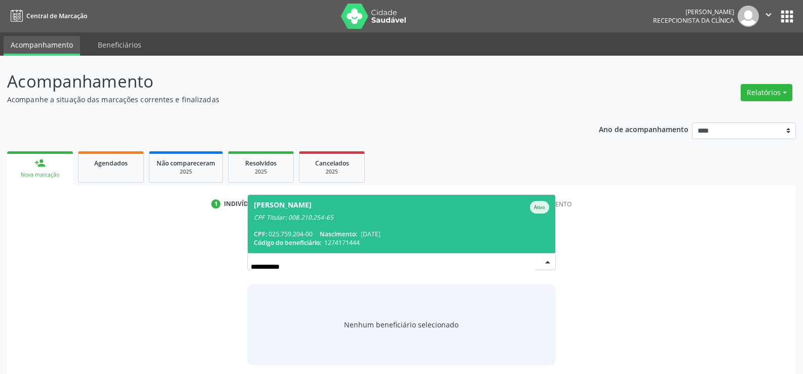
click at [435, 222] on span "Fausto Luiz Leonicio Ativo CPF Titular: 008.210.254-65 CPF: 025.759.204-00 Nasc…" at bounding box center [402, 224] width 308 height 58
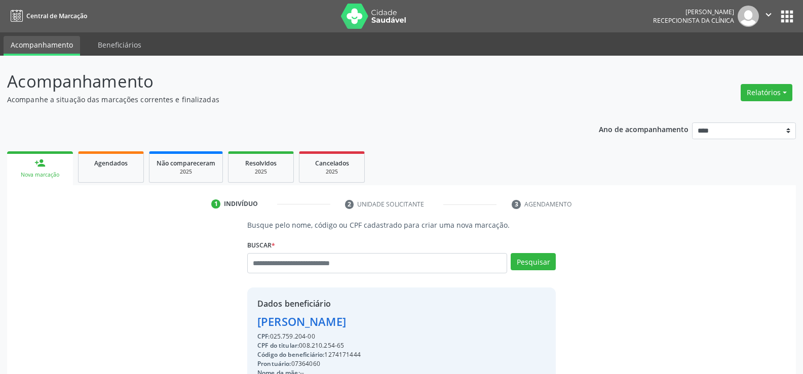
drag, startPoint x: 259, startPoint y: 319, endPoint x: 394, endPoint y: 321, distance: 134.3
copy div "Fausto Luiz Leonicio"
click at [274, 169] on div "2025" at bounding box center [261, 172] width 51 height 8
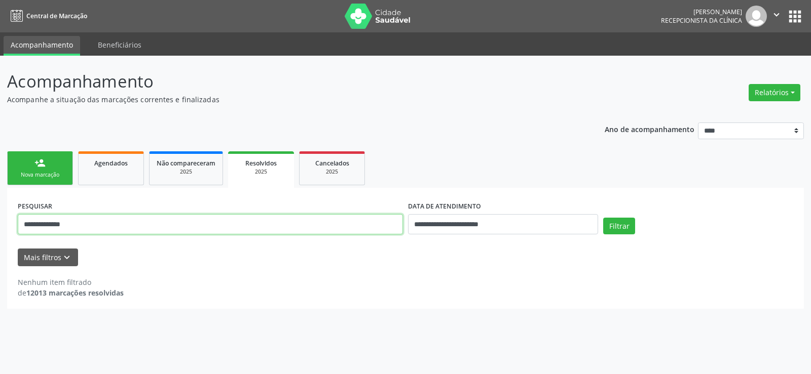
drag, startPoint x: 30, startPoint y: 230, endPoint x: 6, endPoint y: 229, distance: 23.8
click at [6, 229] on div "**********" at bounding box center [405, 215] width 811 height 319
paste input "*******"
type input "**********"
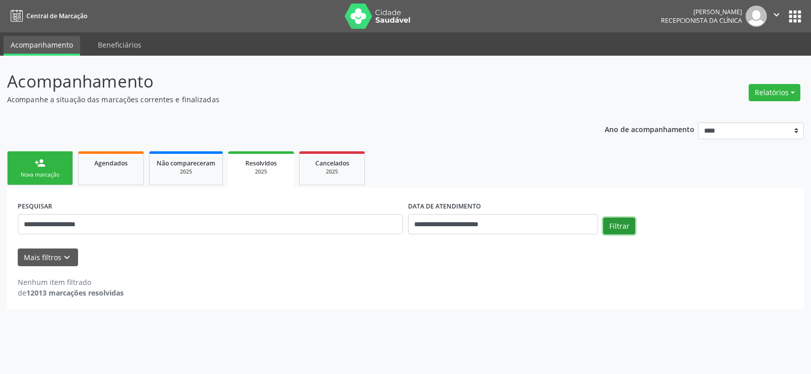
click at [622, 225] on button "Filtrar" at bounding box center [619, 226] width 32 height 17
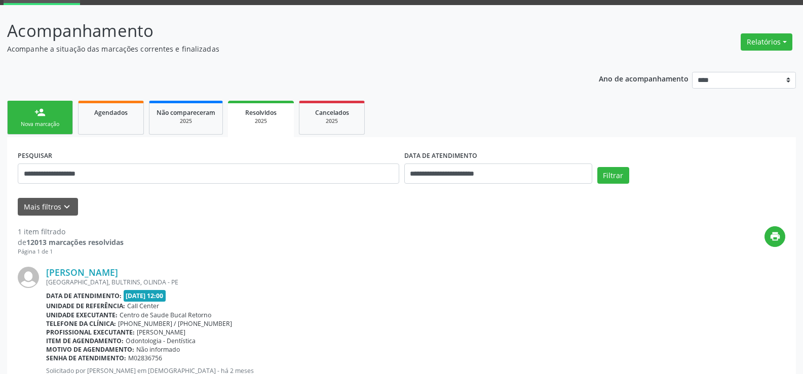
scroll to position [96, 0]
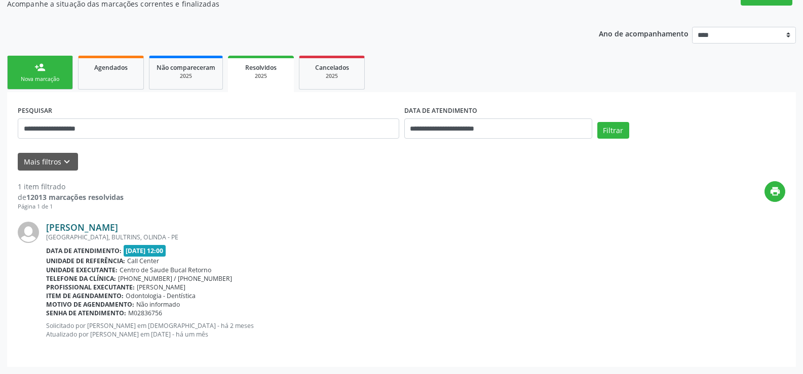
drag, startPoint x: 142, startPoint y: 291, endPoint x: 96, endPoint y: 227, distance: 79.2
click at [96, 227] on div "Fausto Luiz Leonicio SANTA HELENA, BULTRINS, OLINDA - PE Data de atendimento: 0…" at bounding box center [415, 284] width 739 height 124
click at [387, 245] on div "Fausto Luiz Leonicio SANTA HELENA, BULTRINS, OLINDA - PE Data de atendimento: 0…" at bounding box center [415, 284] width 739 height 124
click at [120, 73] on link "Agendados" at bounding box center [111, 73] width 66 height 34
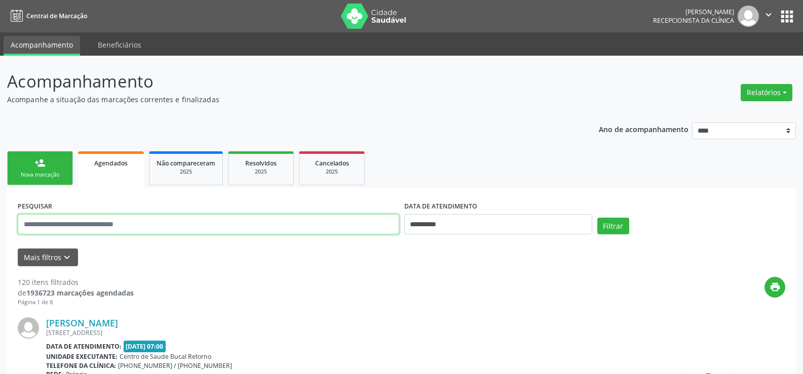
click at [93, 225] on input "text" at bounding box center [209, 224] width 382 height 20
type input "**********"
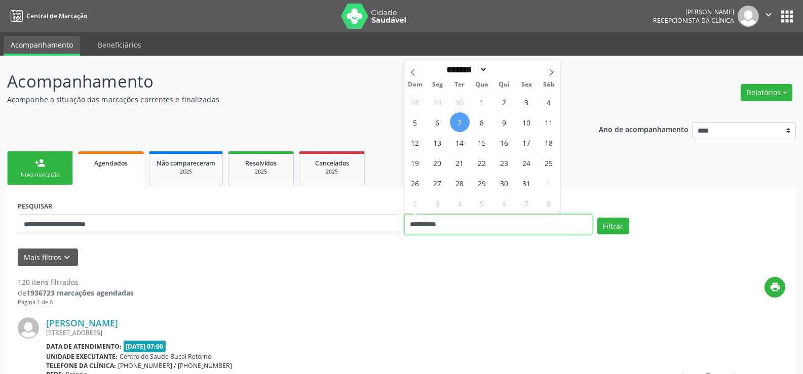
drag, startPoint x: 438, startPoint y: 224, endPoint x: 349, endPoint y: 217, distance: 89.4
click at [349, 217] on div "**********" at bounding box center [401, 220] width 773 height 43
click at [597, 218] on button "Filtrar" at bounding box center [613, 226] width 32 height 17
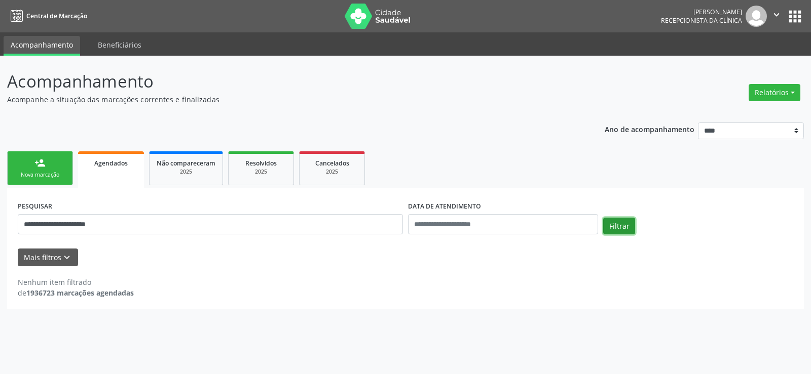
click at [620, 222] on button "Filtrar" at bounding box center [619, 226] width 32 height 17
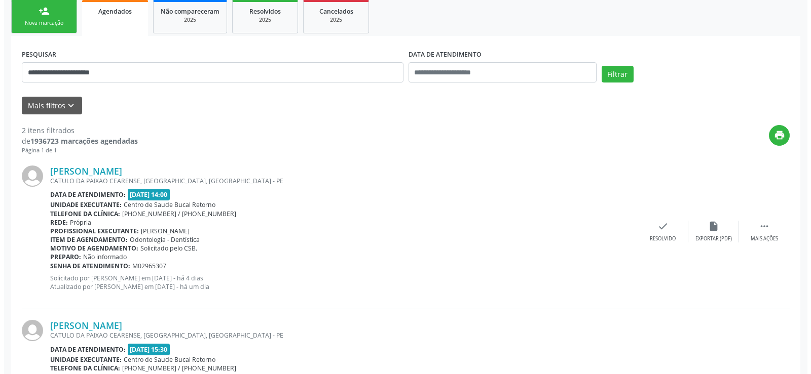
scroll to position [203, 0]
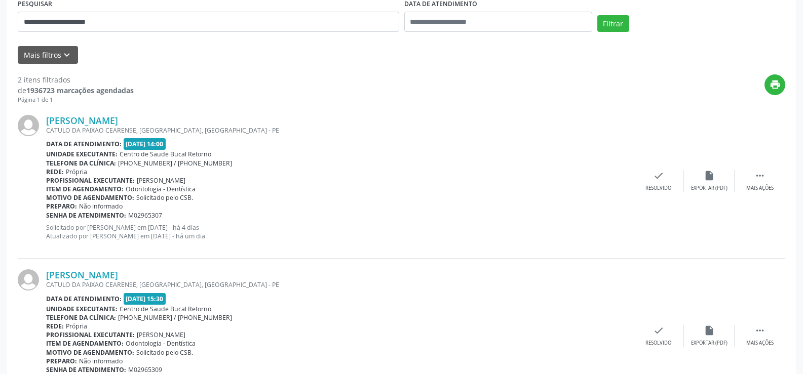
click at [759, 170] on div "Andrea Gomes de Mesquita CATULO DA PAIXAO CEARENSE, JARDIM ATLANTICO, OLINDA - …" at bounding box center [402, 181] width 768 height 155
click at [765, 177] on div " Mais ações" at bounding box center [760, 181] width 51 height 22
click at [658, 173] on icon "cancel" at bounding box center [658, 175] width 11 height 11
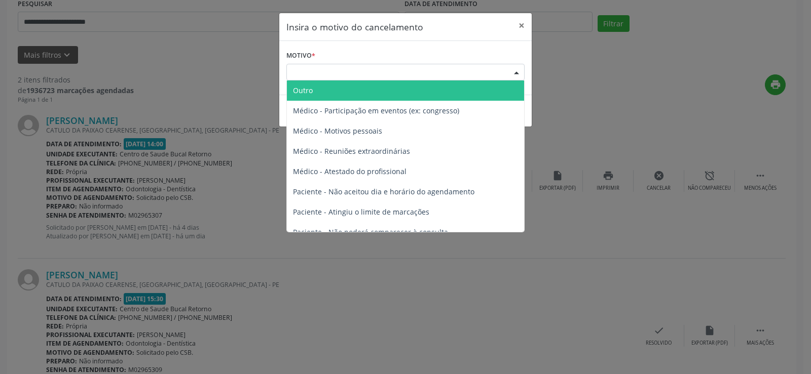
click at [326, 70] on div "Escolha o motivo" at bounding box center [405, 72] width 238 height 17
click at [326, 88] on span "Outro" at bounding box center [405, 91] width 237 height 20
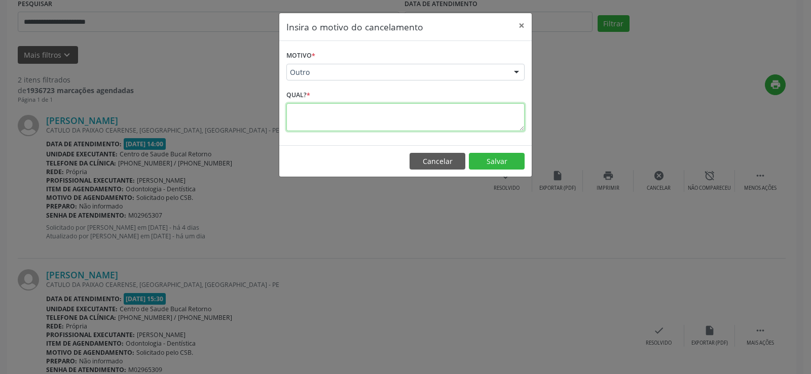
click at [327, 114] on textarea at bounding box center [405, 117] width 238 height 28
click at [478, 109] on textarea "**********" at bounding box center [405, 117] width 238 height 28
type textarea "**********"
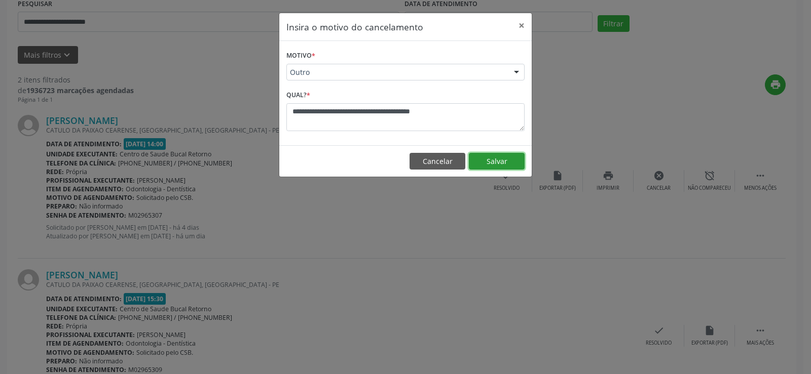
click at [497, 164] on button "Salvar" at bounding box center [497, 161] width 56 height 17
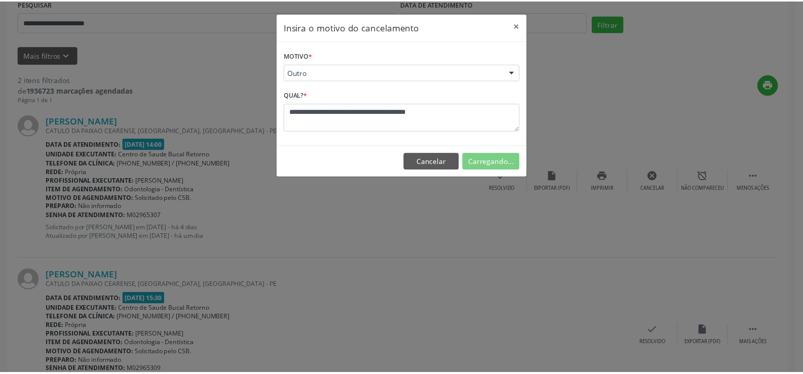
scroll to position [0, 0]
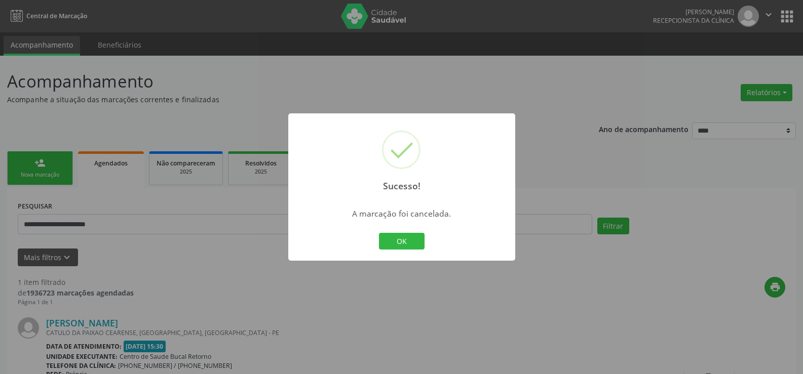
click at [398, 254] on div "Sucesso! × A marcação foi cancelada. OK Cancel" at bounding box center [401, 188] width 227 height 148
click at [410, 245] on button "OK" at bounding box center [402, 241] width 46 height 17
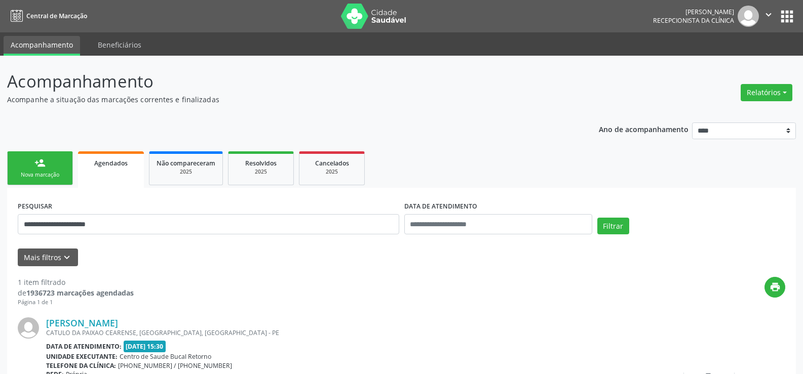
click at [52, 165] on link "person_add Nova marcação" at bounding box center [40, 169] width 66 height 34
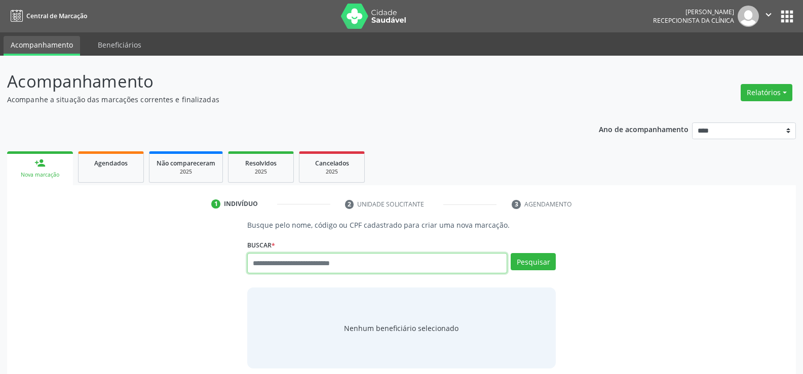
click at [349, 257] on input "text" at bounding box center [377, 263] width 260 height 20
type input "**********"
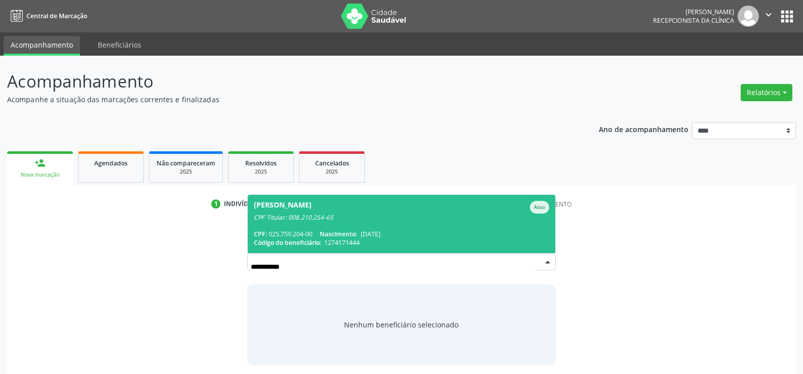
click at [386, 199] on span "Fausto Luiz Leonicio Ativo CPF Titular: 008.210.254-65 CPF: 025.759.204-00 Nasc…" at bounding box center [402, 224] width 308 height 58
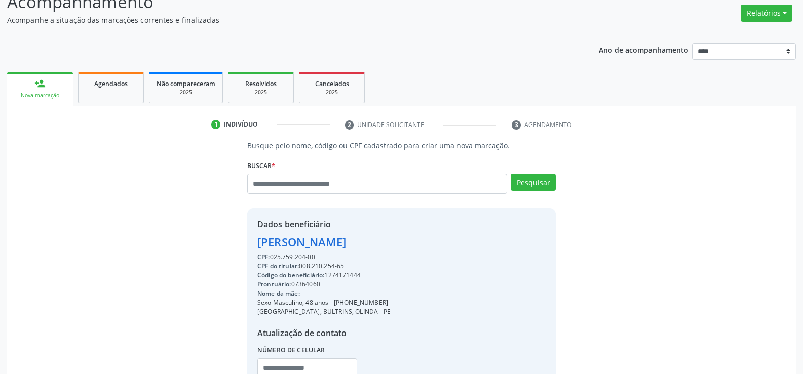
scroll to position [161, 0]
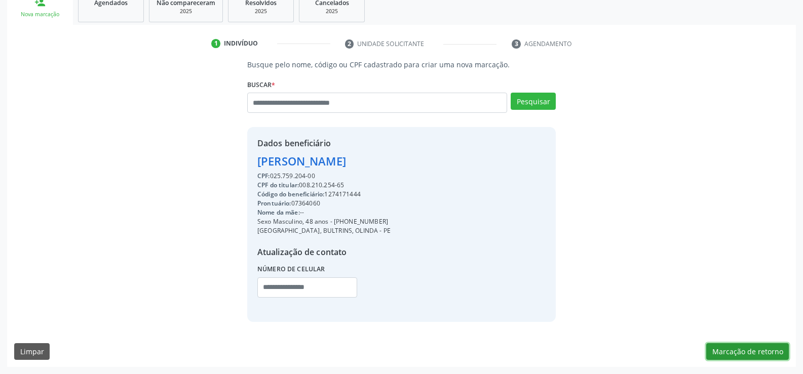
click at [770, 349] on button "Marcação de retorno" at bounding box center [747, 352] width 83 height 17
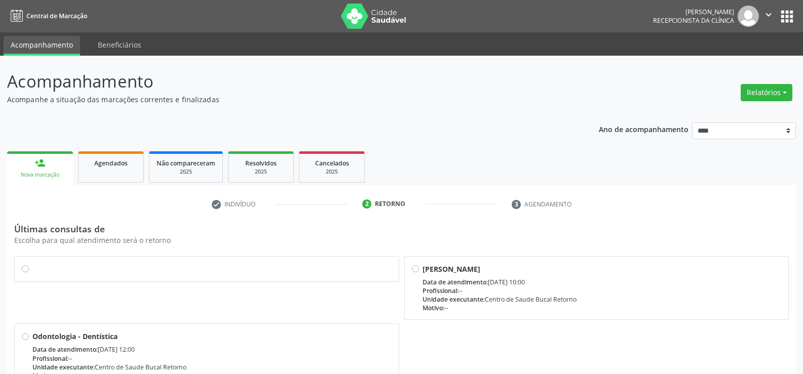
click at [32, 264] on label at bounding box center [211, 264] width 359 height 0
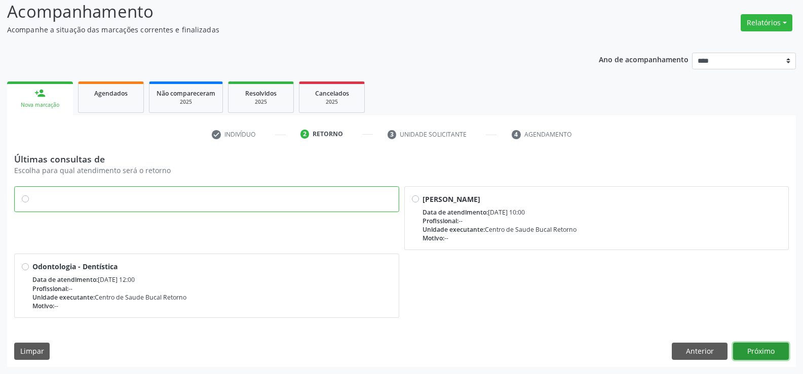
click at [753, 343] on button "Próximo" at bounding box center [761, 351] width 56 height 17
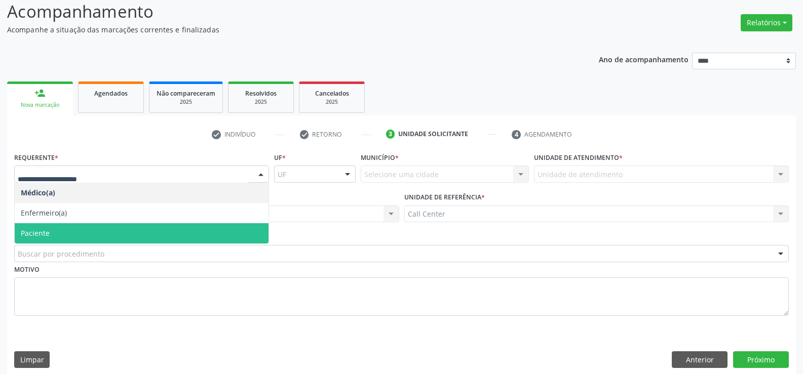
click at [79, 235] on span "Paciente" at bounding box center [142, 233] width 254 height 20
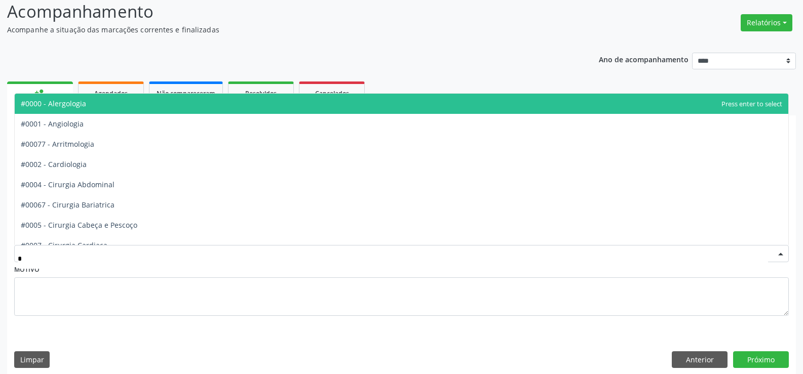
type input "**"
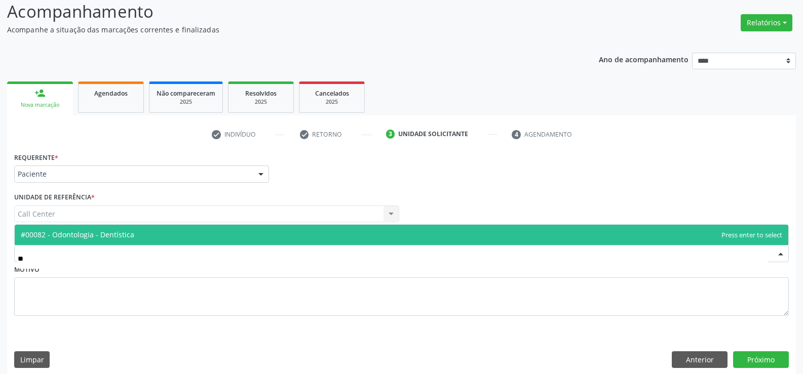
click at [90, 237] on span "#00082 - Odontologia - Dentística" at bounding box center [78, 235] width 114 height 10
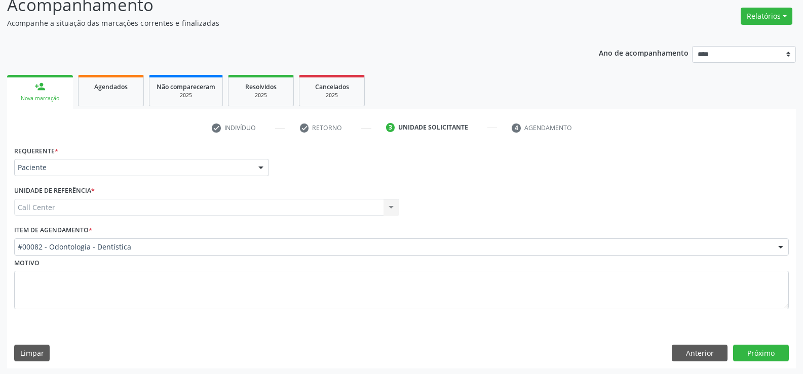
scroll to position [78, 0]
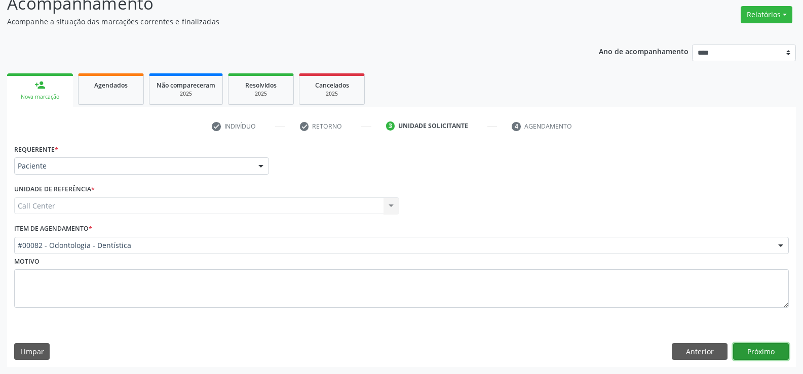
click at [760, 350] on button "Próximo" at bounding box center [761, 352] width 56 height 17
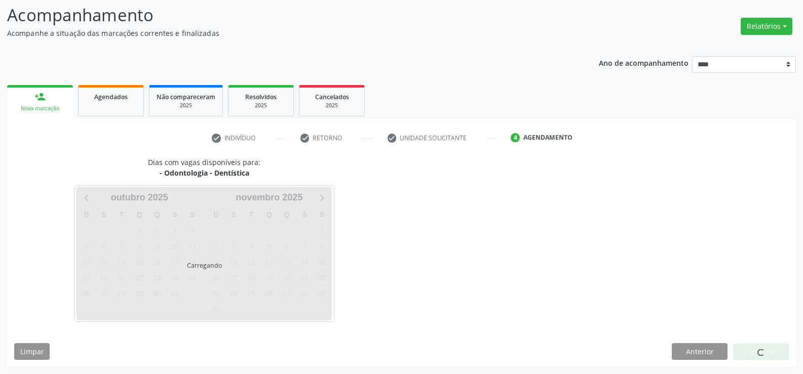
scroll to position [66, 0]
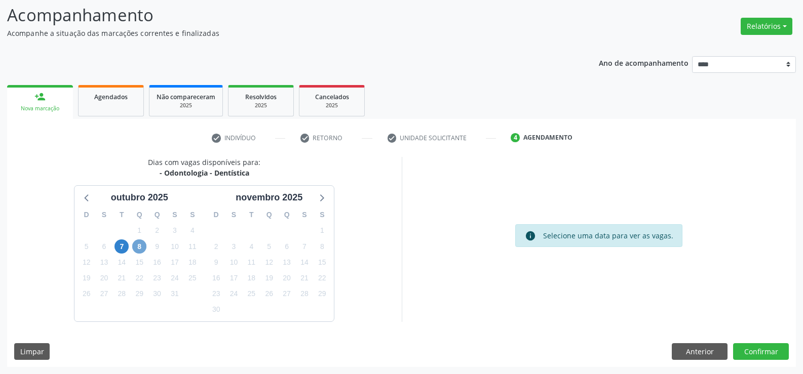
click at [135, 247] on span "8" at bounding box center [139, 247] width 14 height 14
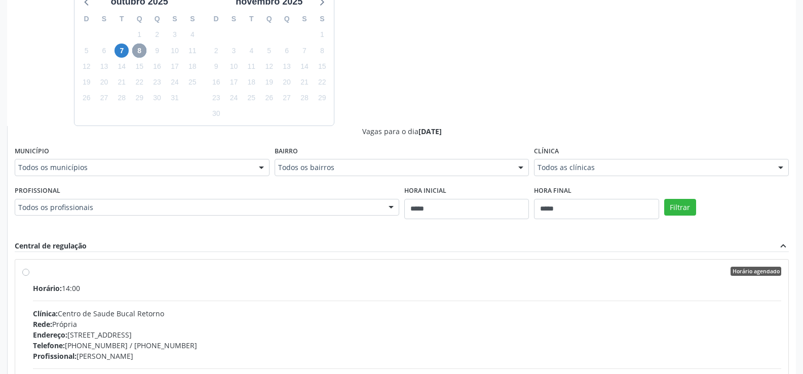
scroll to position [269, 0]
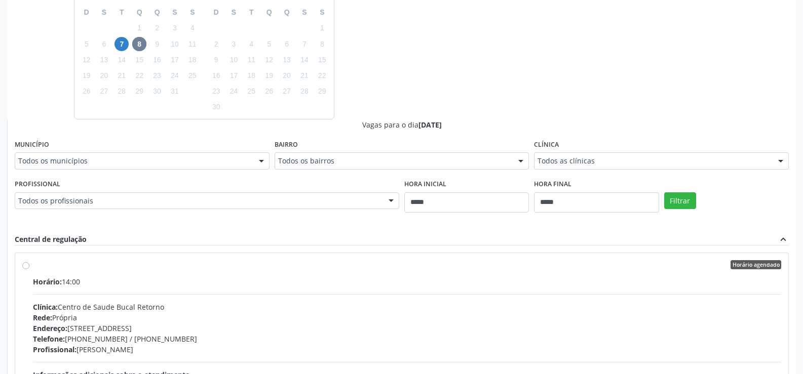
click at [33, 268] on label "Horário agendado Horário: 14:00 Clínica: Centro de Saude Bucal Retorno Rede: Pr…" at bounding box center [407, 338] width 748 height 156
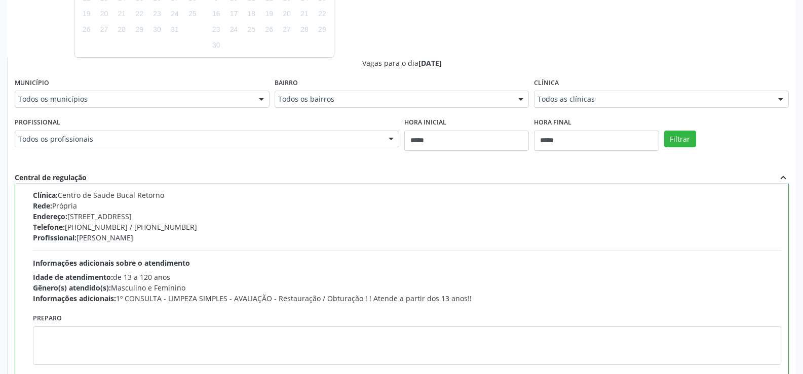
scroll to position [396, 0]
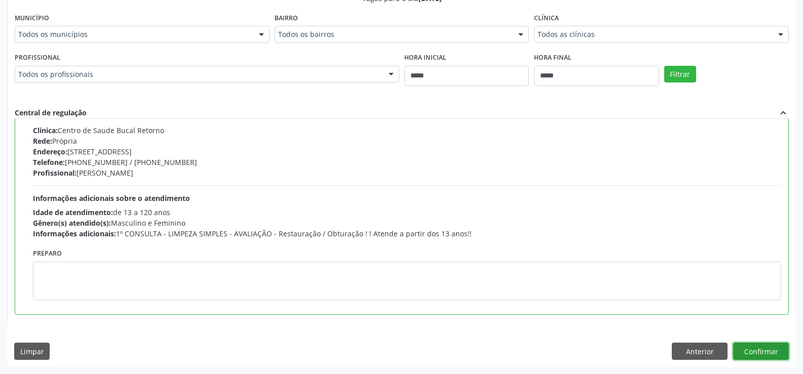
click at [766, 358] on button "Confirmar" at bounding box center [761, 351] width 56 height 17
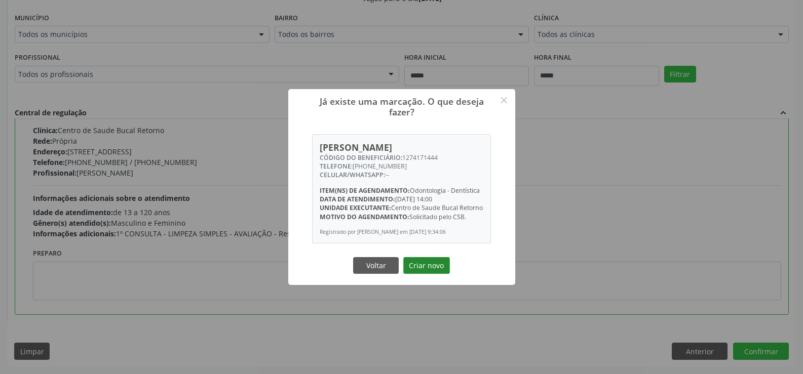
click at [430, 275] on button "Criar novo" at bounding box center [426, 265] width 47 height 17
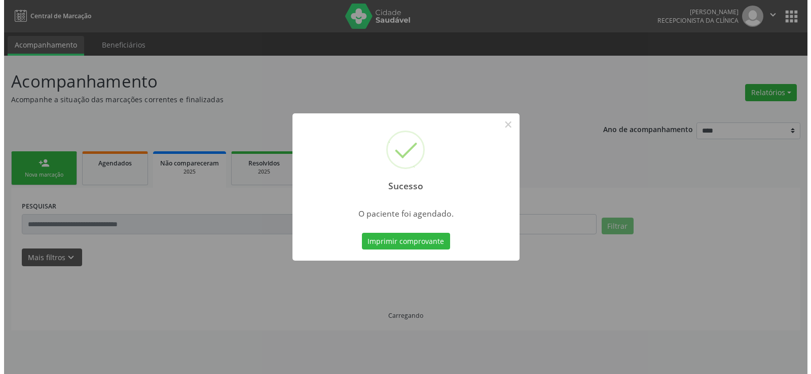
scroll to position [0, 0]
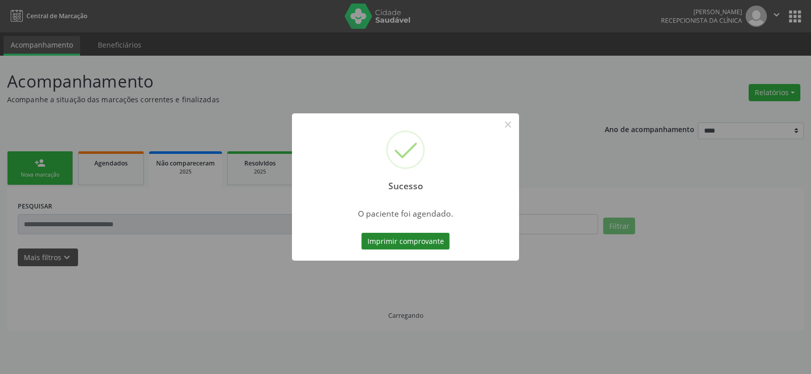
click at [383, 241] on button "Imprimir comprovante" at bounding box center [405, 241] width 88 height 17
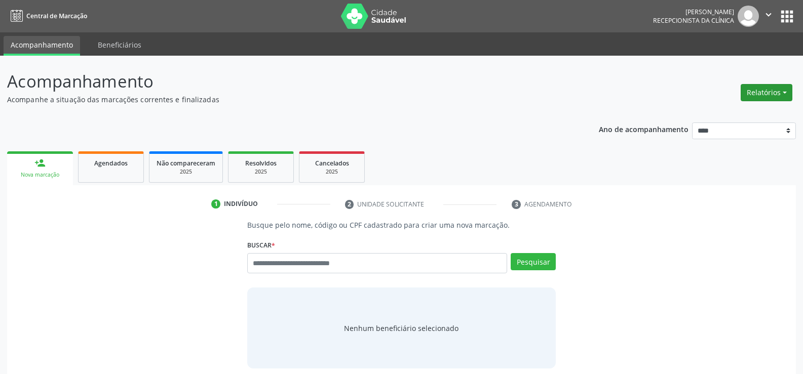
click at [758, 91] on button "Relatórios" at bounding box center [767, 92] width 52 height 17
click at [724, 111] on link "Agendamentos" at bounding box center [738, 114] width 109 height 14
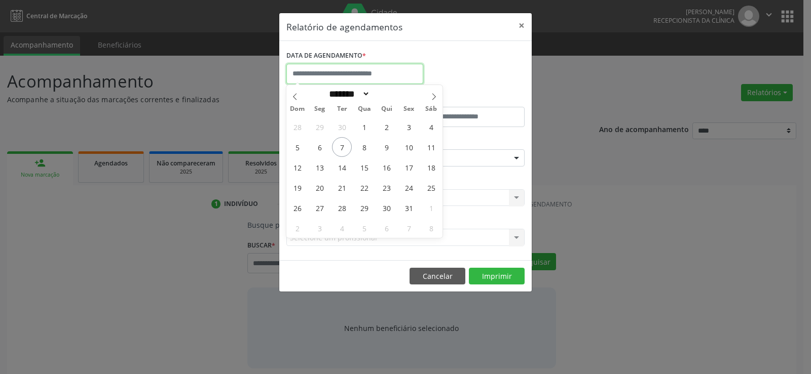
click at [311, 67] on input "text" at bounding box center [354, 74] width 137 height 20
click at [362, 146] on span "8" at bounding box center [364, 147] width 20 height 20
type input "**********"
click at [362, 146] on span "8" at bounding box center [364, 147] width 20 height 20
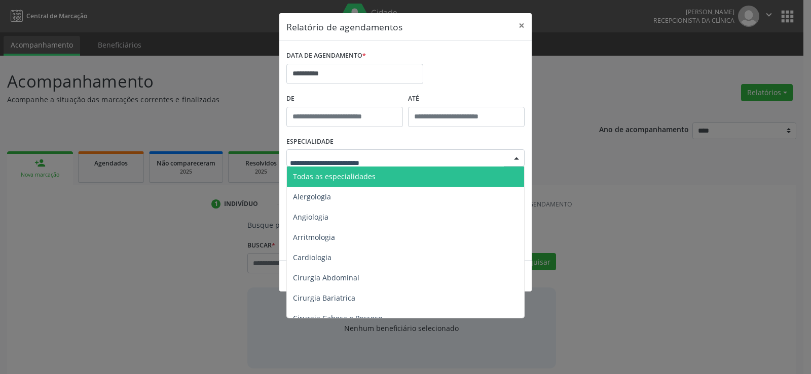
click at [354, 182] on span "Todas as especialidades" at bounding box center [406, 177] width 239 height 20
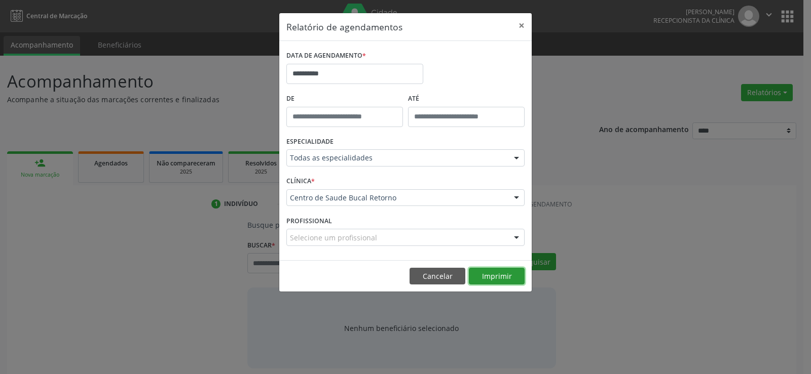
click at [476, 275] on button "Imprimir" at bounding box center [497, 276] width 56 height 17
click at [522, 25] on button "×" at bounding box center [521, 25] width 20 height 25
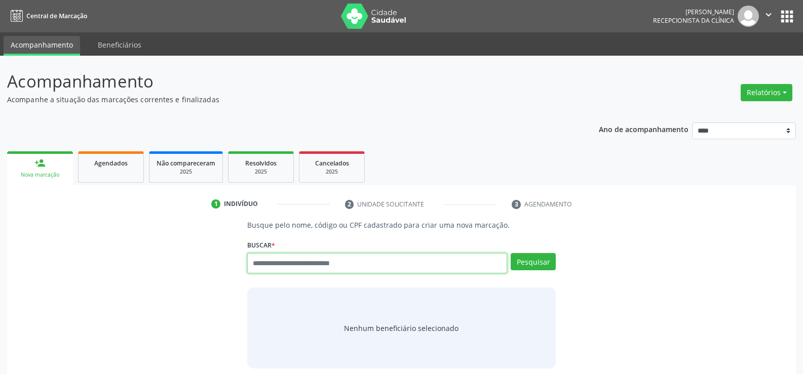
click at [292, 268] on input "text" at bounding box center [377, 263] width 260 height 20
paste input "**********"
type input "**********"
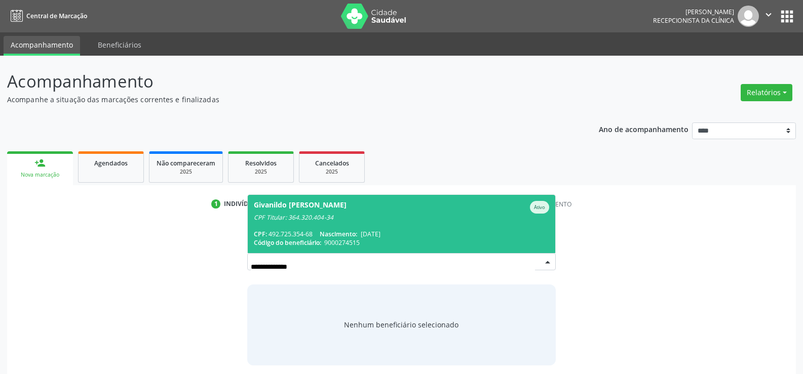
click at [315, 211] on div "Givanildo [PERSON_NAME]" at bounding box center [300, 207] width 93 height 13
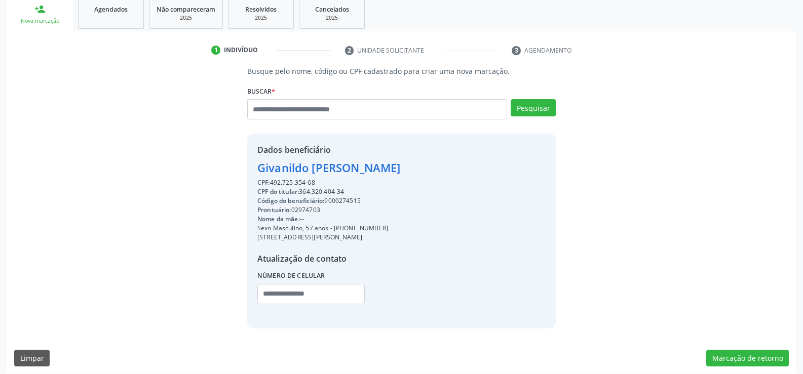
scroll to position [161, 0]
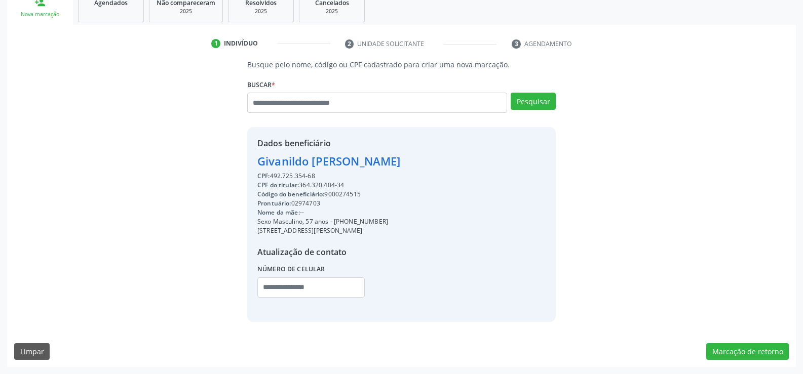
drag, startPoint x: 257, startPoint y: 164, endPoint x: 419, endPoint y: 163, distance: 161.6
click at [400, 163] on div "Givanildo [PERSON_NAME]" at bounding box center [328, 161] width 143 height 17
copy div "Givanildo [PERSON_NAME]"
drag, startPoint x: 345, startPoint y: 221, endPoint x: 401, endPoint y: 222, distance: 56.3
click at [400, 222] on div "Sexo Masculino, 57 anos - [PHONE_NUMBER]" at bounding box center [328, 221] width 143 height 9
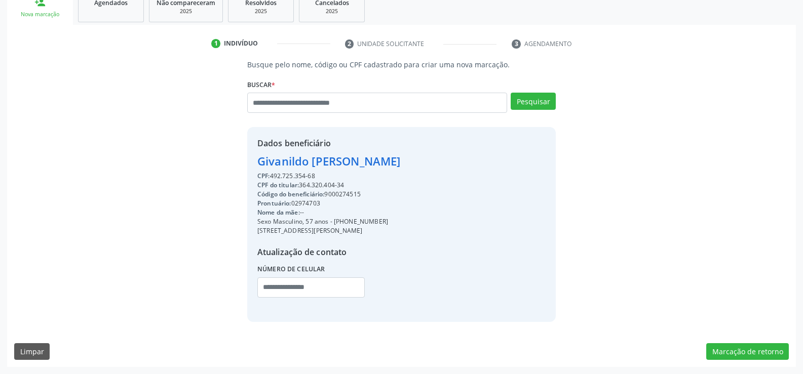
copy div "99897-8396"
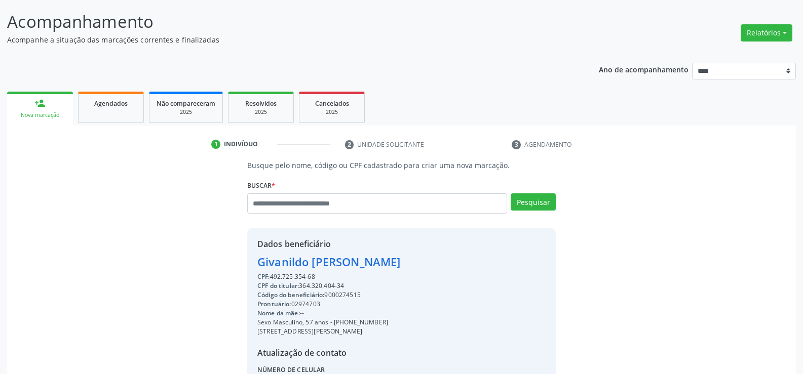
scroll to position [59, 0]
click at [770, 34] on button "Relatórios" at bounding box center [767, 33] width 52 height 17
click at [734, 56] on link "Agendamentos" at bounding box center [738, 55] width 109 height 14
select select "*"
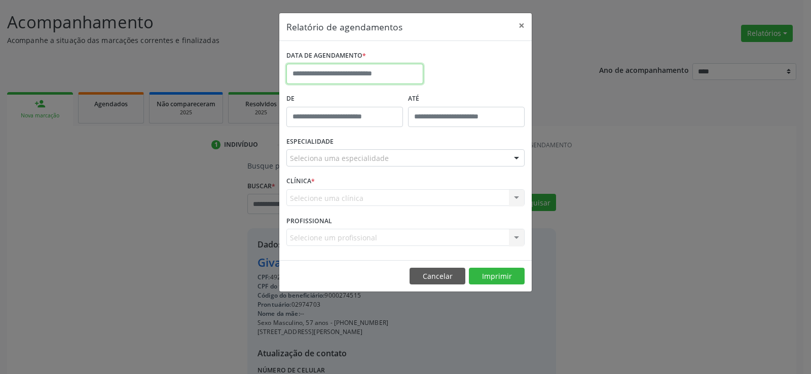
click at [340, 67] on input "text" at bounding box center [354, 74] width 137 height 20
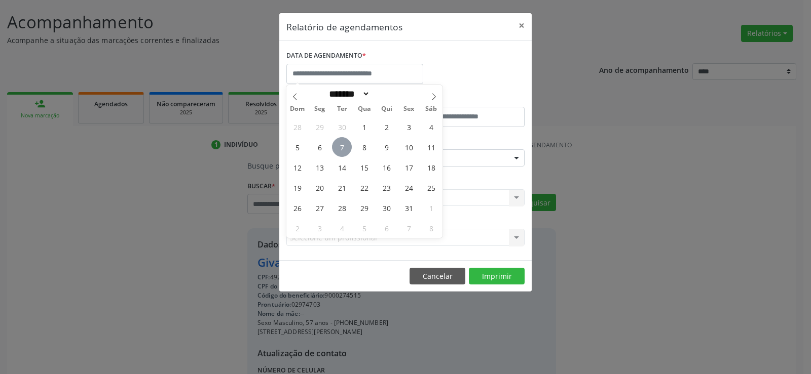
click at [345, 147] on span "7" at bounding box center [342, 147] width 20 height 20
type input "**********"
click at [345, 147] on span "7" at bounding box center [342, 147] width 20 height 20
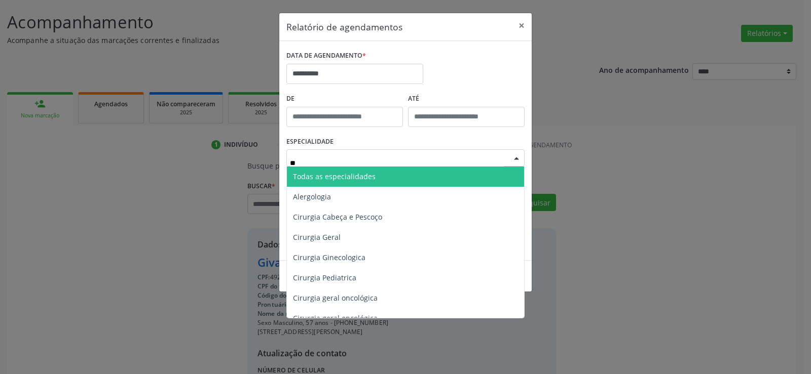
type input "***"
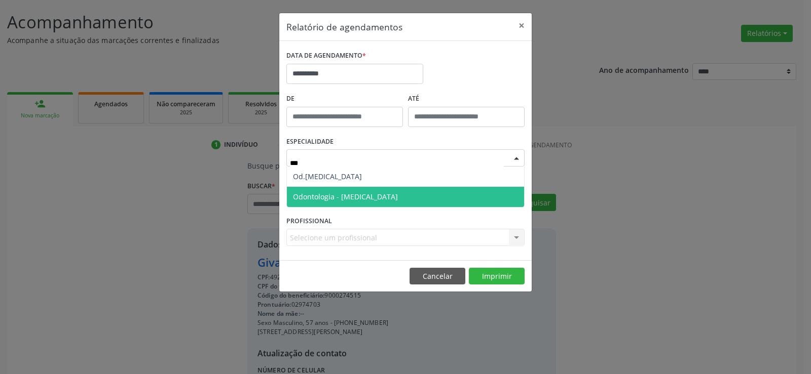
click at [357, 191] on span "Odontologia - [MEDICAL_DATA]" at bounding box center [405, 197] width 237 height 20
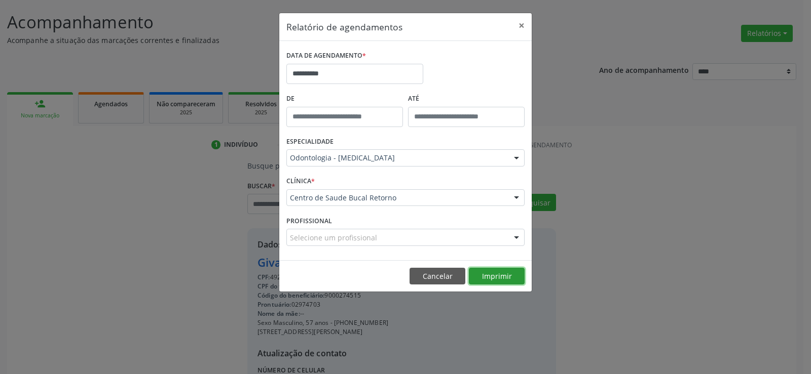
click at [494, 276] on button "Imprimir" at bounding box center [497, 276] width 56 height 17
click at [518, 25] on button "×" at bounding box center [521, 25] width 20 height 25
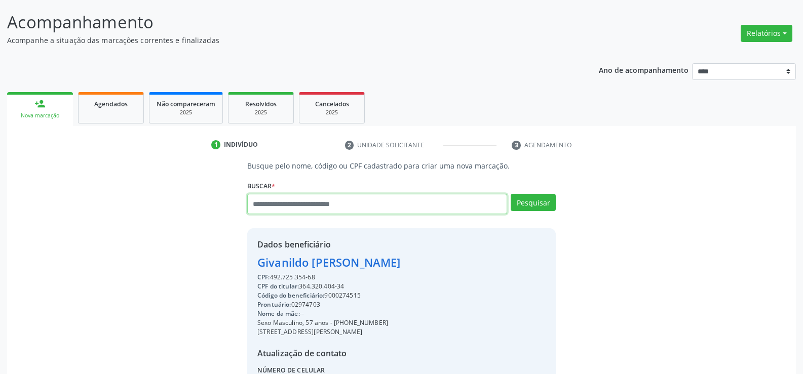
click at [359, 202] on input "text" at bounding box center [377, 204] width 260 height 20
paste input "**********"
type input "**********"
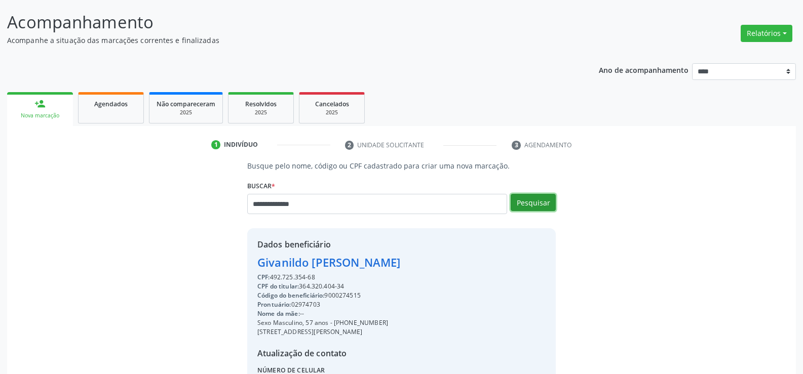
click at [544, 196] on button "Pesquisar" at bounding box center [533, 202] width 45 height 17
type input "**********"
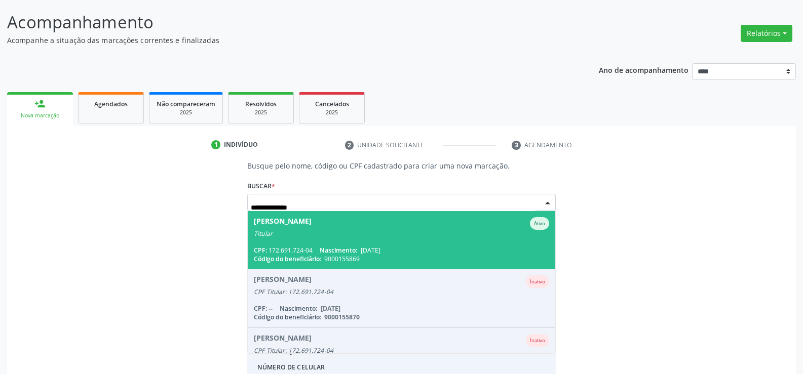
click at [349, 239] on span "[PERSON_NAME] de Santana Ativo Titular CPF: 172.691.724-04 Nascimento: [DATE] C…" at bounding box center [402, 240] width 308 height 58
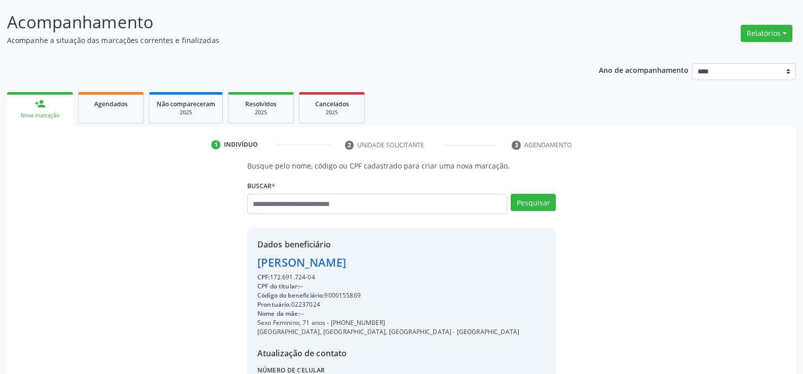
drag, startPoint x: 258, startPoint y: 262, endPoint x: 462, endPoint y: 261, distance: 203.7
click at [462, 261] on div "Dados beneficiário [PERSON_NAME] CPF: 172.691.724-04 CPF do titular: -- Código …" at bounding box center [401, 326] width 309 height 195
copy div "[PERSON_NAME]"
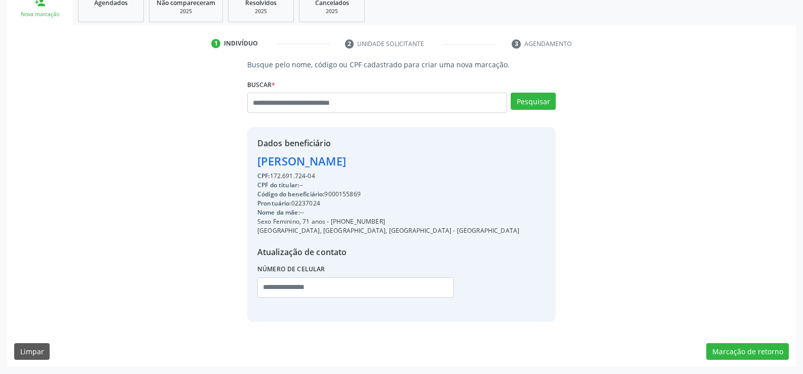
drag, startPoint x: 344, startPoint y: 219, endPoint x: 410, endPoint y: 221, distance: 65.9
click at [410, 221] on div "Sexo Feminino, 71 anos - [PHONE_NUMBER]" at bounding box center [388, 221] width 262 height 9
copy div "98895-5413"
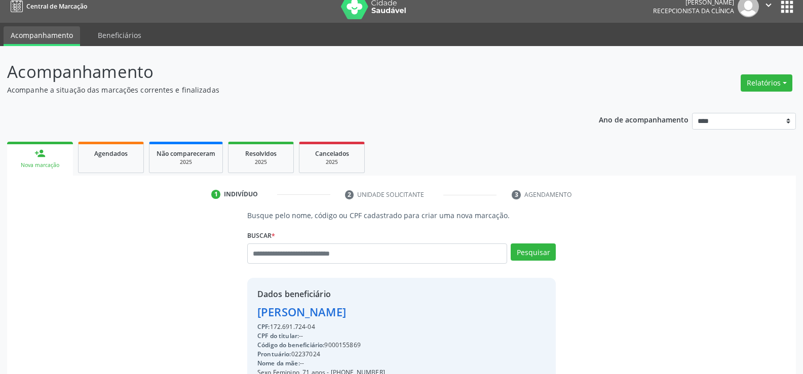
scroll to position [9, 0]
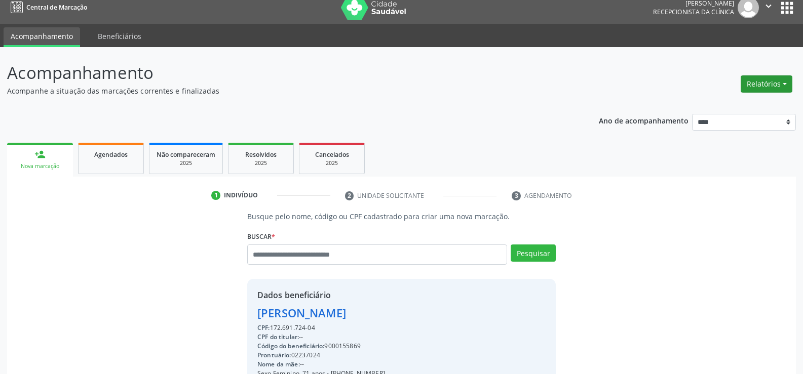
click at [772, 84] on button "Relatórios" at bounding box center [767, 84] width 52 height 17
click at [726, 107] on link "Agendamentos" at bounding box center [738, 106] width 109 height 14
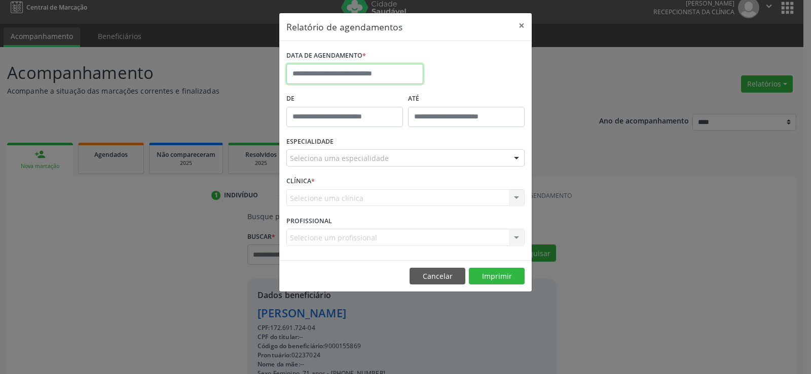
click at [361, 70] on input "text" at bounding box center [354, 74] width 137 height 20
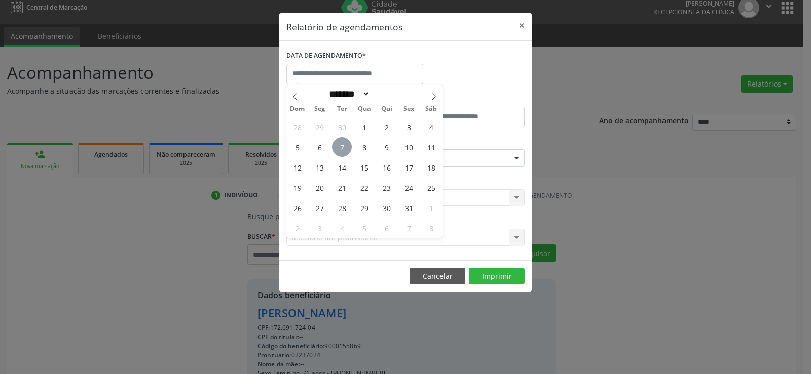
click at [349, 145] on span "7" at bounding box center [342, 147] width 20 height 20
type input "**********"
click at [348, 145] on span "7" at bounding box center [342, 147] width 20 height 20
click at [348, 145] on div "ESPECIALIDADE Seleciona uma especialidade Todas as especialidades Alergologia A…" at bounding box center [405, 154] width 243 height 40
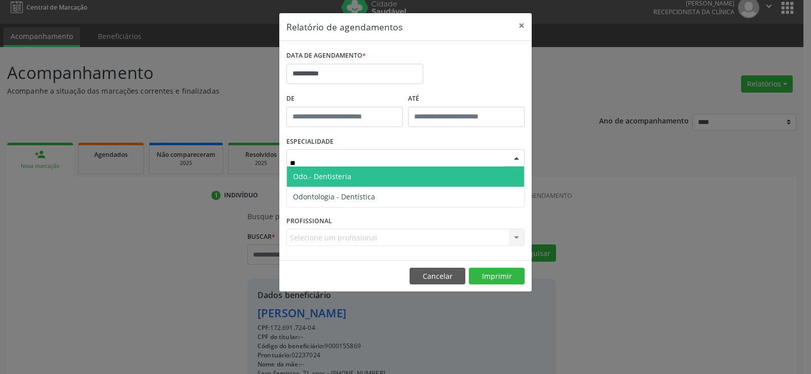
type input "***"
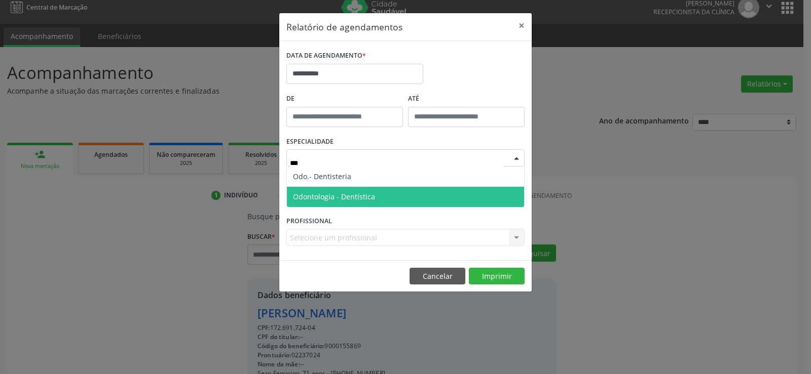
click at [355, 197] on span "Odontologia - Dentística" at bounding box center [334, 197] width 82 height 10
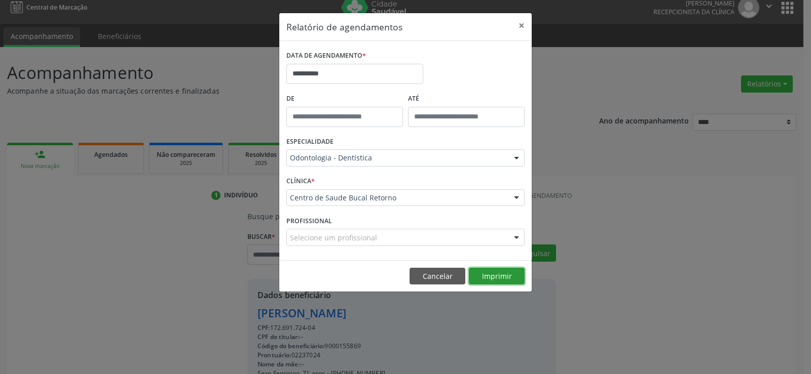
click at [480, 272] on button "Imprimir" at bounding box center [497, 276] width 56 height 17
click at [524, 27] on button "×" at bounding box center [521, 25] width 20 height 25
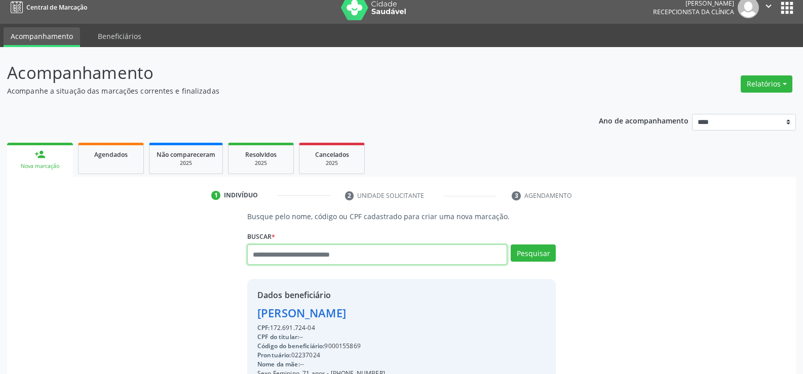
click at [347, 254] on input "text" at bounding box center [377, 255] width 260 height 20
paste input "**********"
type input "**********"
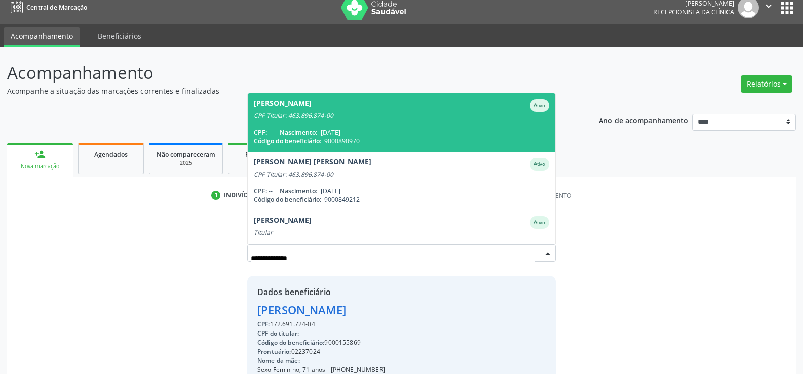
click at [345, 117] on div "CPF Titular: 463.896.874-00" at bounding box center [401, 116] width 295 height 8
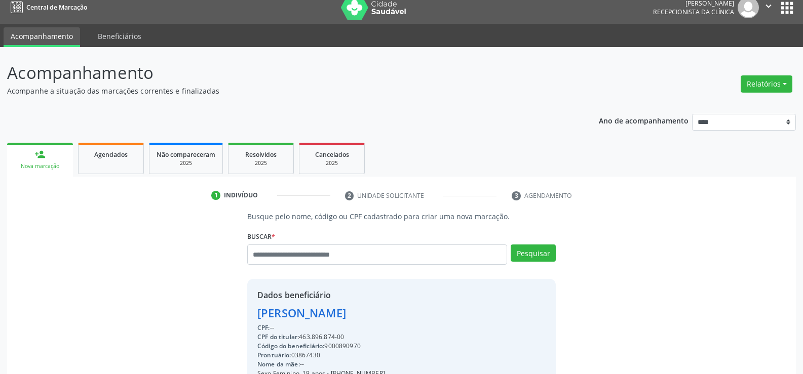
drag, startPoint x: 256, startPoint y: 313, endPoint x: 505, endPoint y: 318, distance: 249.4
click at [505, 318] on div "Dados beneficiário [PERSON_NAME] CPF: -- CPF do titular: 463.896.874-00 Código …" at bounding box center [401, 376] width 309 height 195
copy div "[PERSON_NAME]"
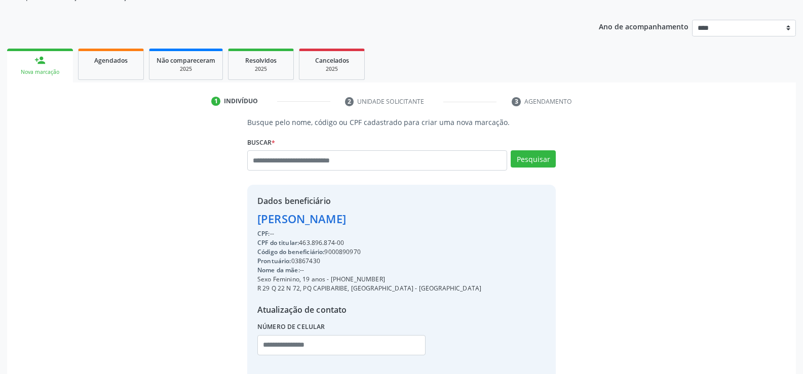
scroll to position [110, 0]
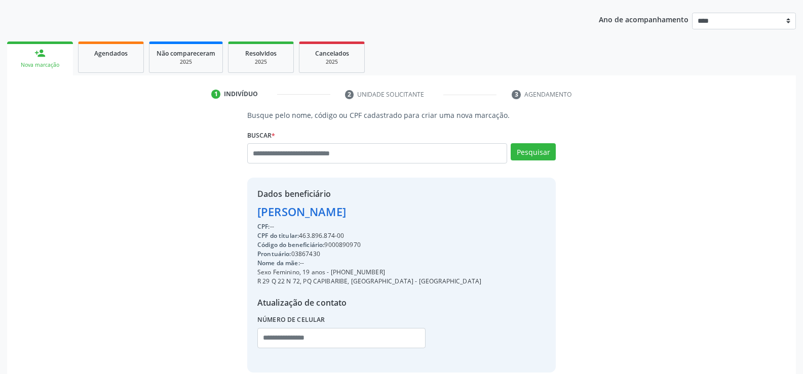
drag, startPoint x: 343, startPoint y: 272, endPoint x: 418, endPoint y: 275, distance: 75.0
click at [418, 275] on div "Sexo Feminino, 19 anos - [PHONE_NUMBER]" at bounding box center [369, 272] width 224 height 9
copy div "98834-6624"
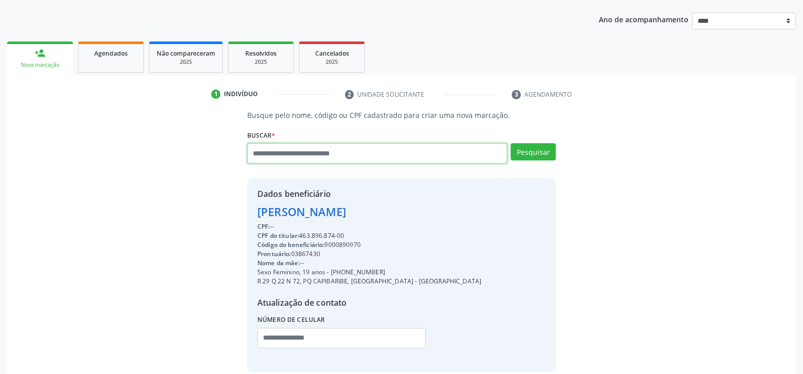
click at [275, 159] on input "text" at bounding box center [377, 153] width 260 height 20
paste input "**********"
type input "**********"
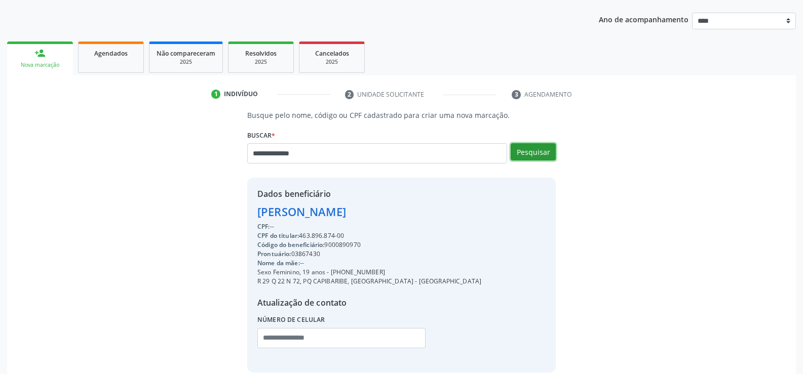
click at [539, 147] on button "Pesquisar" at bounding box center [533, 151] width 45 height 17
type input "**********"
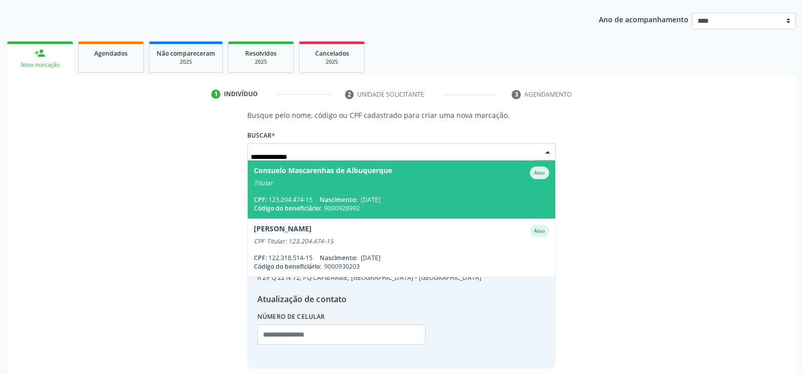
click at [409, 179] on div "Titular" at bounding box center [401, 183] width 295 height 8
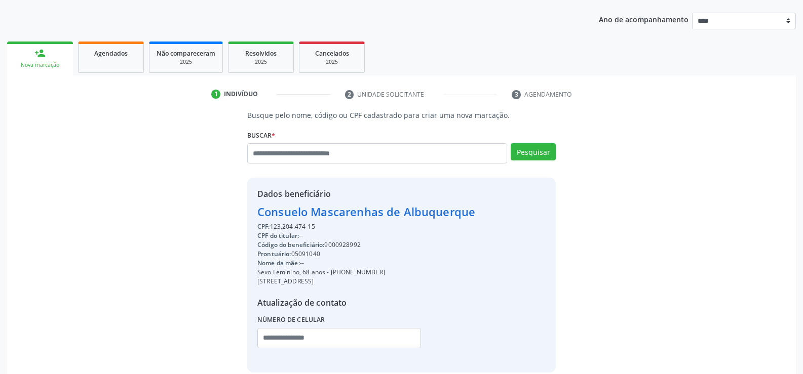
drag, startPoint x: 258, startPoint y: 212, endPoint x: 487, endPoint y: 215, distance: 229.6
click at [487, 215] on div "Dados beneficiário Consuelo Mascarenhas de Albuquerque CPF: 123.204.474-15 CPF …" at bounding box center [401, 275] width 309 height 195
copy div "Consuelo Mascarenhas de Albuquerque"
drag, startPoint x: 343, startPoint y: 275, endPoint x: 402, endPoint y: 271, distance: 60.0
click at [402, 271] on div "Sexo Feminino, 68 anos - [PHONE_NUMBER]" at bounding box center [366, 272] width 218 height 9
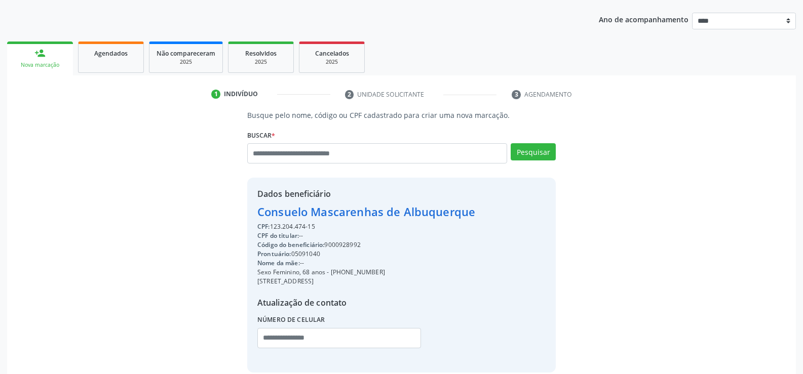
copy div "98845-7995"
